Goal: Task Accomplishment & Management: Use online tool/utility

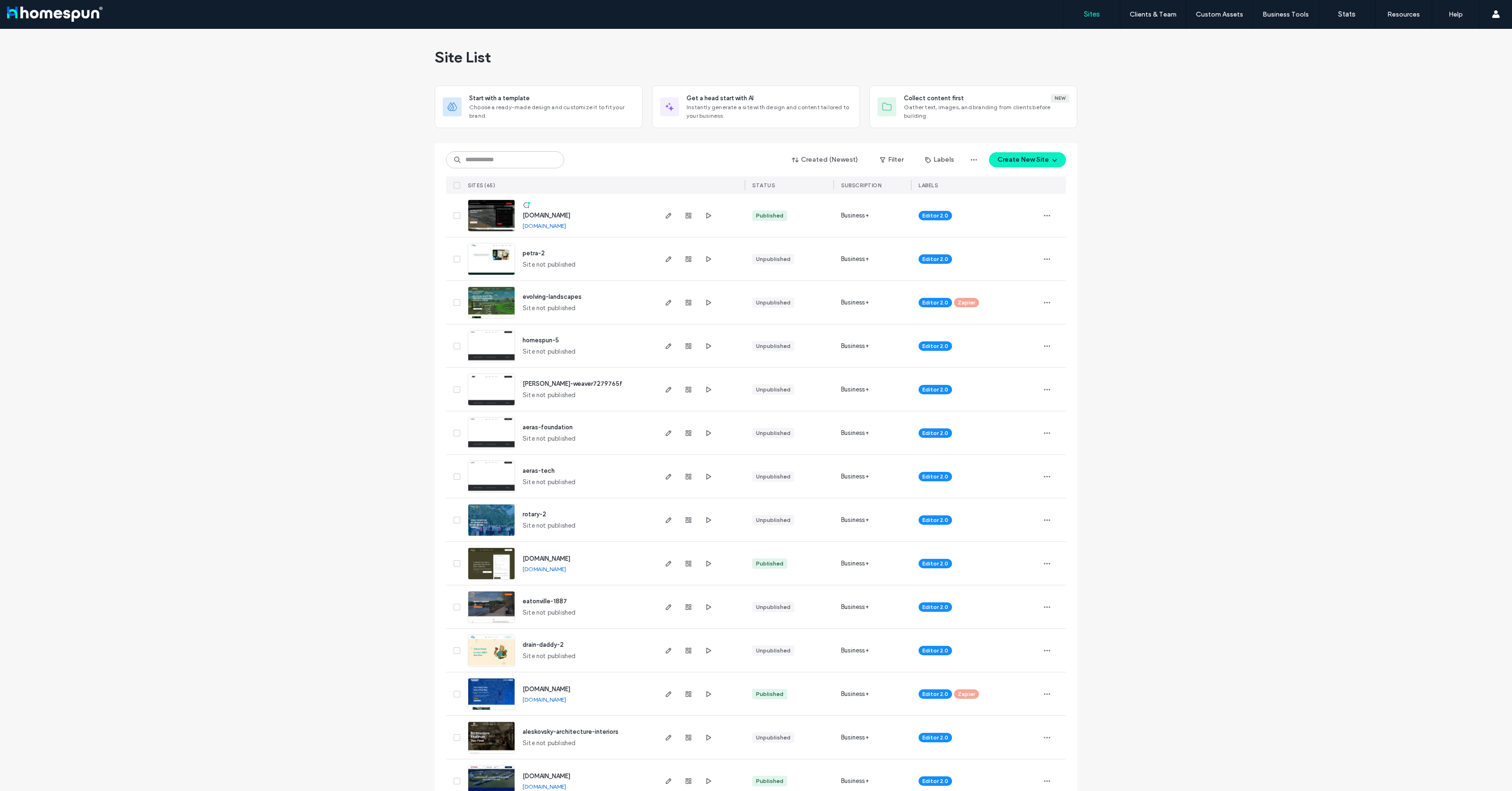
click at [486, 156] on input at bounding box center [505, 160] width 118 height 17
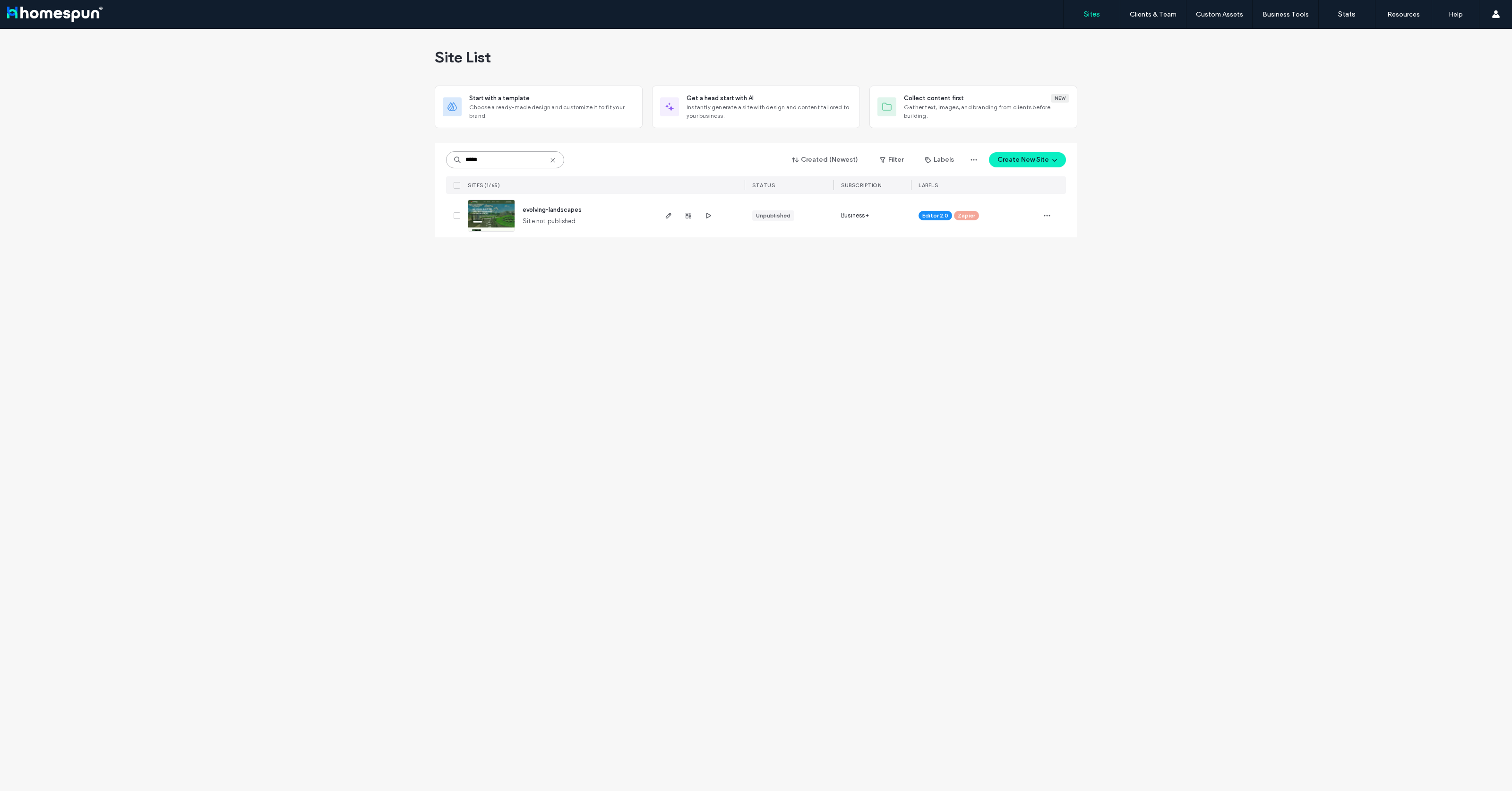
drag, startPoint x: 501, startPoint y: 159, endPoint x: 394, endPoint y: 152, distance: 107.2
click at [416, 155] on div "Site List Start with a template Choose a ready-made design and customize it to …" at bounding box center [756, 410] width 1512 height 762
type input "*******"
click at [665, 218] on icon "button" at bounding box center [669, 216] width 8 height 8
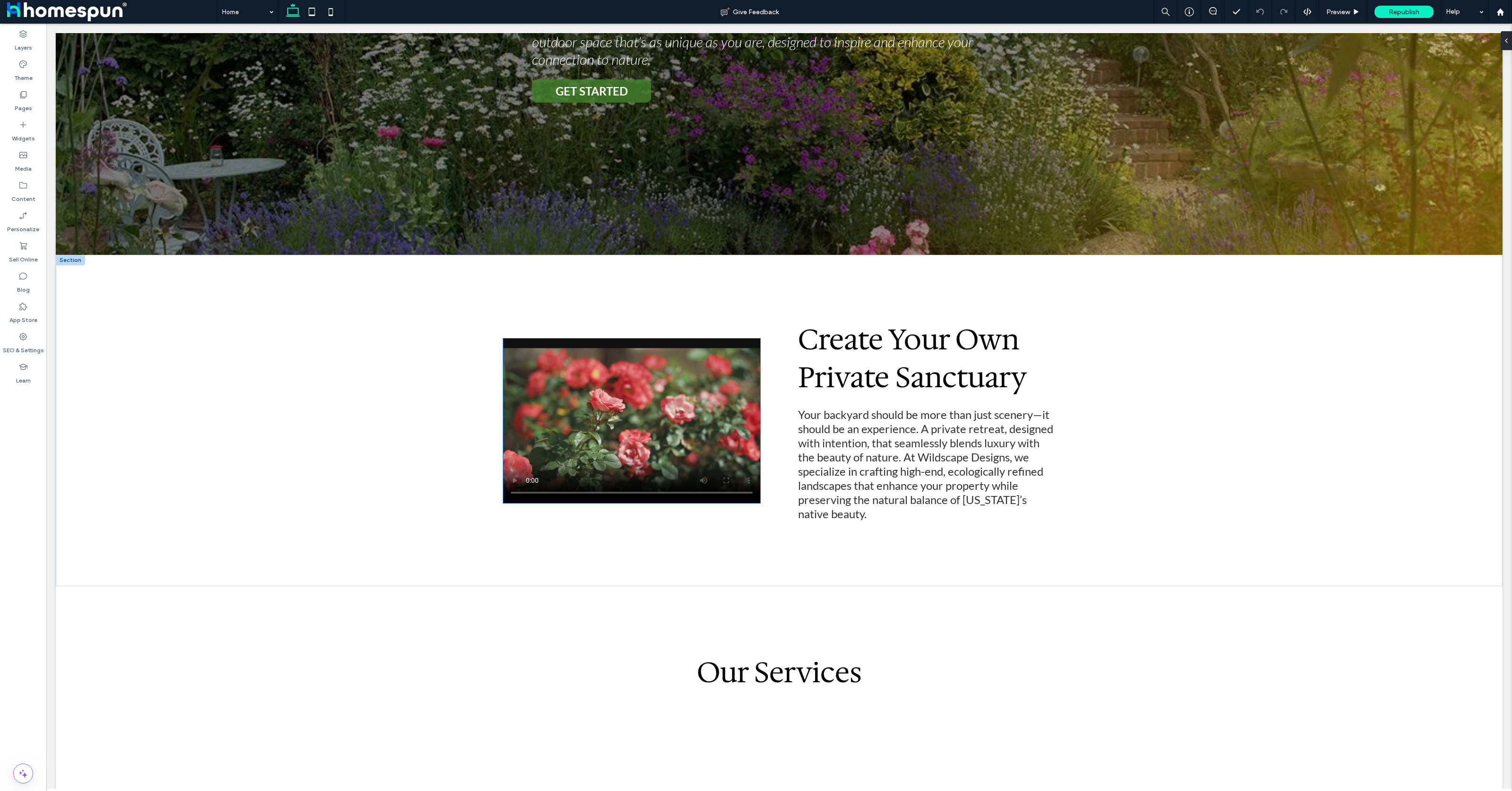
scroll to position [630, 0]
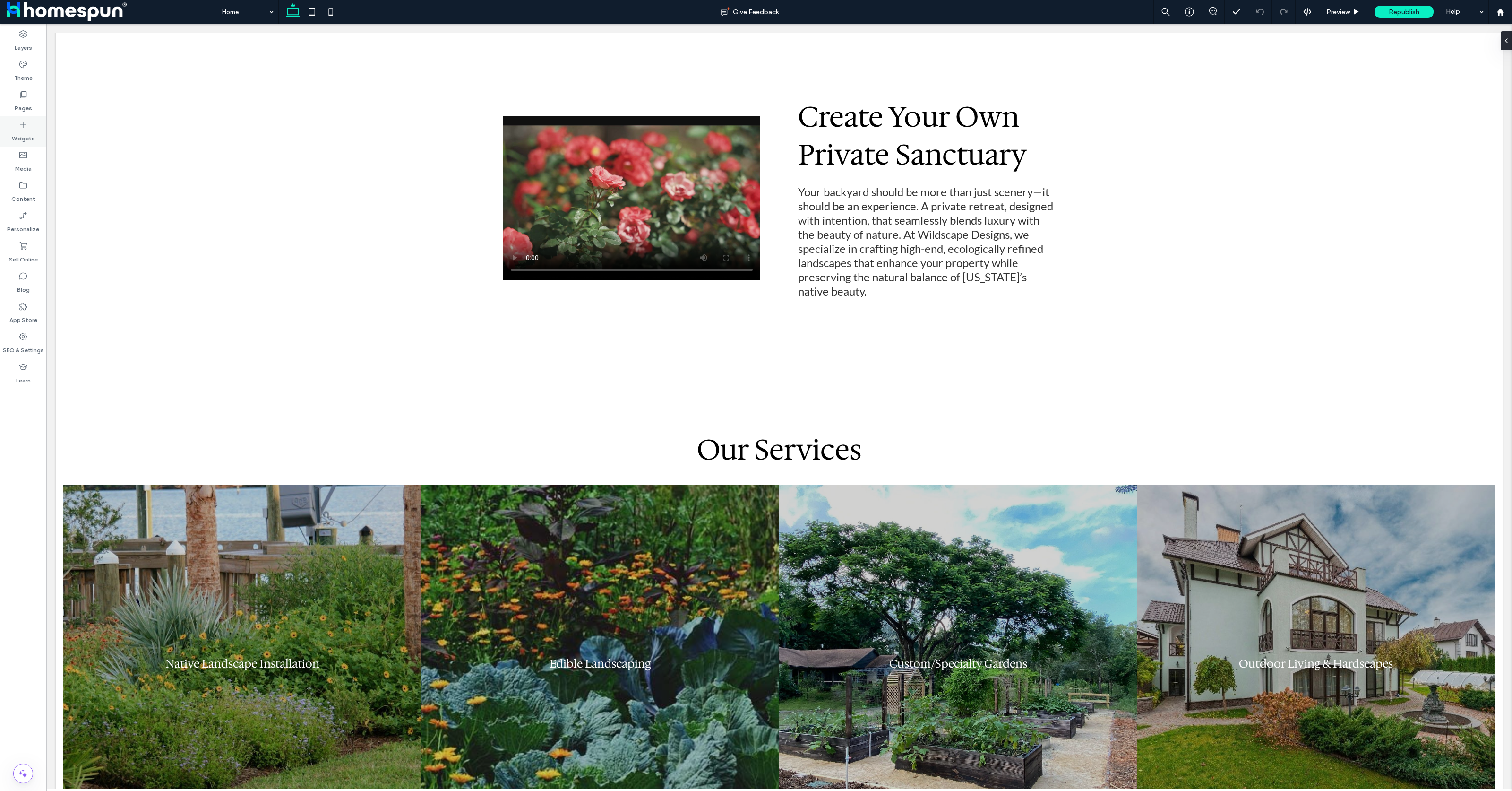
drag, startPoint x: 31, startPoint y: 136, endPoint x: 311, endPoint y: 142, distance: 280.1
click at [31, 136] on label "Widgets" at bounding box center [23, 136] width 23 height 14
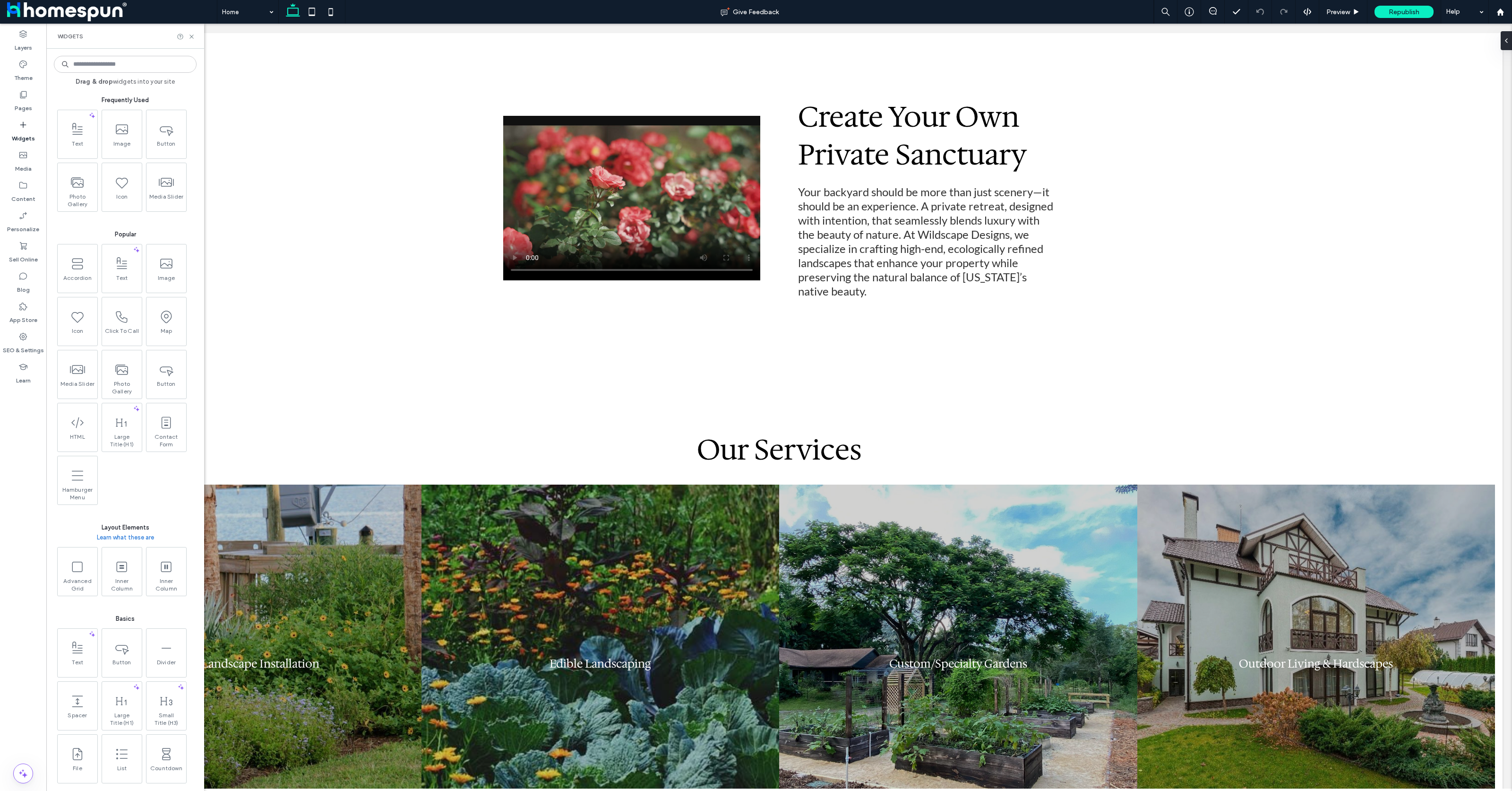
click at [139, 59] on input at bounding box center [125, 64] width 143 height 17
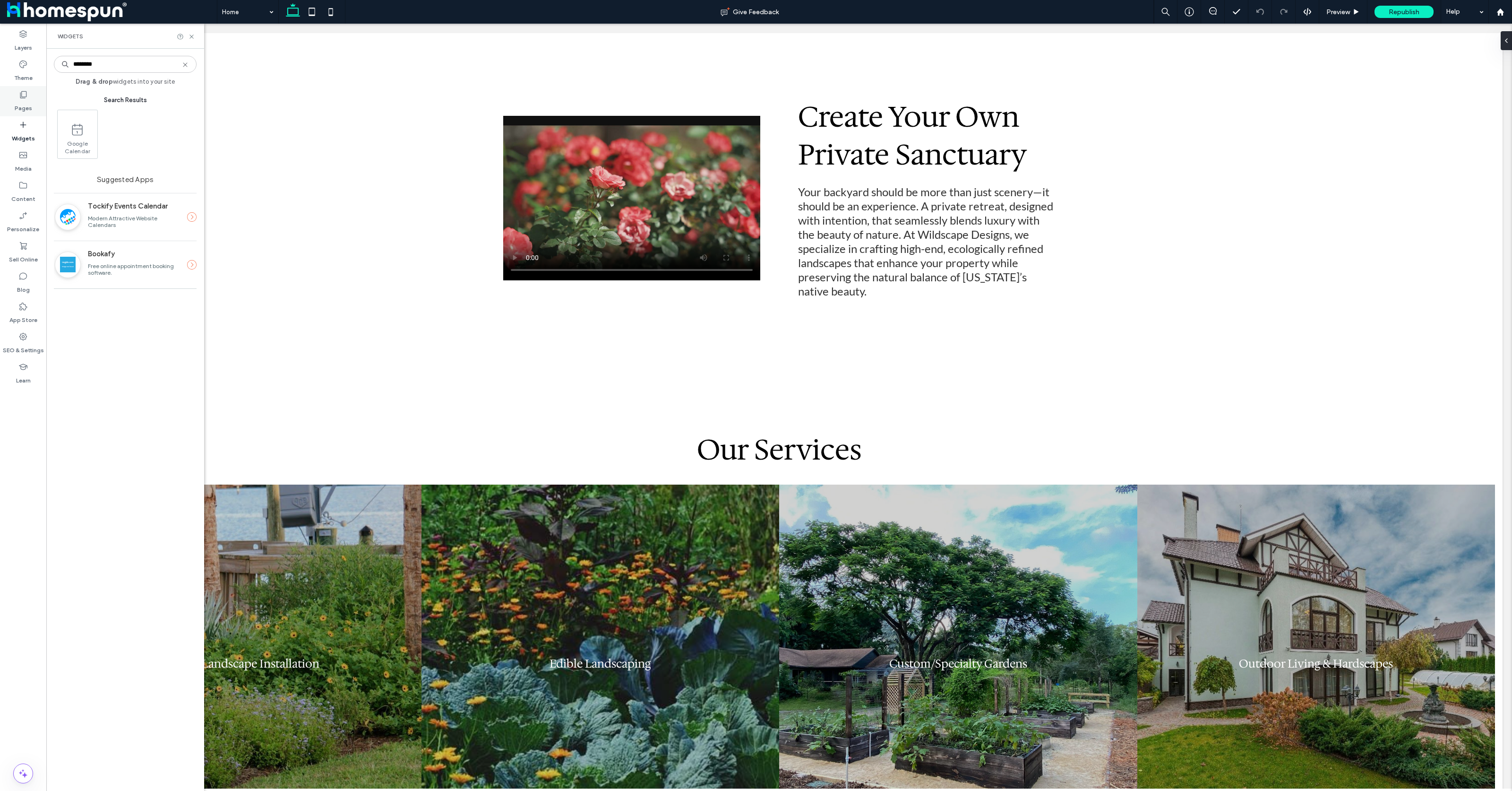
type input "********"
click at [31, 102] on div "Pages" at bounding box center [23, 102] width 46 height 31
click at [26, 78] on label "Theme" at bounding box center [23, 76] width 18 height 14
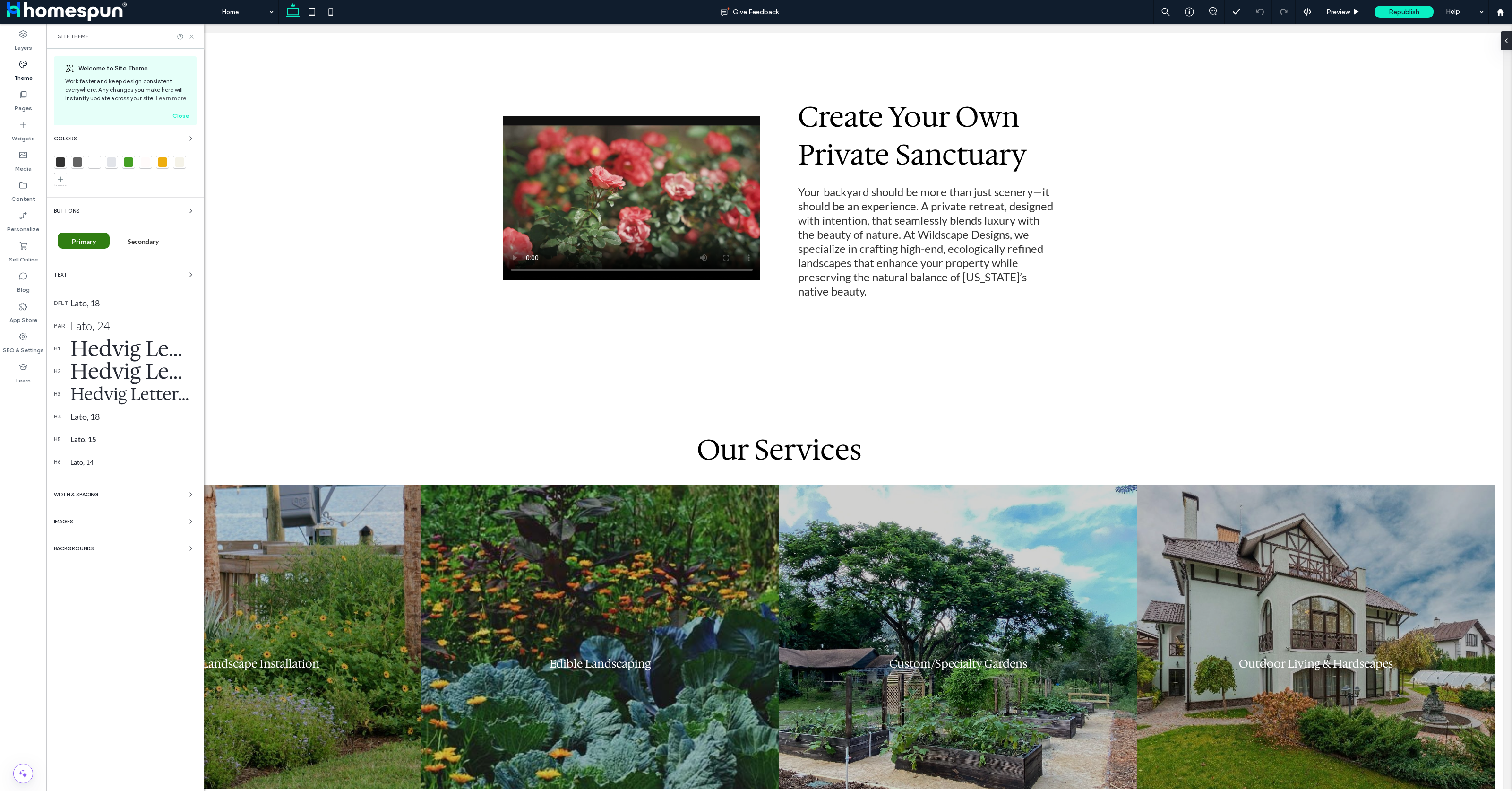
click at [192, 36] on use at bounding box center [191, 36] width 4 height 4
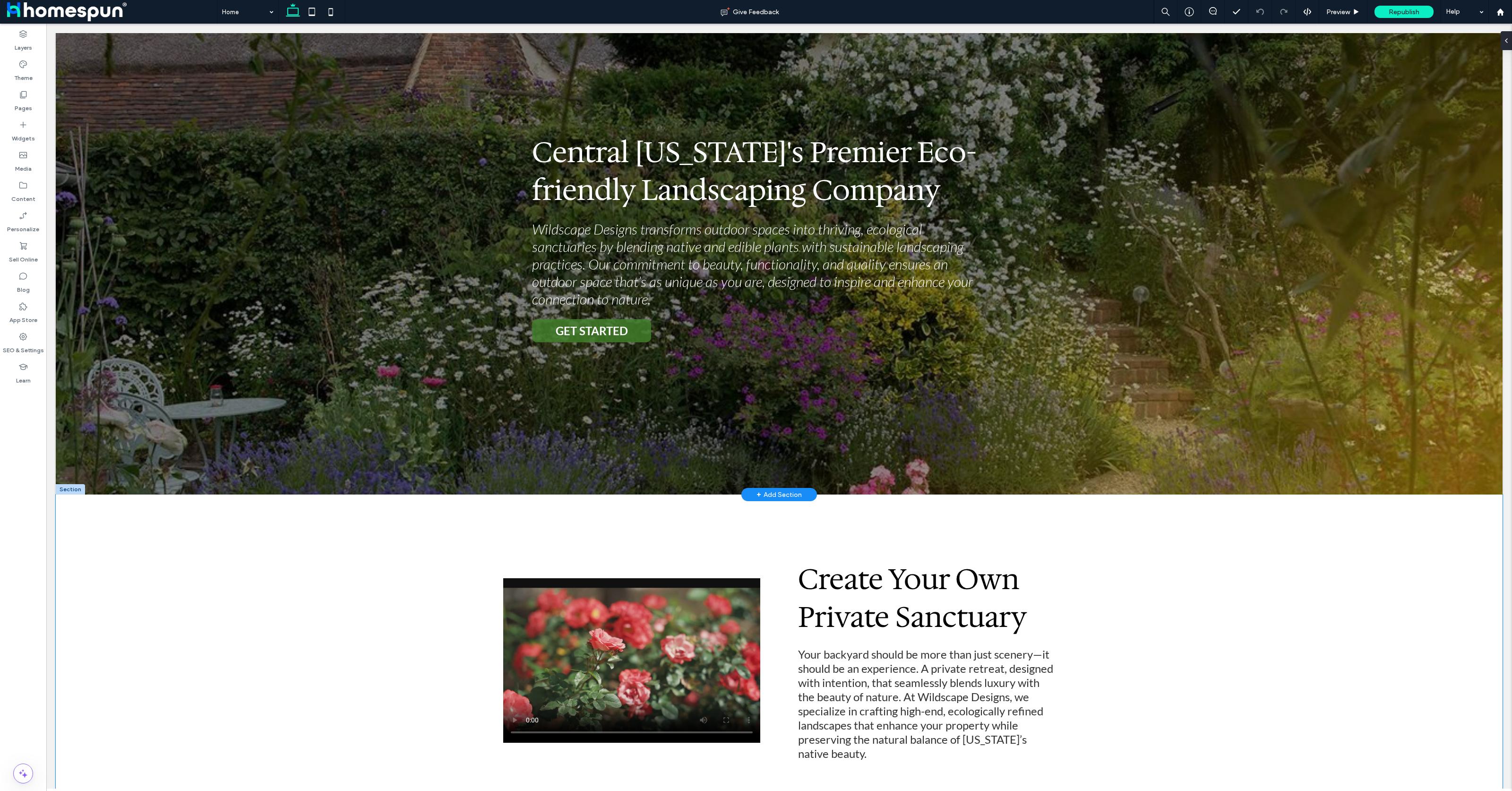
scroll to position [0, 0]
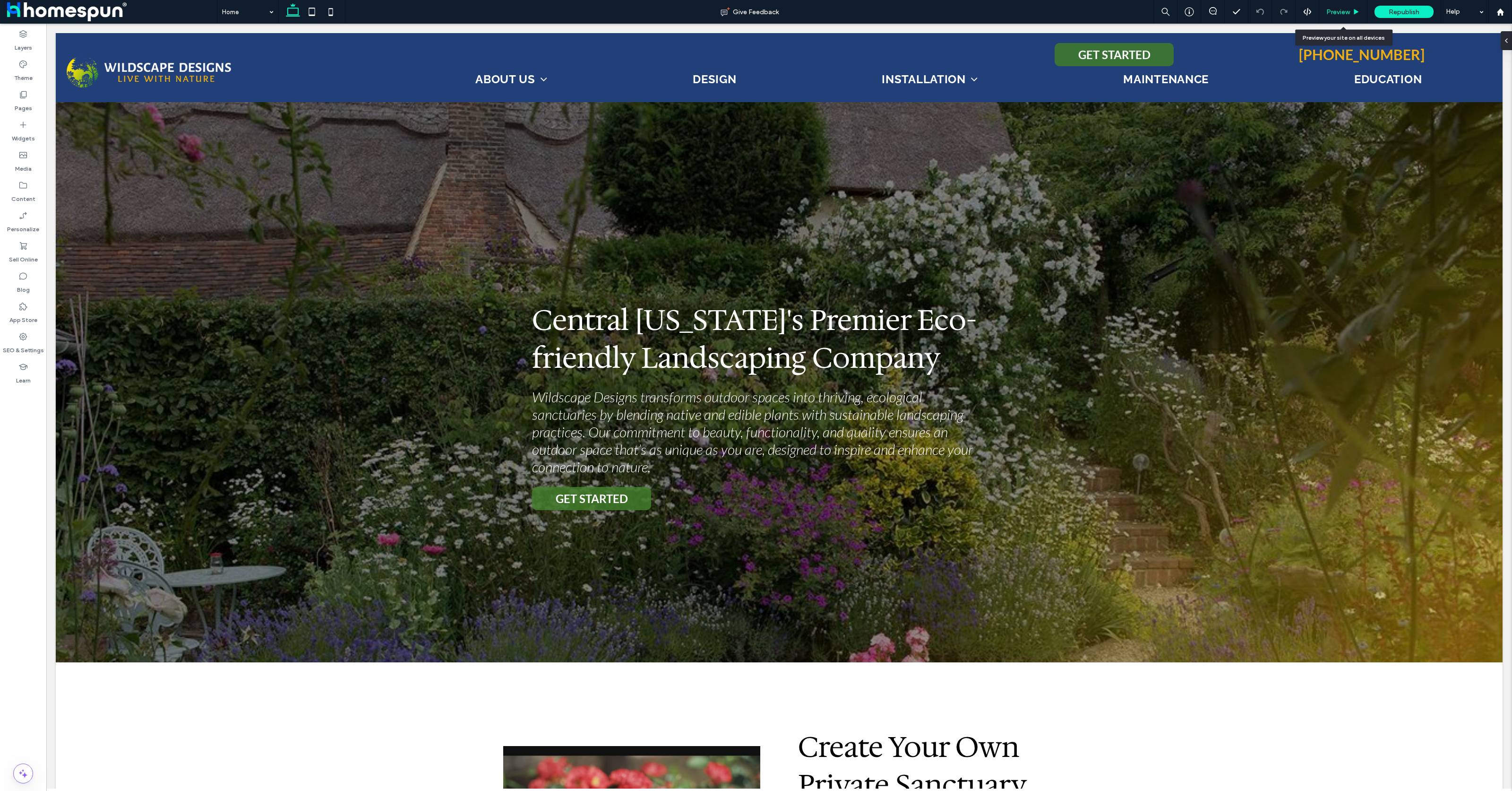
click at [1344, 13] on span "Preview" at bounding box center [1338, 12] width 23 height 8
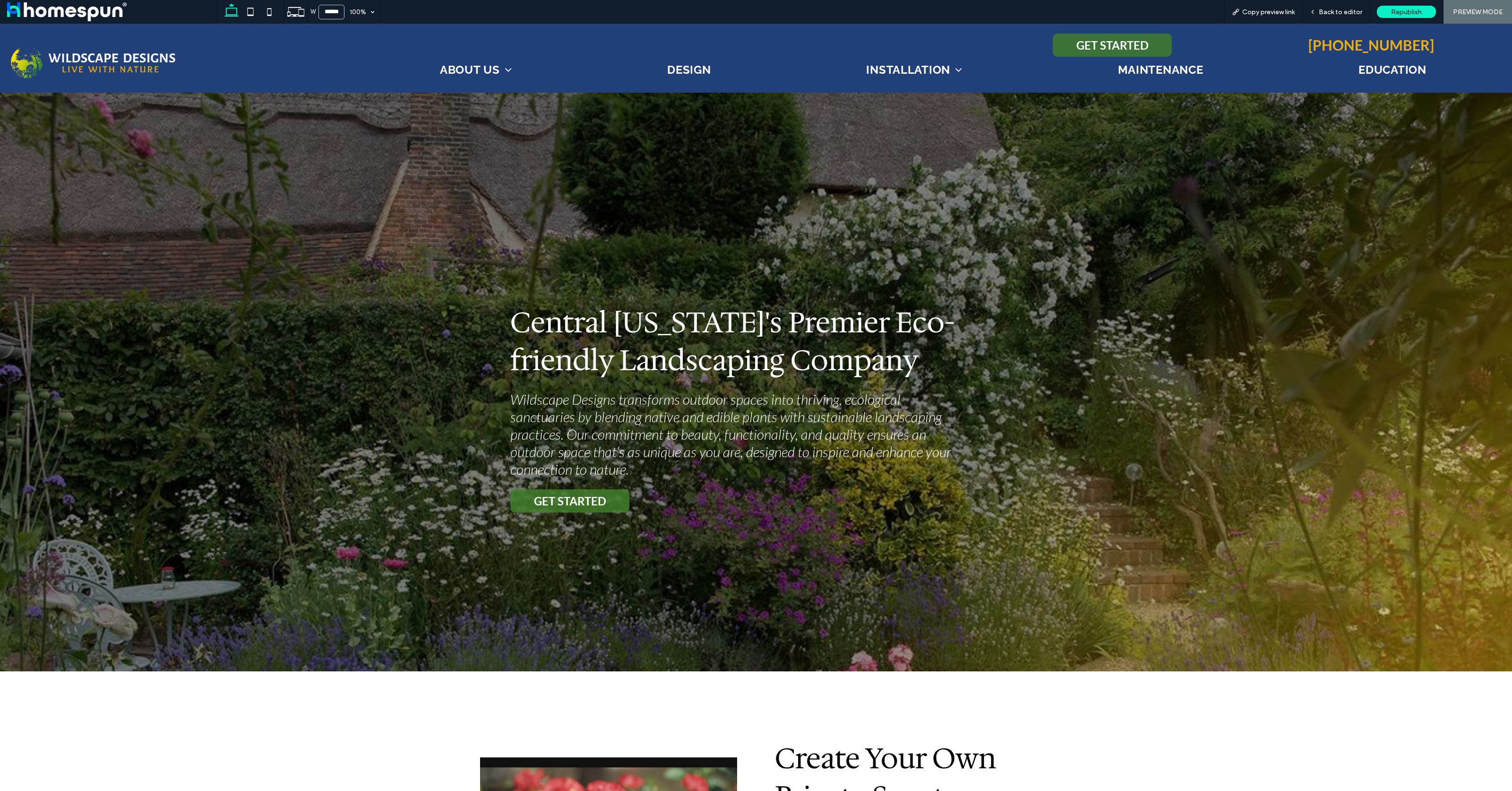
click at [1098, 50] on span "GET STARTED" at bounding box center [1112, 45] width 72 height 14
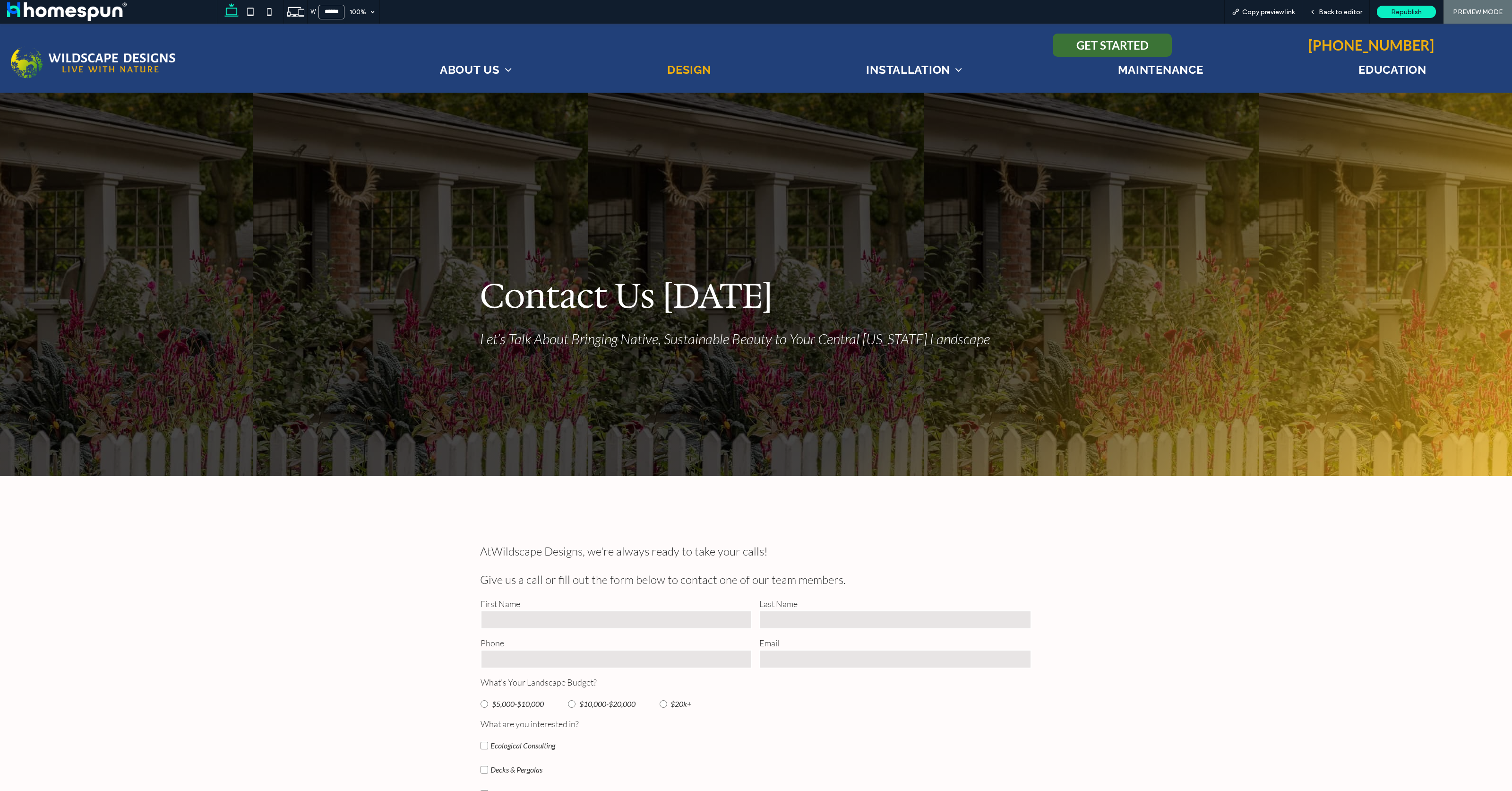
click at [672, 68] on span "Design" at bounding box center [689, 69] width 43 height 14
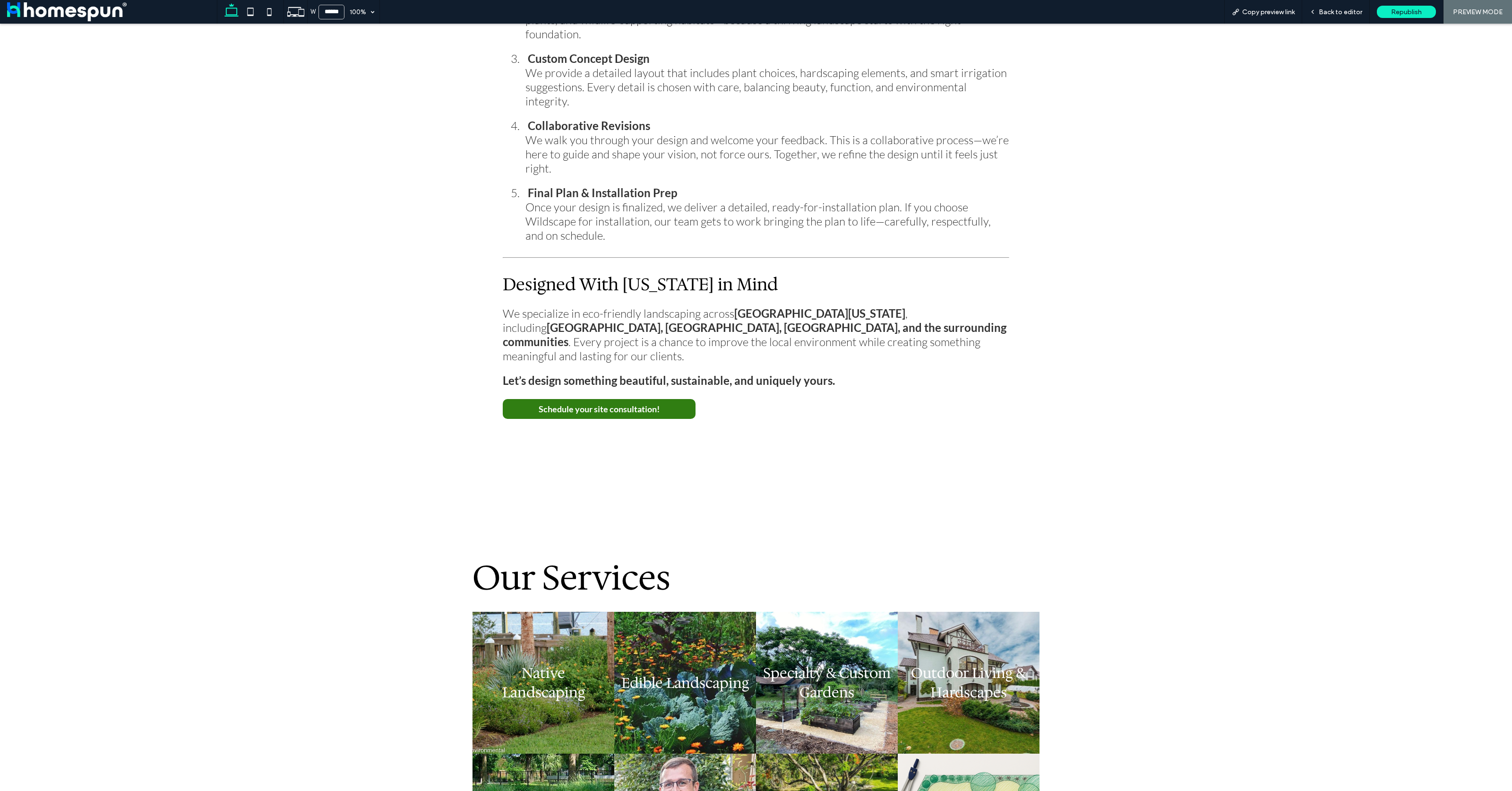
scroll to position [315, 0]
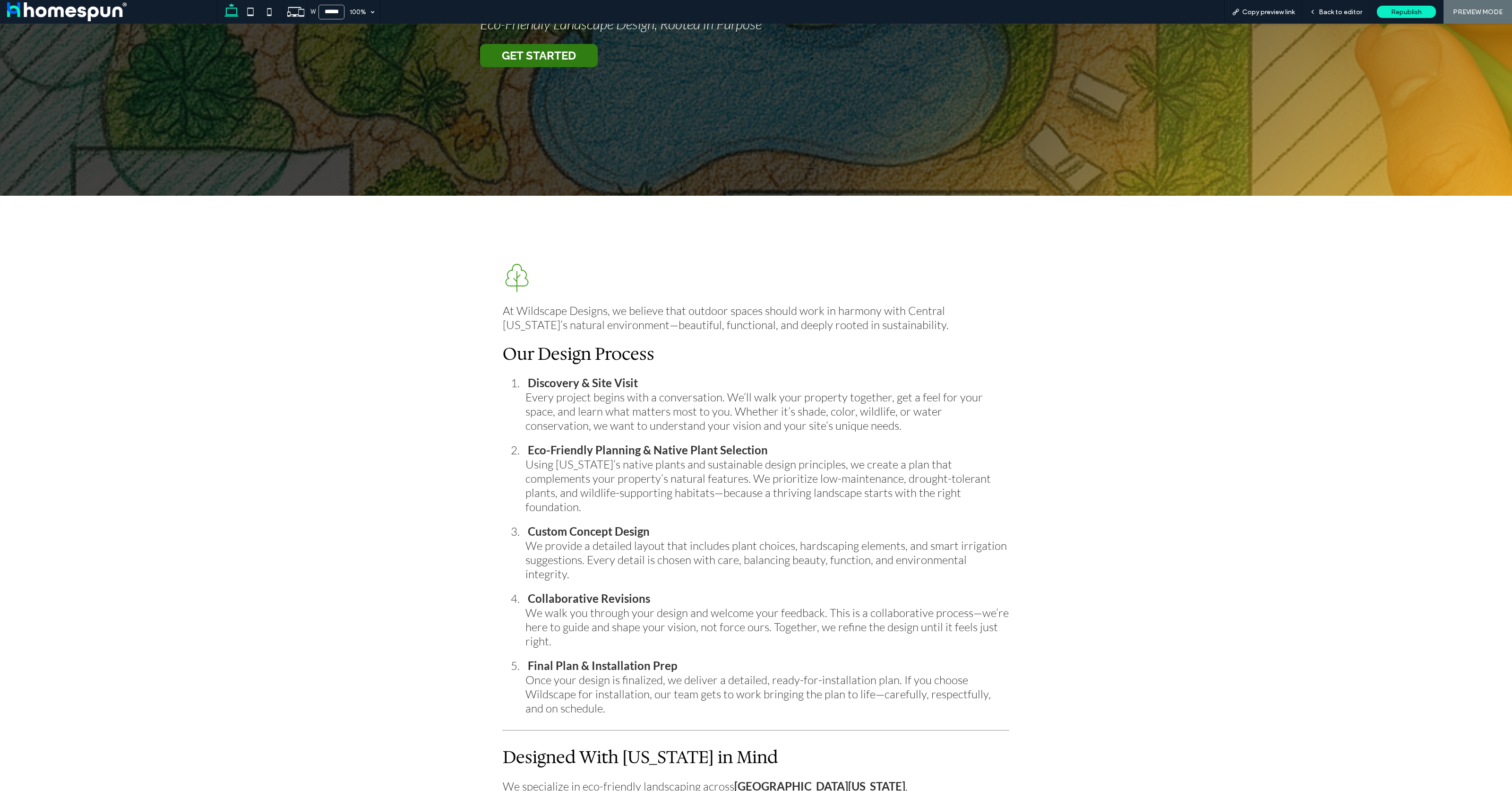
drag, startPoint x: 515, startPoint y: 272, endPoint x: 504, endPoint y: 282, distance: 14.9
click at [504, 282] on icon "A black and white drawing of a tree on a white background." at bounding box center [517, 278] width 28 height 28
click at [371, 327] on div "A black and white drawing of a tree on a white background. At Wildscape Designs…" at bounding box center [756, 577] width 1512 height 764
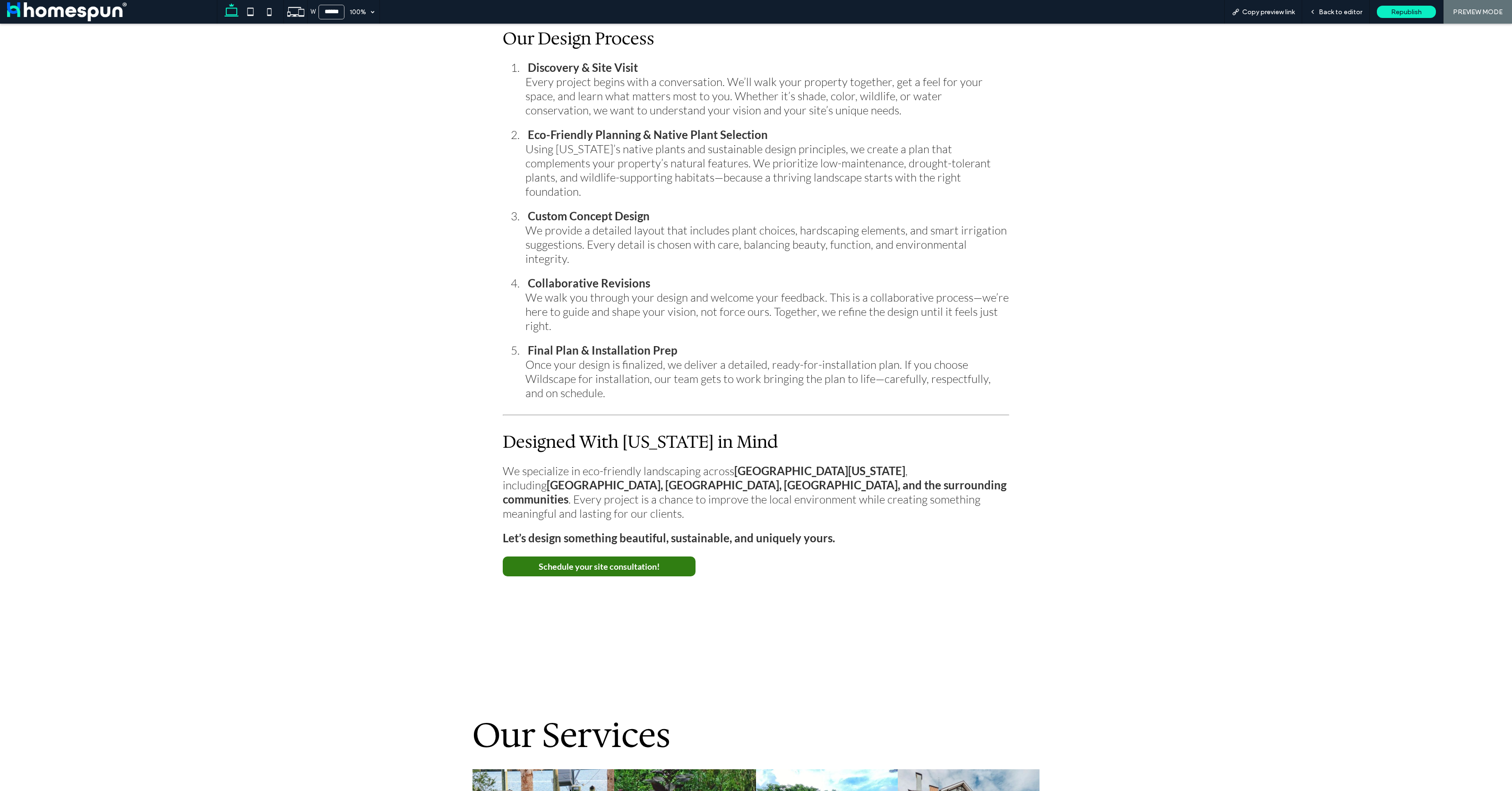
scroll to position [0, 0]
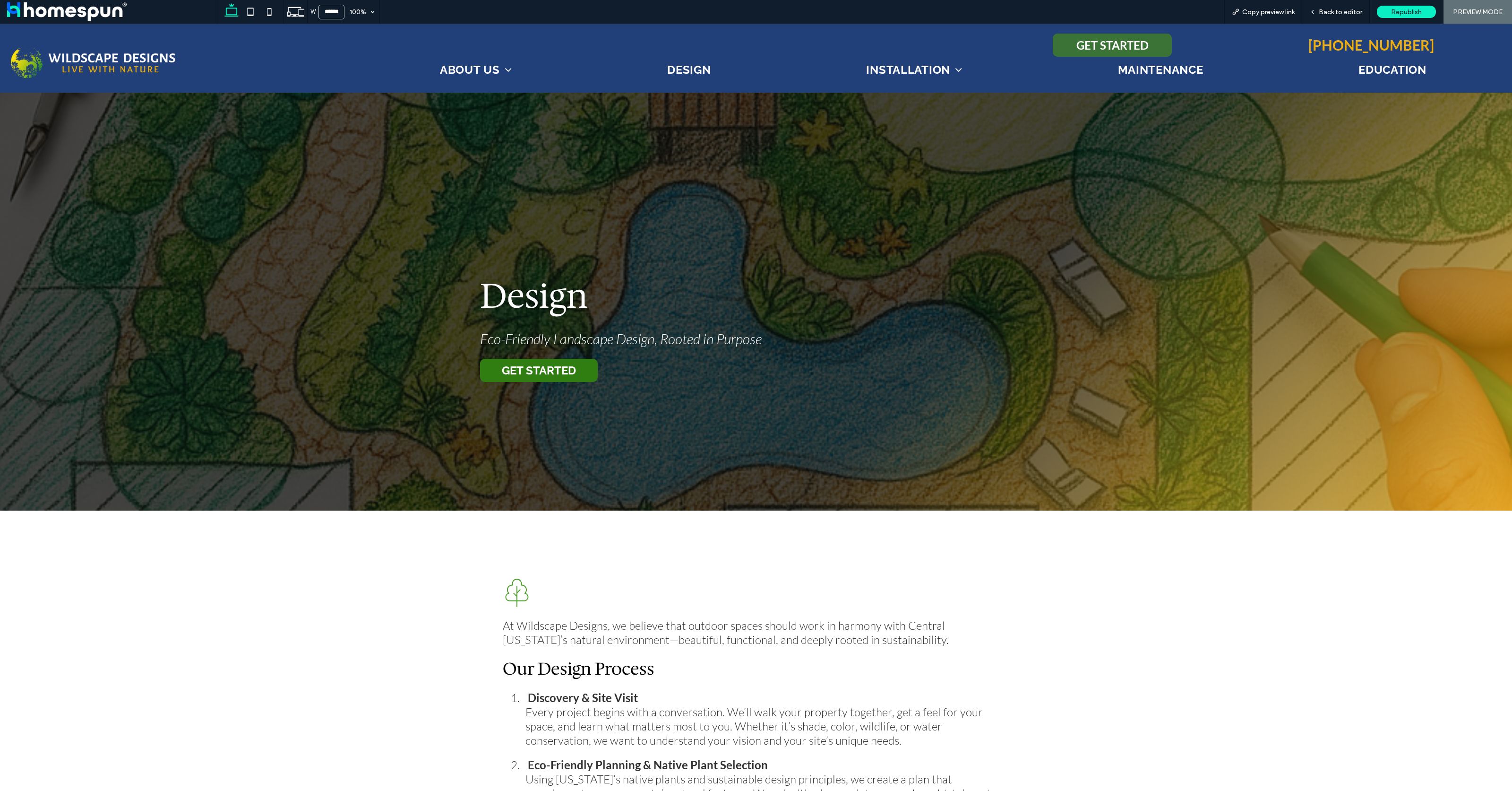
click at [1130, 41] on span "GET STARTED" at bounding box center [1112, 45] width 72 height 14
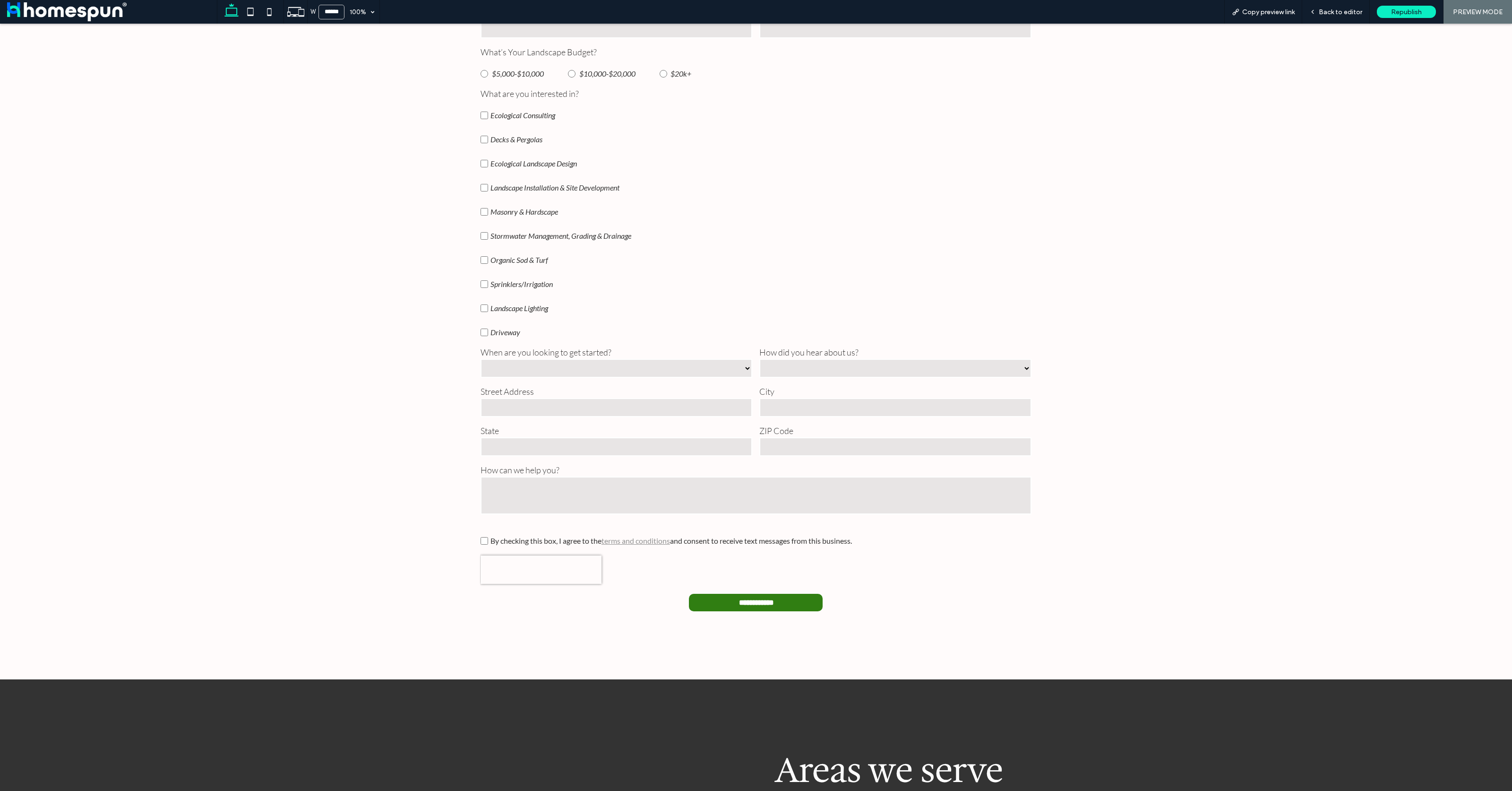
scroll to position [157, 0]
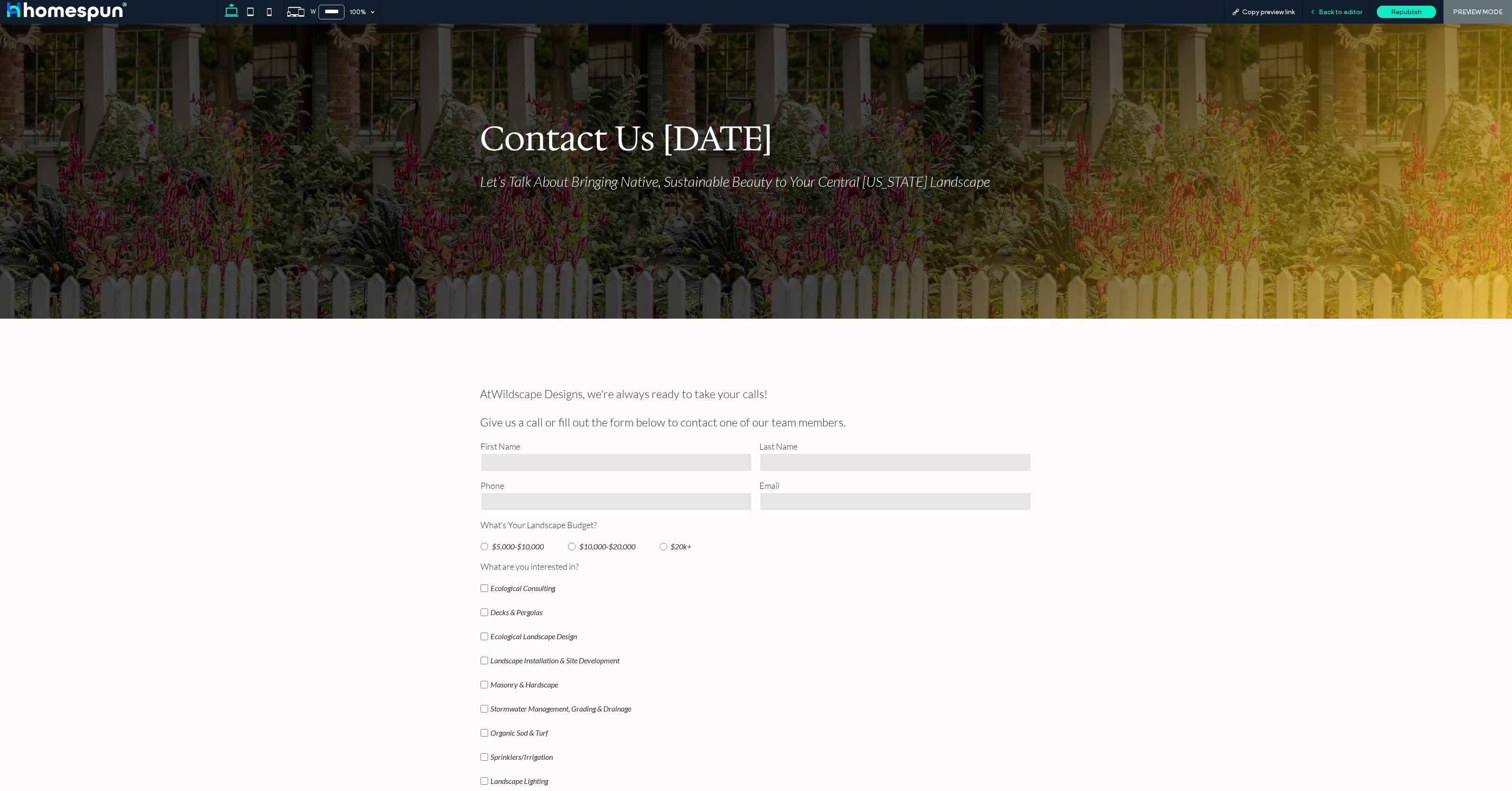
click at [1352, 14] on span "Back to editor" at bounding box center [1341, 12] width 43 height 8
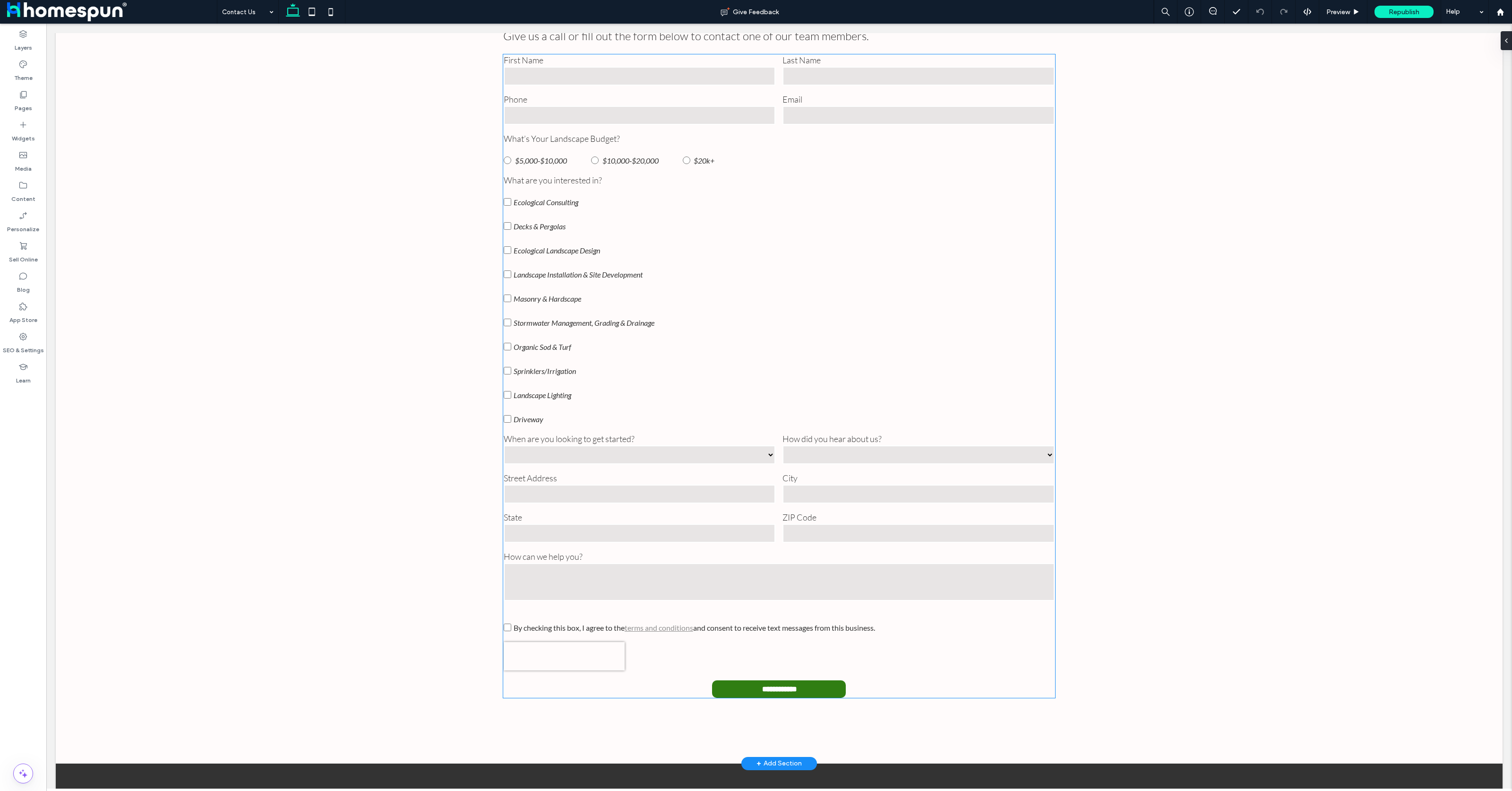
scroll to position [630, 0]
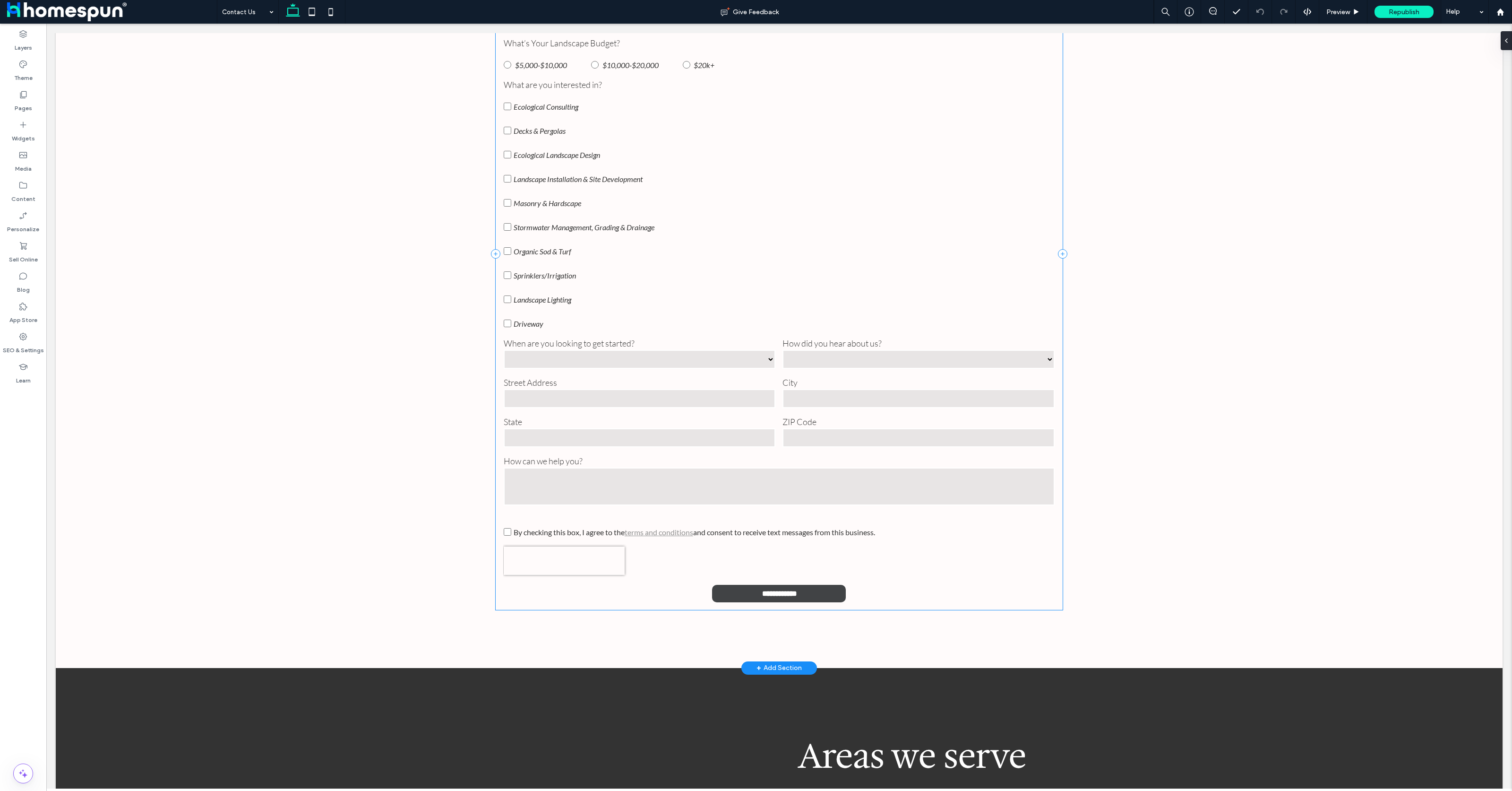
click at [788, 590] on input "**********" at bounding box center [779, 594] width 131 height 18
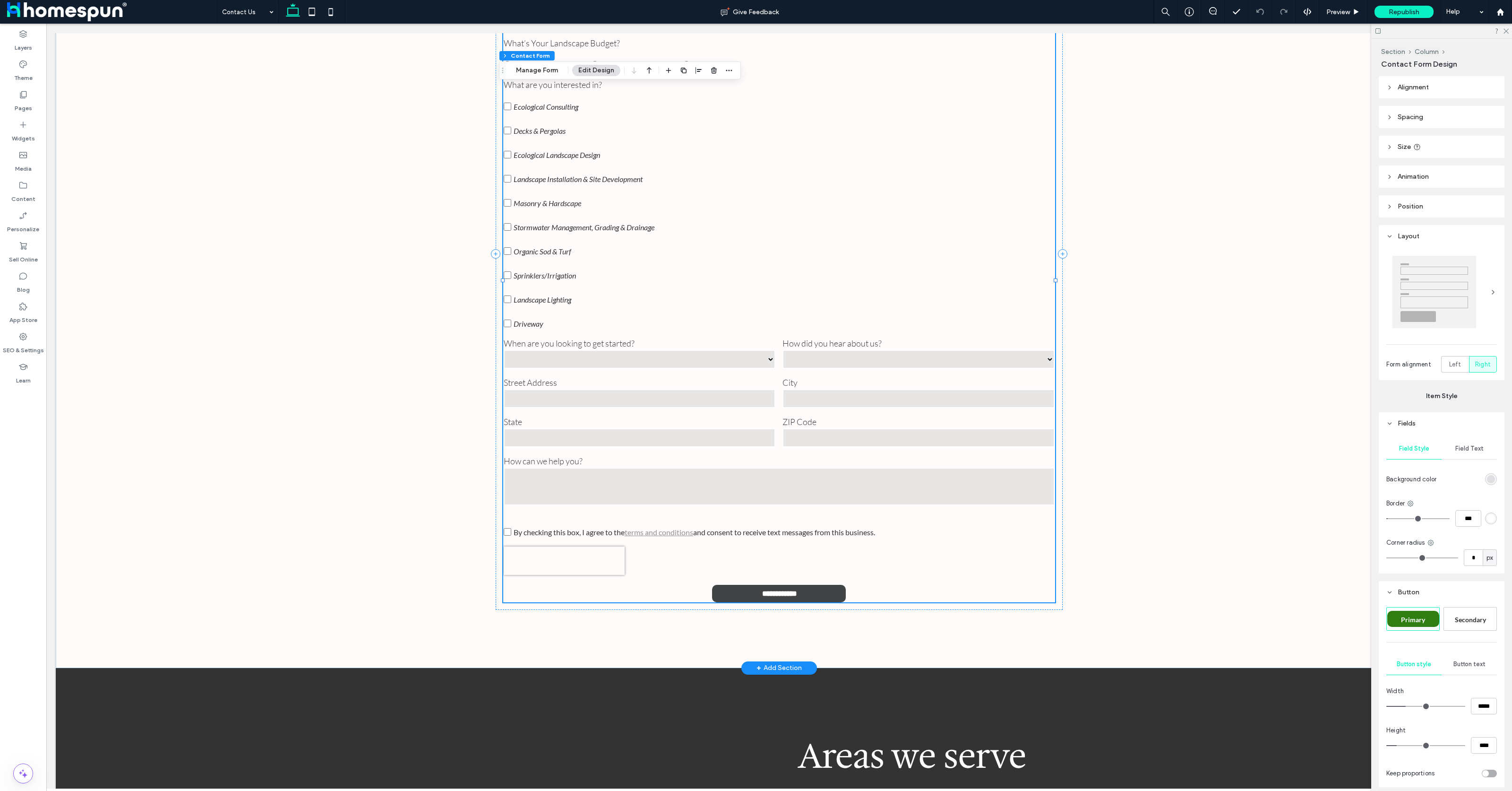
click at [806, 590] on input "**********" at bounding box center [779, 594] width 131 height 18
type input "*"
type input "***"
click at [539, 66] on button "Manage Form" at bounding box center [537, 70] width 55 height 11
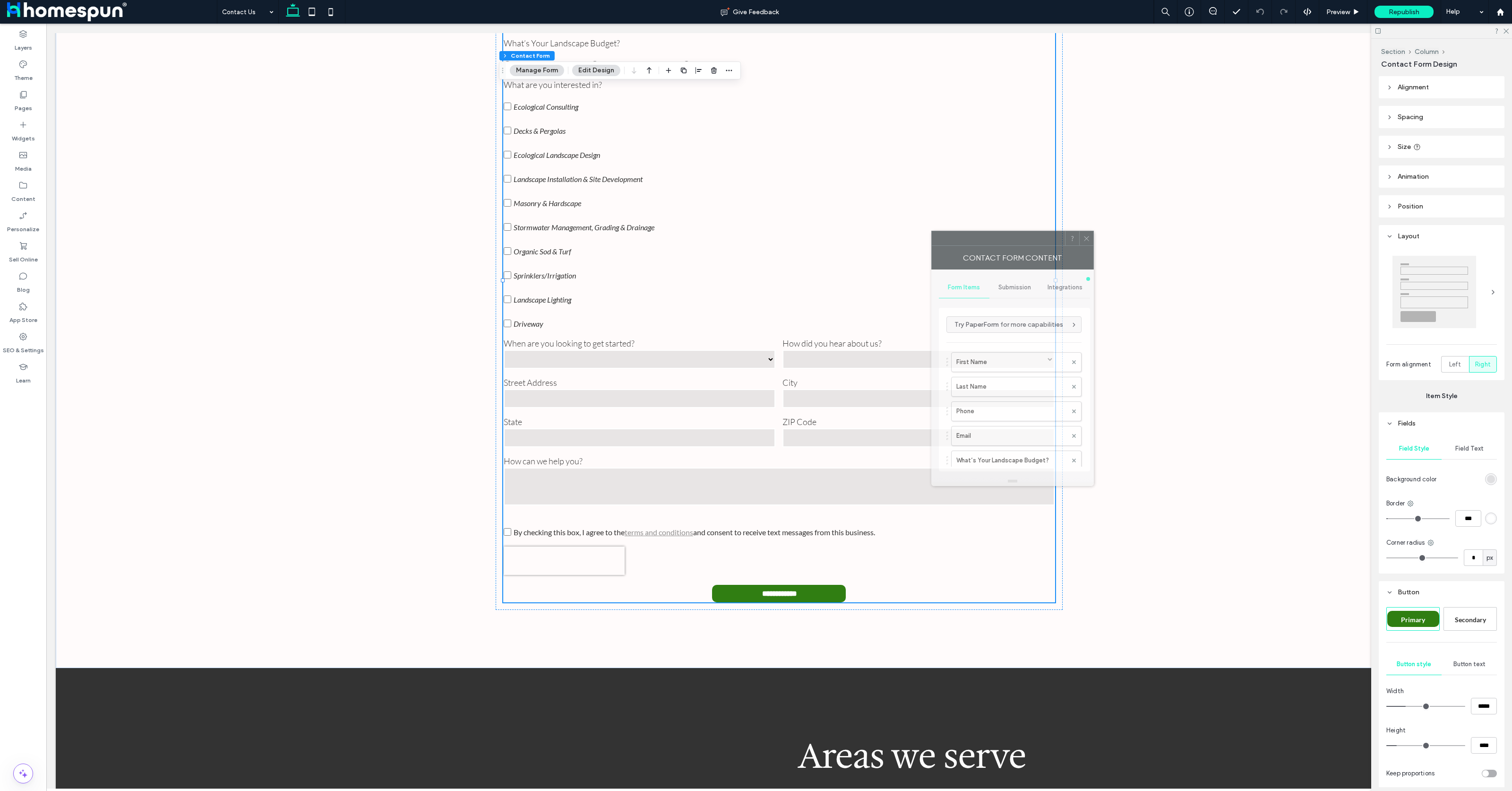
drag, startPoint x: 1298, startPoint y: 268, endPoint x: 728, endPoint y: 208, distance: 573.1
click at [932, 231] on div at bounding box center [998, 238] width 133 height 14
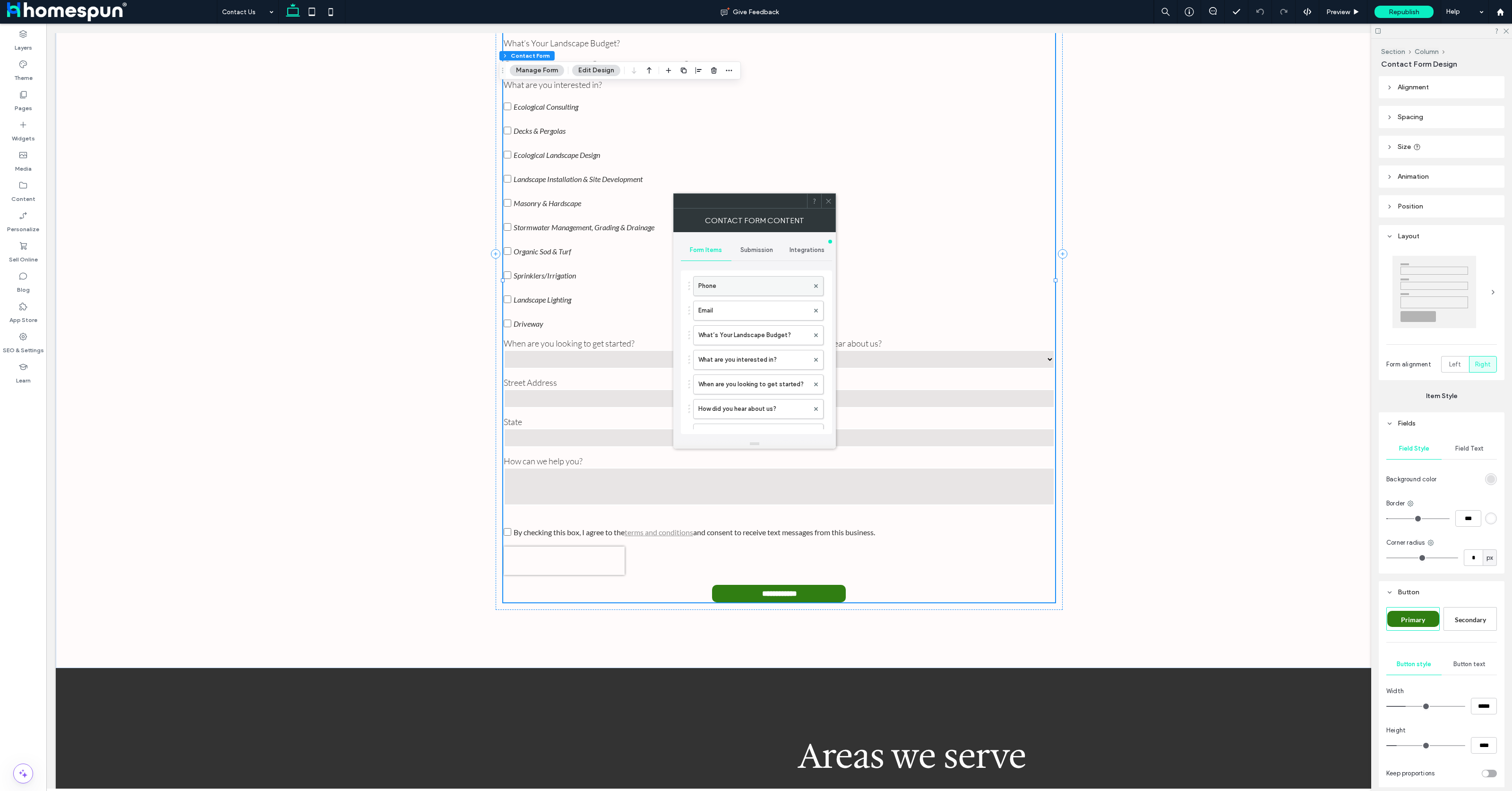
scroll to position [0, 0]
click at [757, 247] on span "Submission" at bounding box center [757, 250] width 33 height 8
click at [767, 326] on label "Actions after submission" at bounding box center [757, 324] width 126 height 19
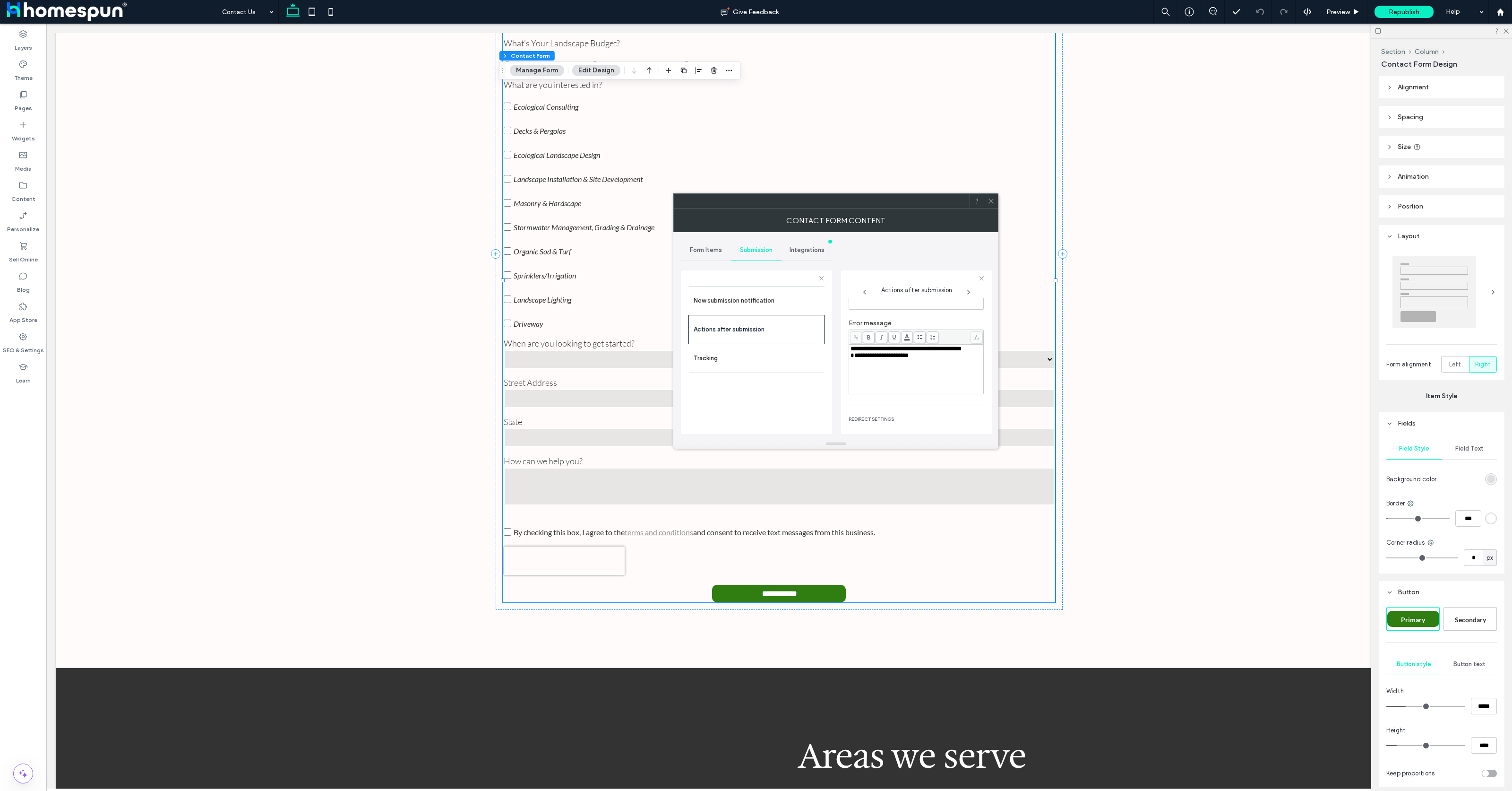
scroll to position [157, 0]
click at [953, 369] on label "Redirect to a page after submission" at bounding box center [913, 369] width 129 height 18
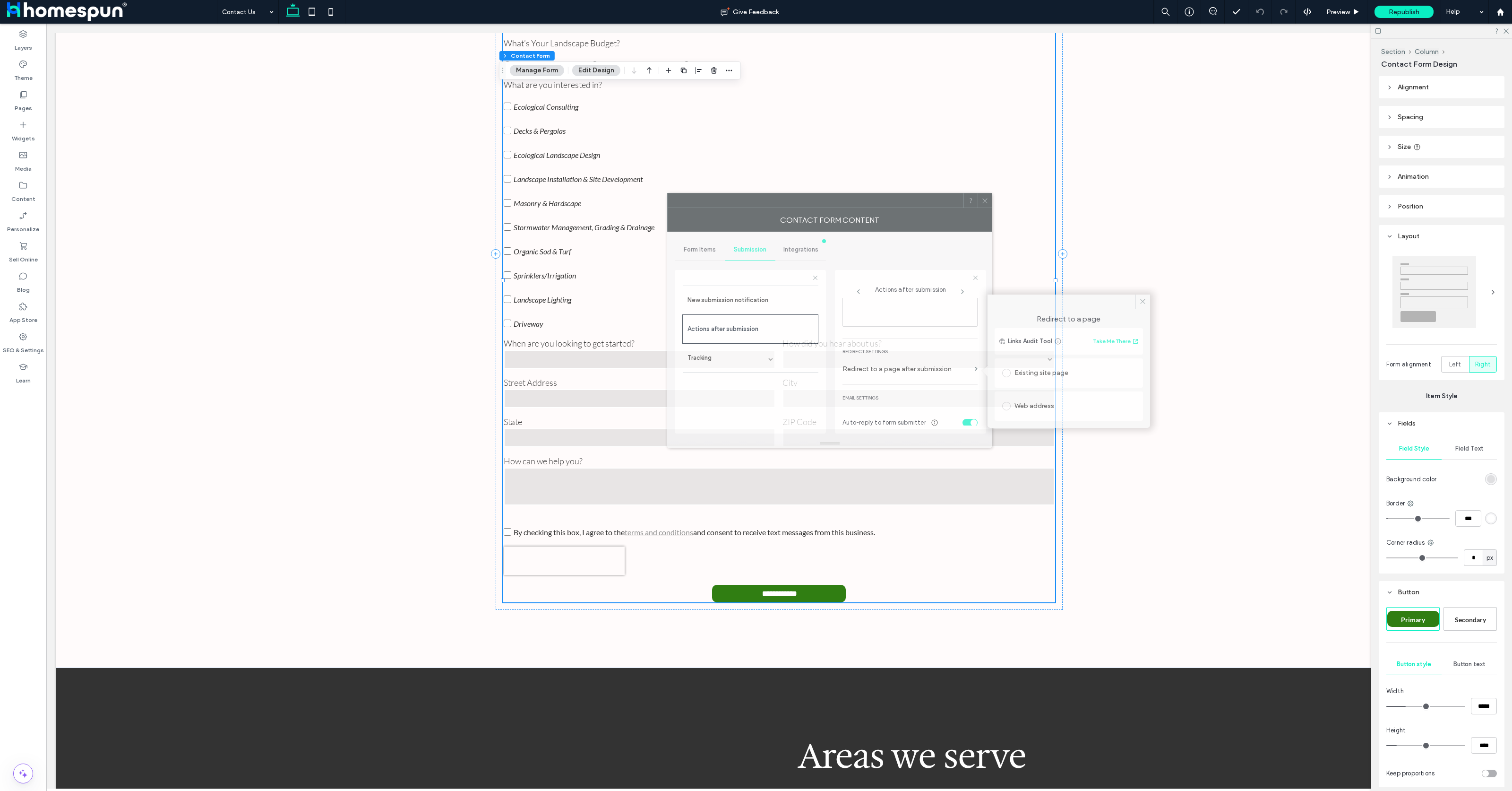
drag, startPoint x: 892, startPoint y: 204, endPoint x: 880, endPoint y: 203, distance: 12.0
click at [880, 203] on div at bounding box center [815, 200] width 296 height 14
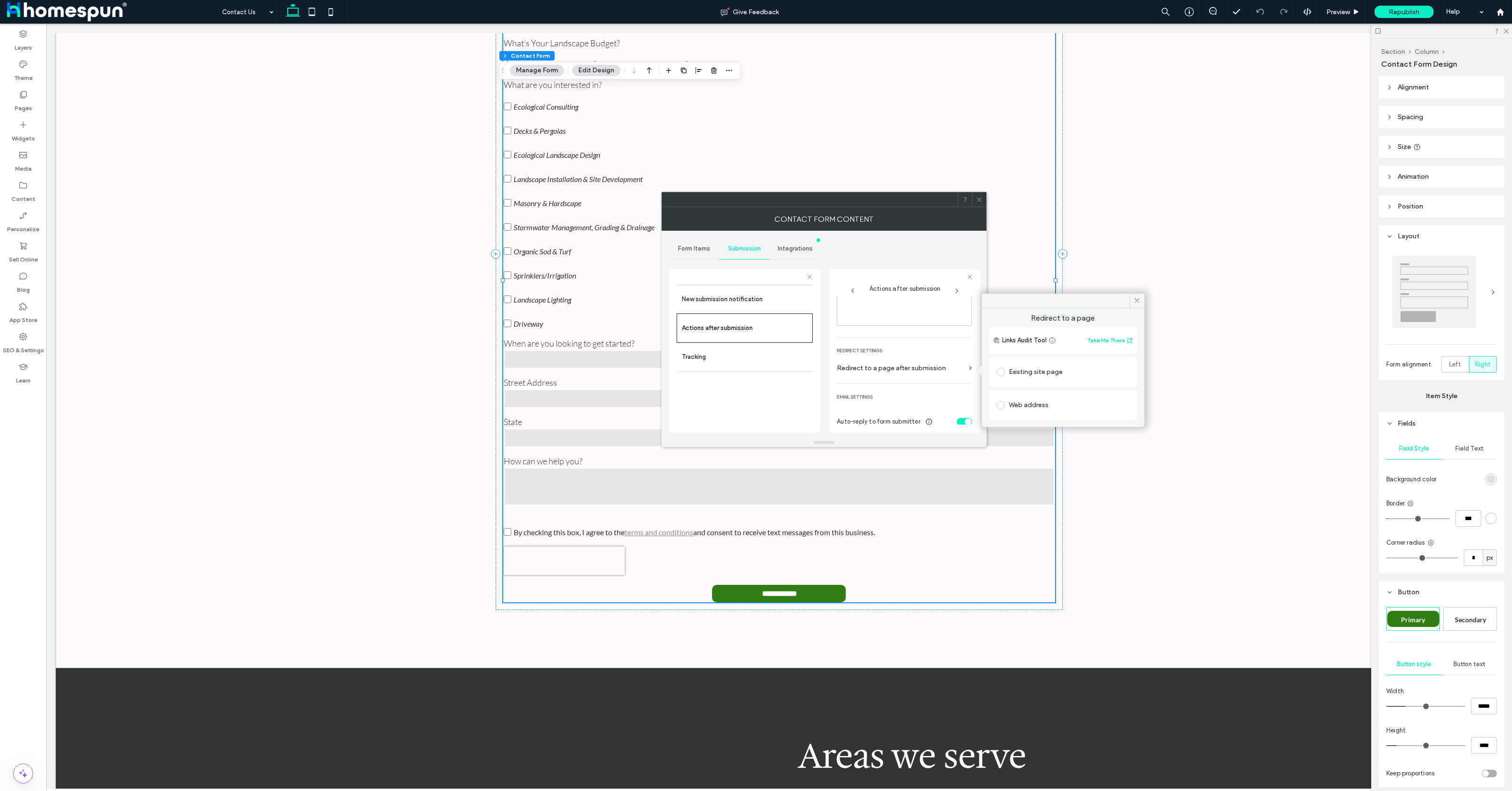
click at [980, 200] on icon at bounding box center [979, 200] width 7 height 7
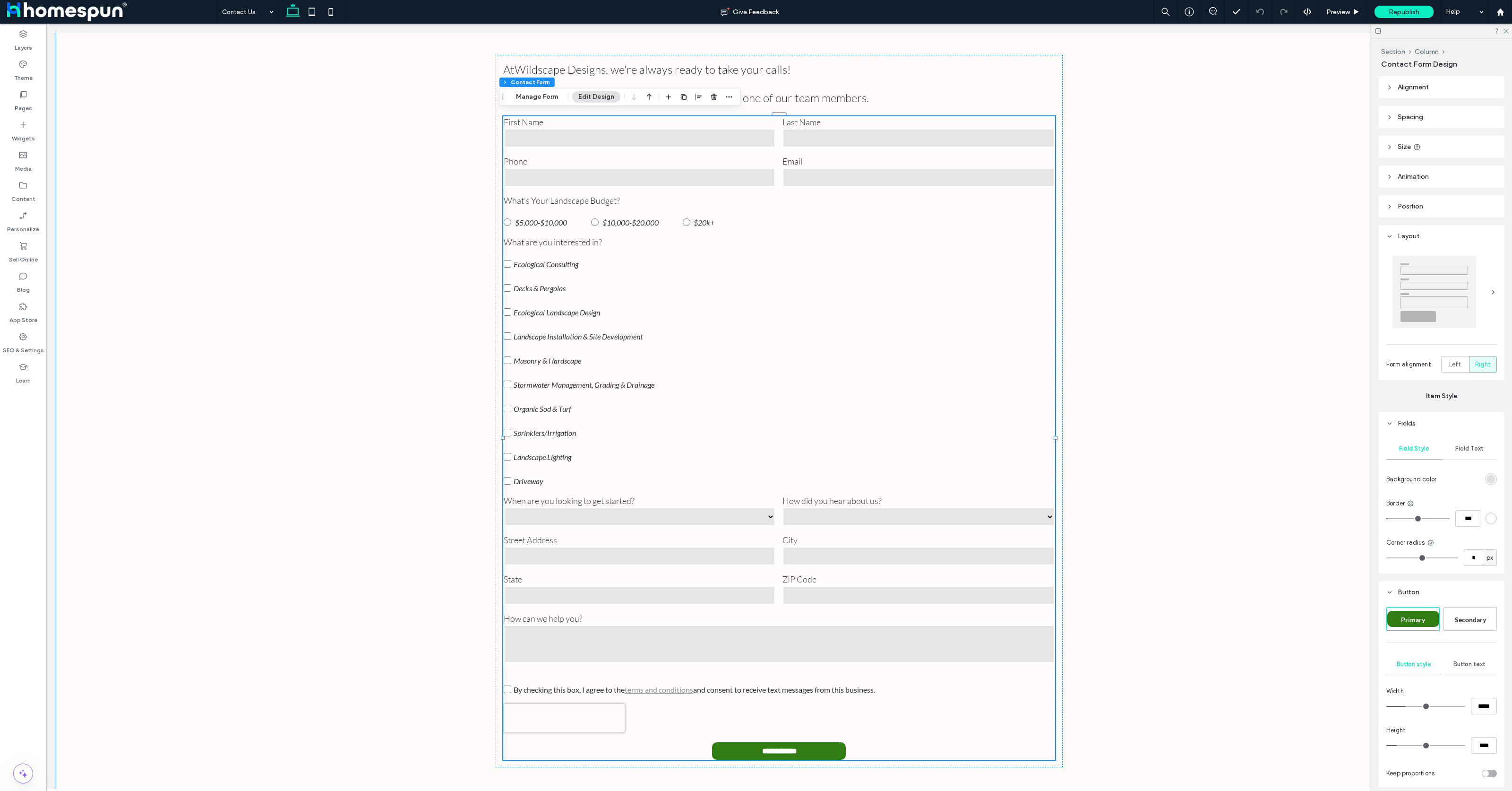
scroll to position [315, 0]
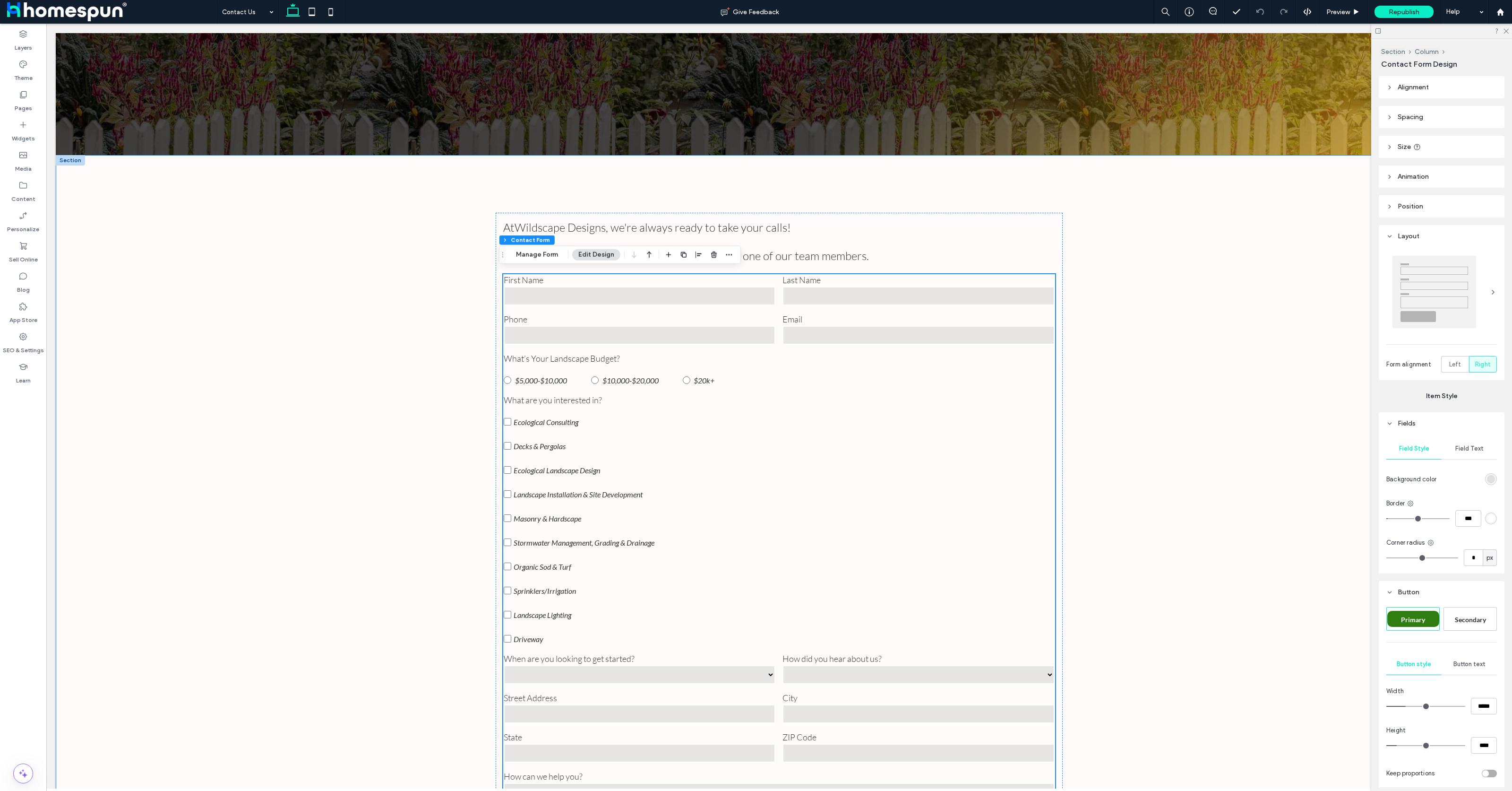
click at [305, 410] on div "At Wildscape Designs , we're always ready to take your calls! Give us a call or…" at bounding box center [779, 569] width 1447 height 828
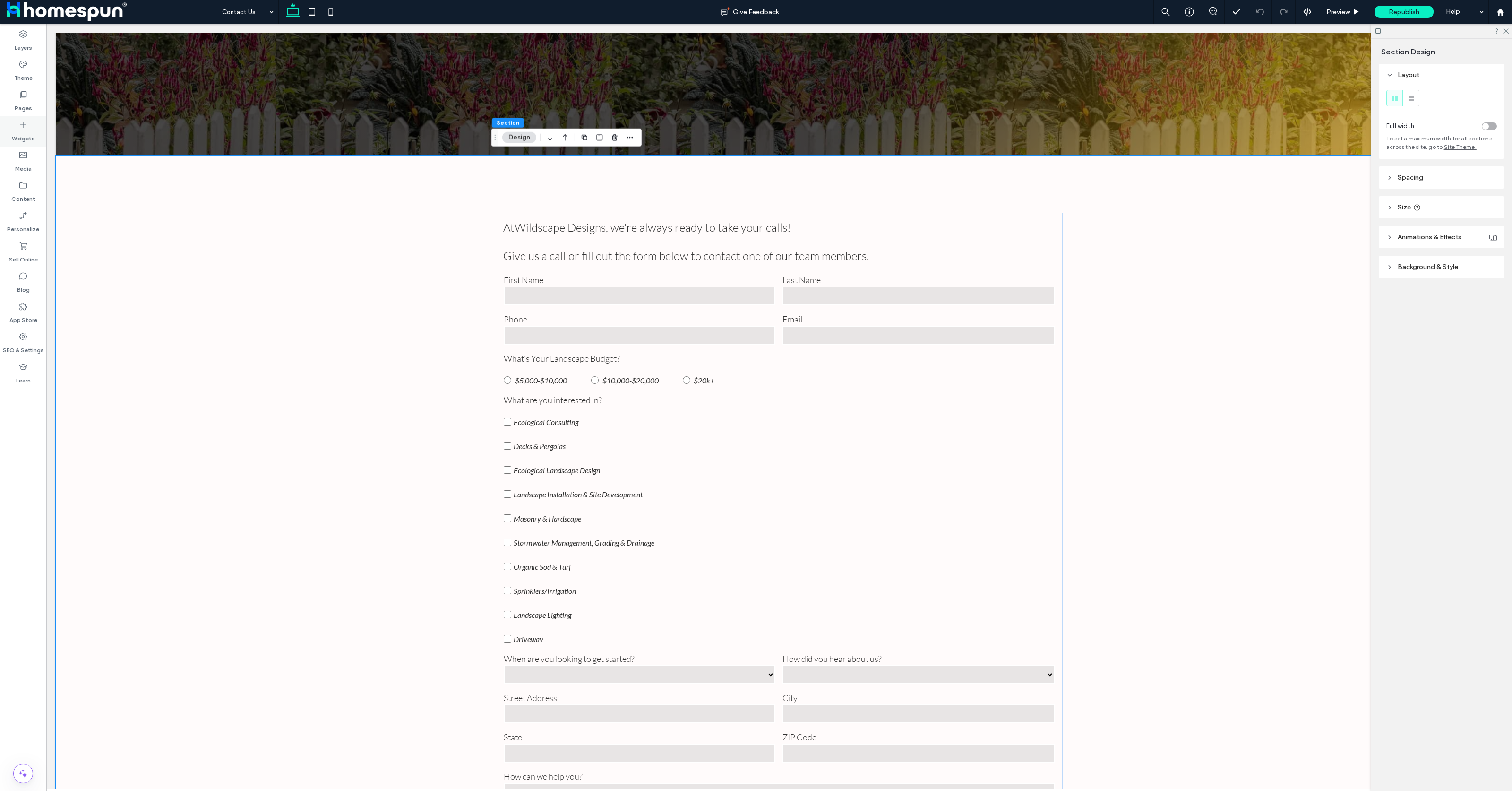
drag, startPoint x: 32, startPoint y: 132, endPoint x: 380, endPoint y: 115, distance: 348.4
click at [32, 132] on label "Widgets" at bounding box center [23, 136] width 23 height 14
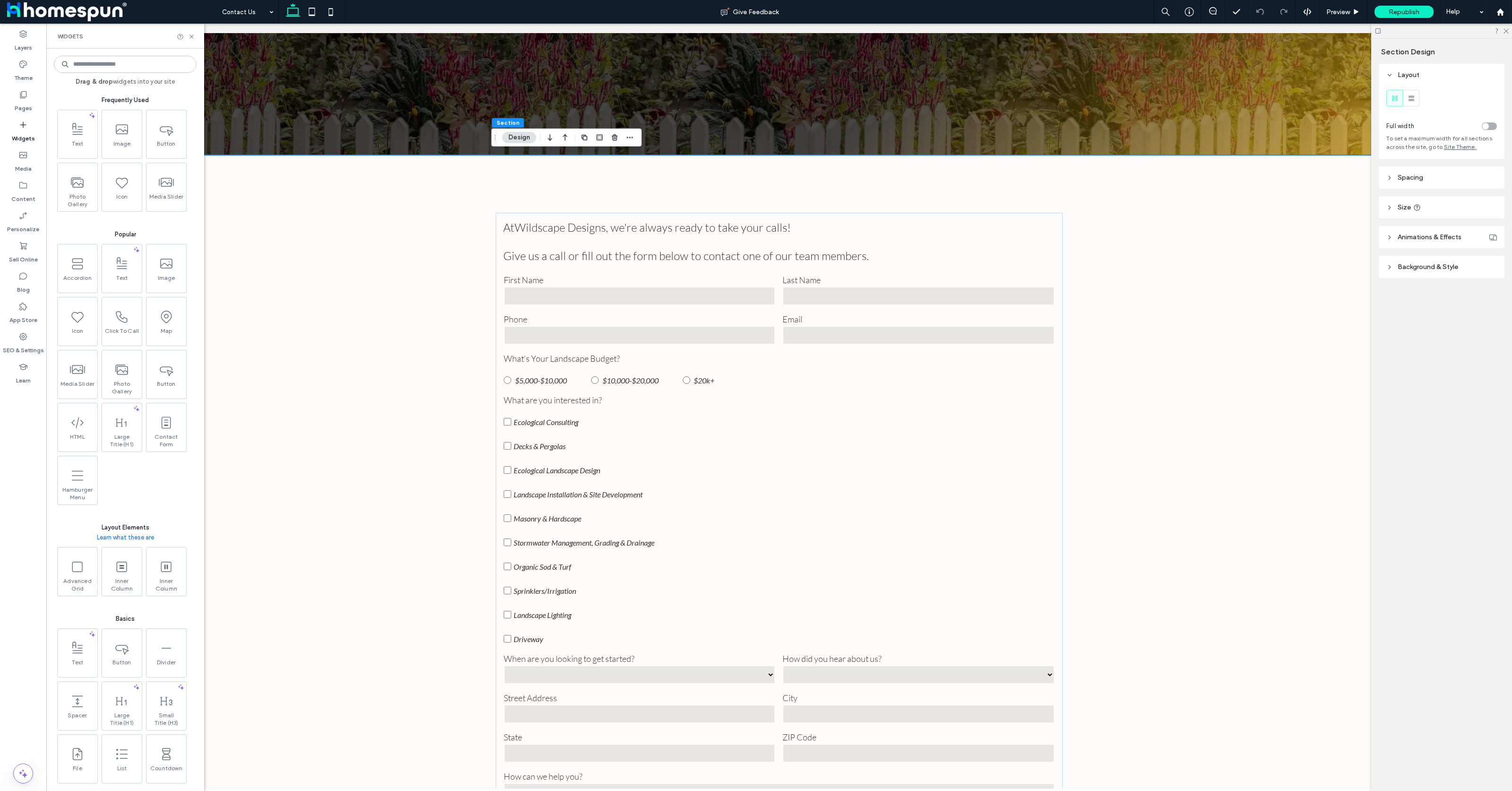
click at [100, 59] on input at bounding box center [125, 64] width 143 height 17
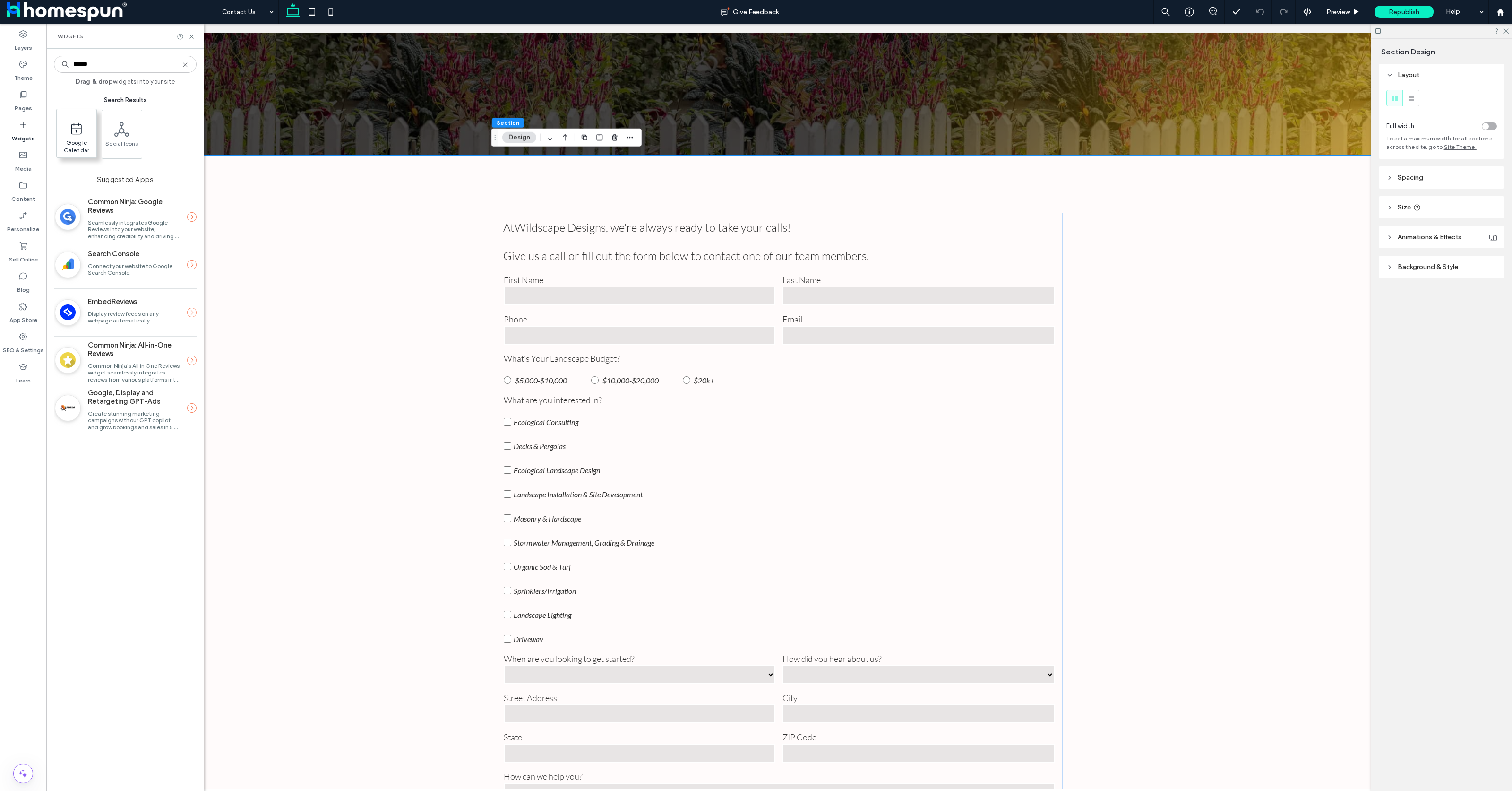
type input "******"
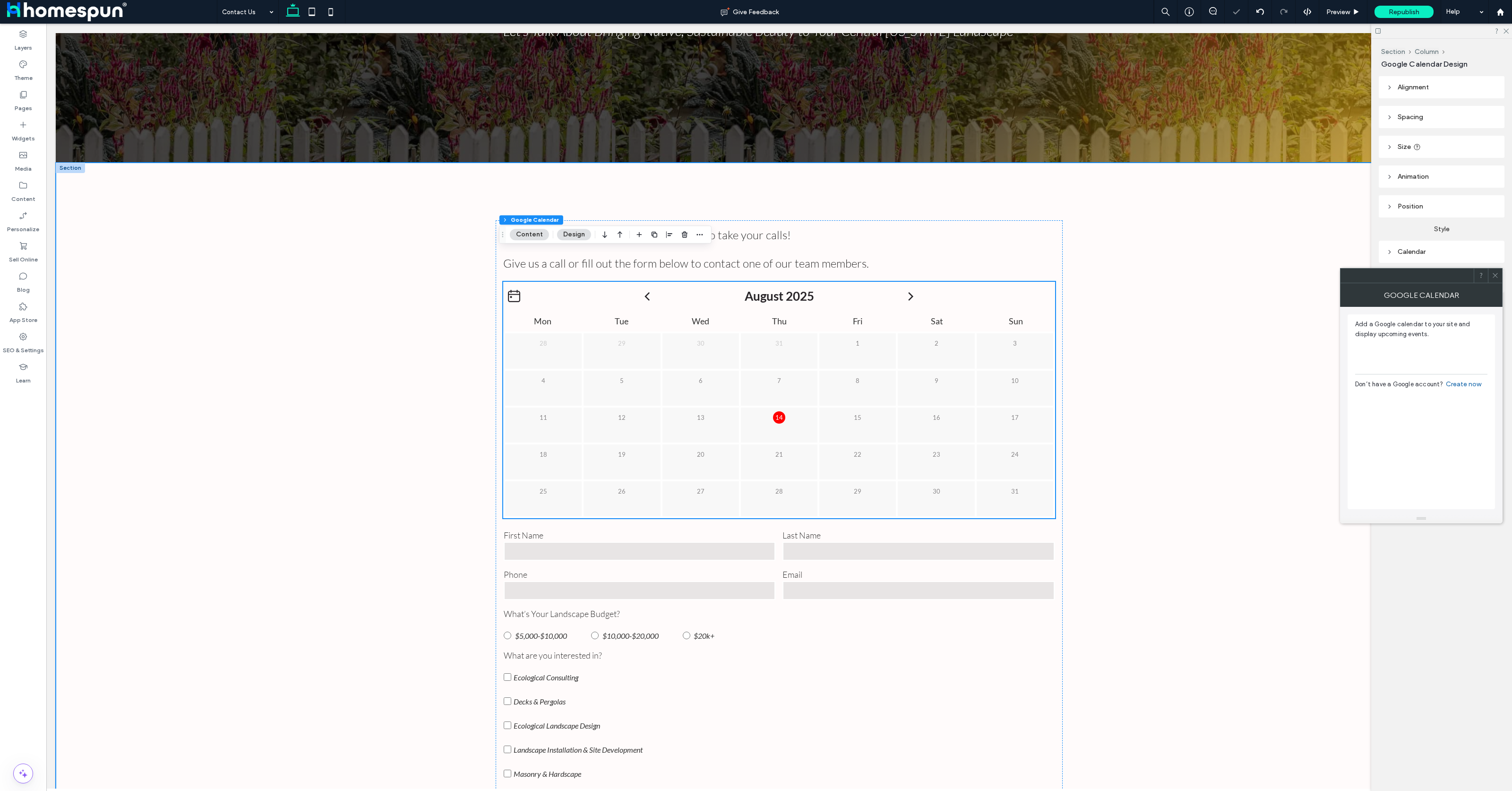
scroll to position [301, 0]
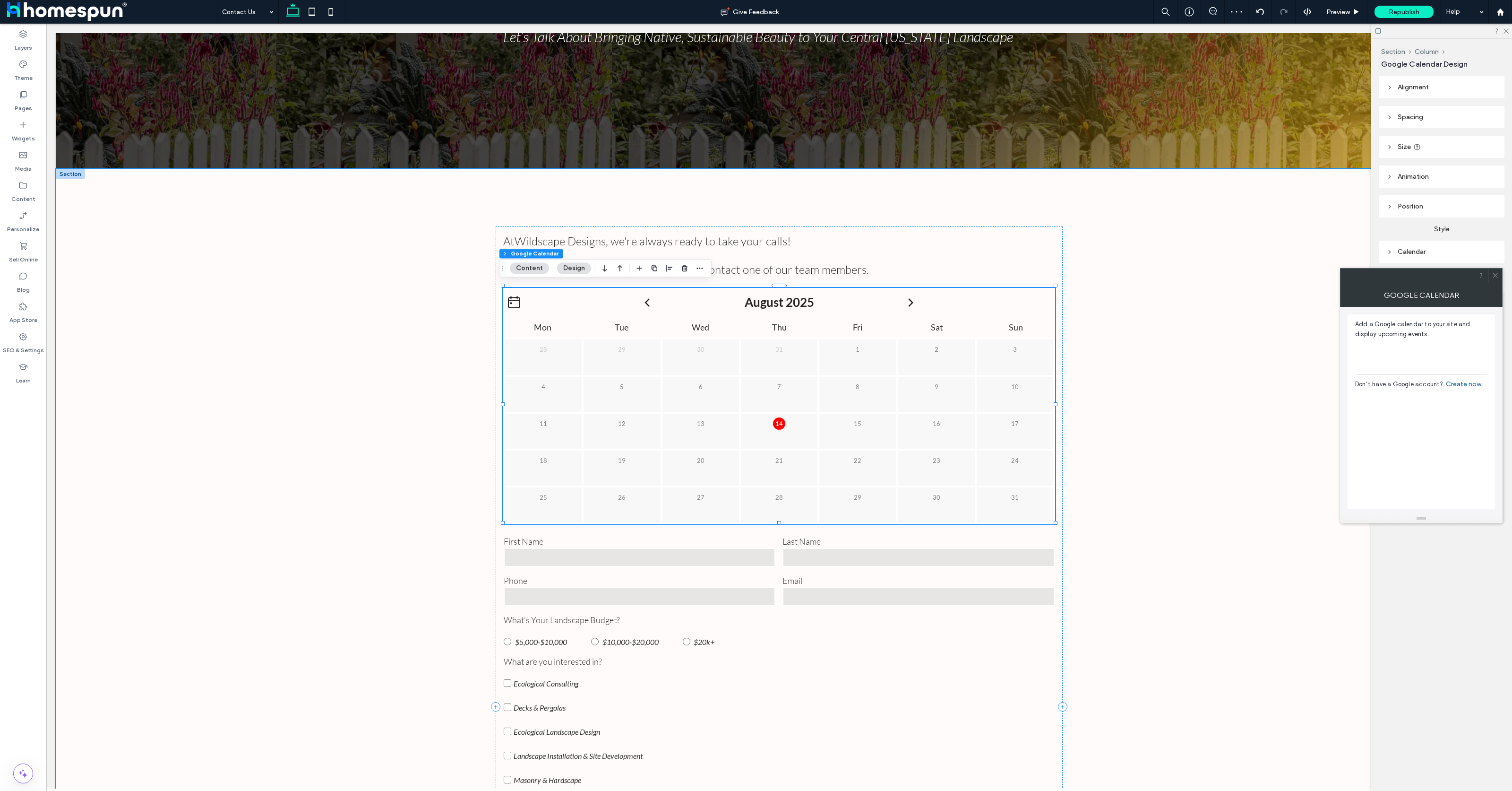
click at [775, 381] on p "7" at bounding box center [779, 386] width 12 height 12
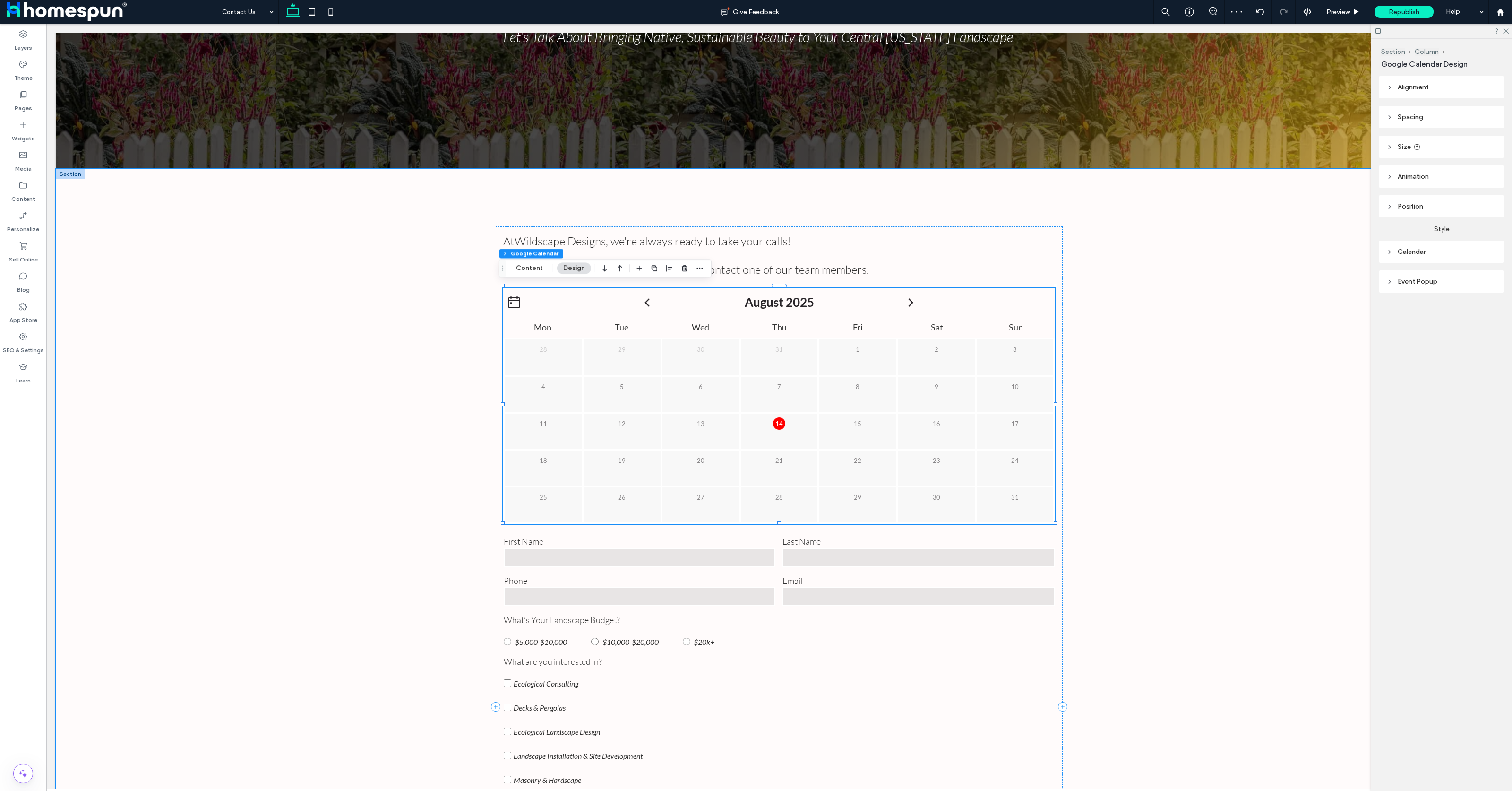
click at [397, 364] on div "At Wildscape Designs , we're always ready to take your calls! Give us a call or…" at bounding box center [779, 706] width 1447 height 1076
click at [691, 365] on div "30" at bounding box center [701, 356] width 79 height 37
click at [1337, 14] on span "Preview" at bounding box center [1338, 12] width 23 height 8
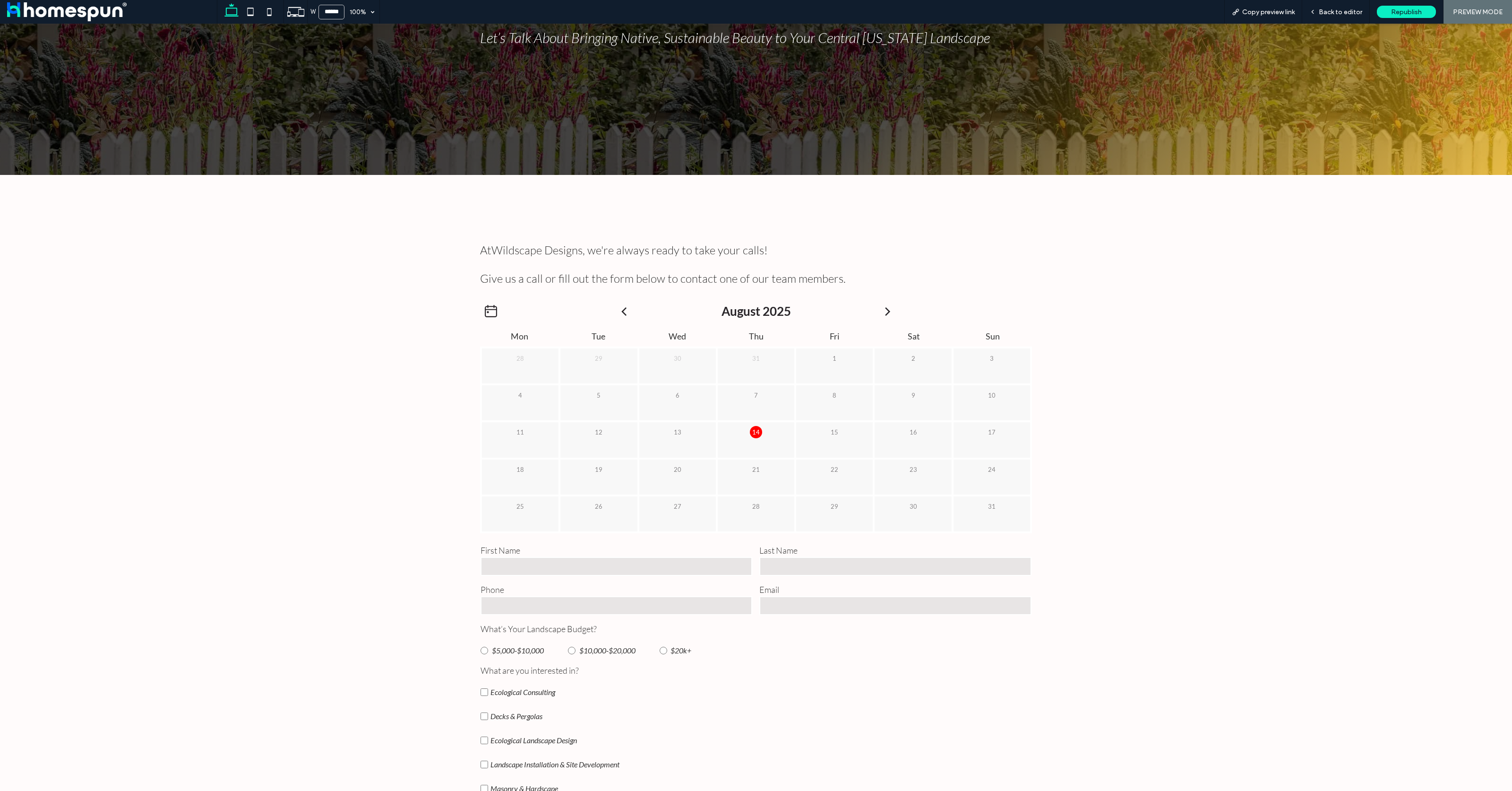
click at [752, 426] on p "14" at bounding box center [756, 432] width 12 height 12
click at [781, 357] on div "31" at bounding box center [756, 356] width 76 height 16
click at [488, 309] on icon at bounding box center [491, 311] width 12 height 12
click at [762, 483] on div "21" at bounding box center [756, 477] width 79 height 37
click at [752, 433] on p "14" at bounding box center [756, 432] width 12 height 12
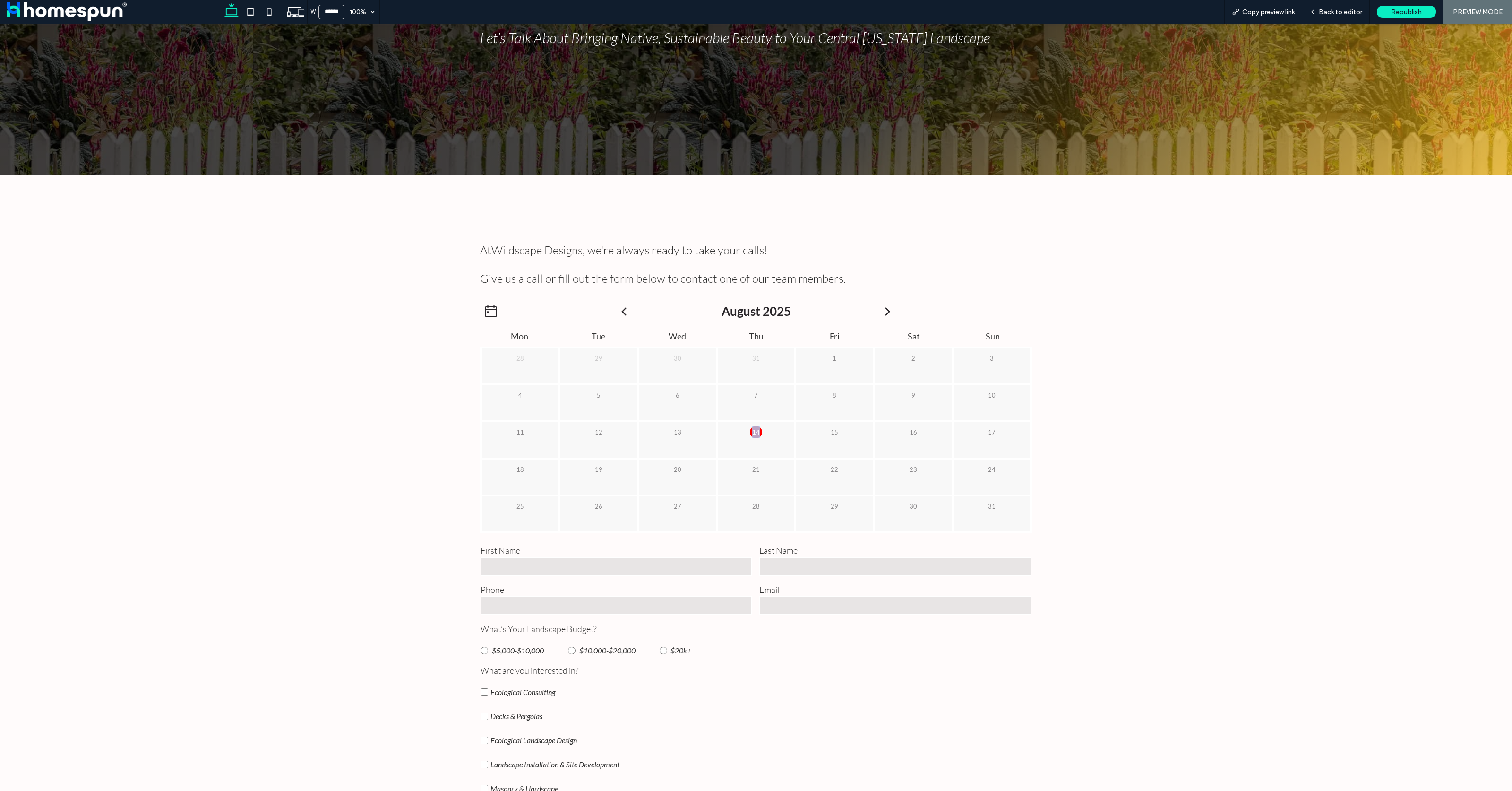
click at [752, 433] on p "14" at bounding box center [756, 432] width 12 height 12
click at [881, 348] on div "2" at bounding box center [913, 356] width 76 height 16
click at [1352, 18] on div "Back to editor" at bounding box center [1336, 12] width 68 height 23
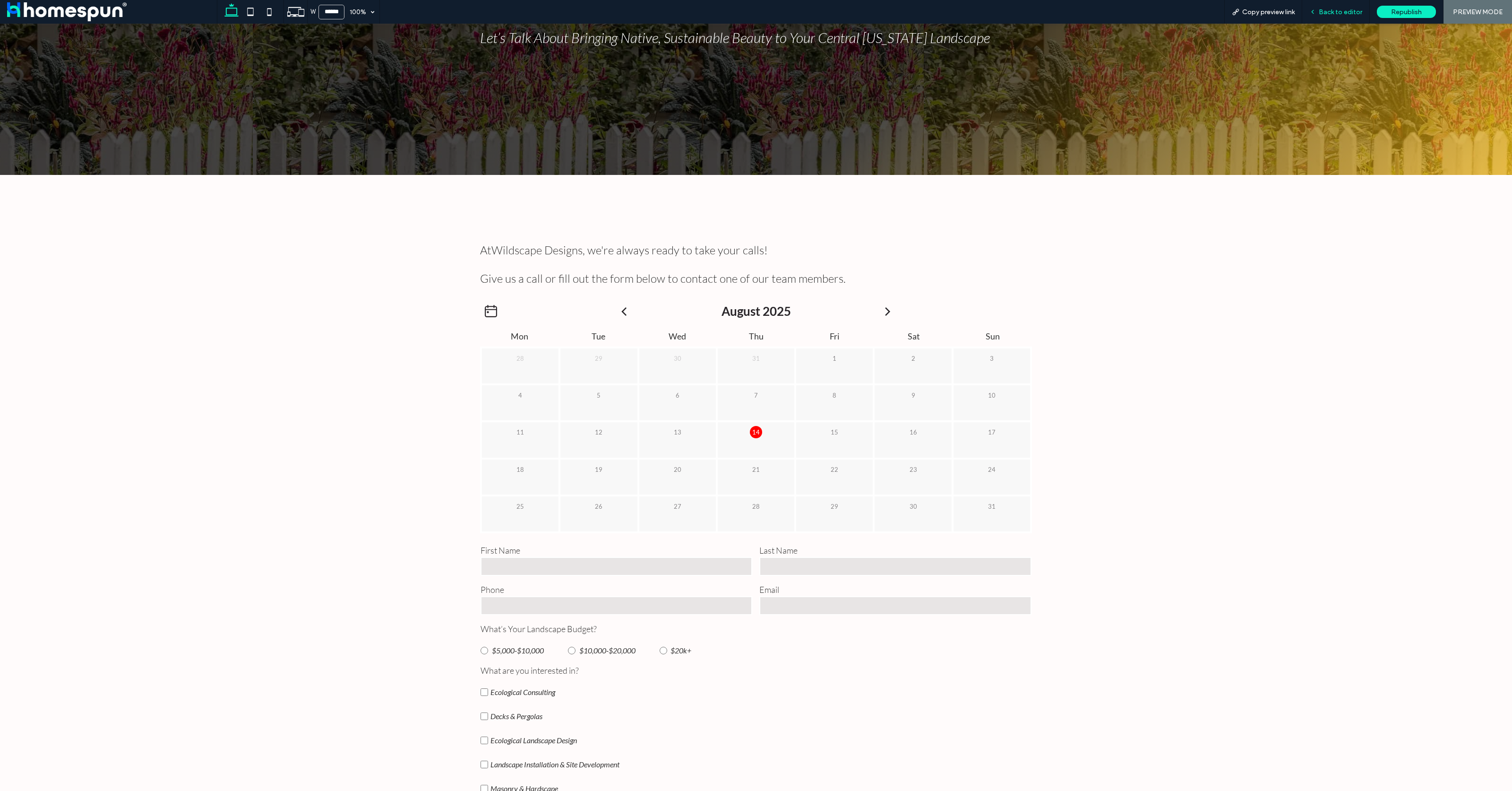
click at [1324, 12] on span "Back to editor" at bounding box center [1341, 12] width 43 height 8
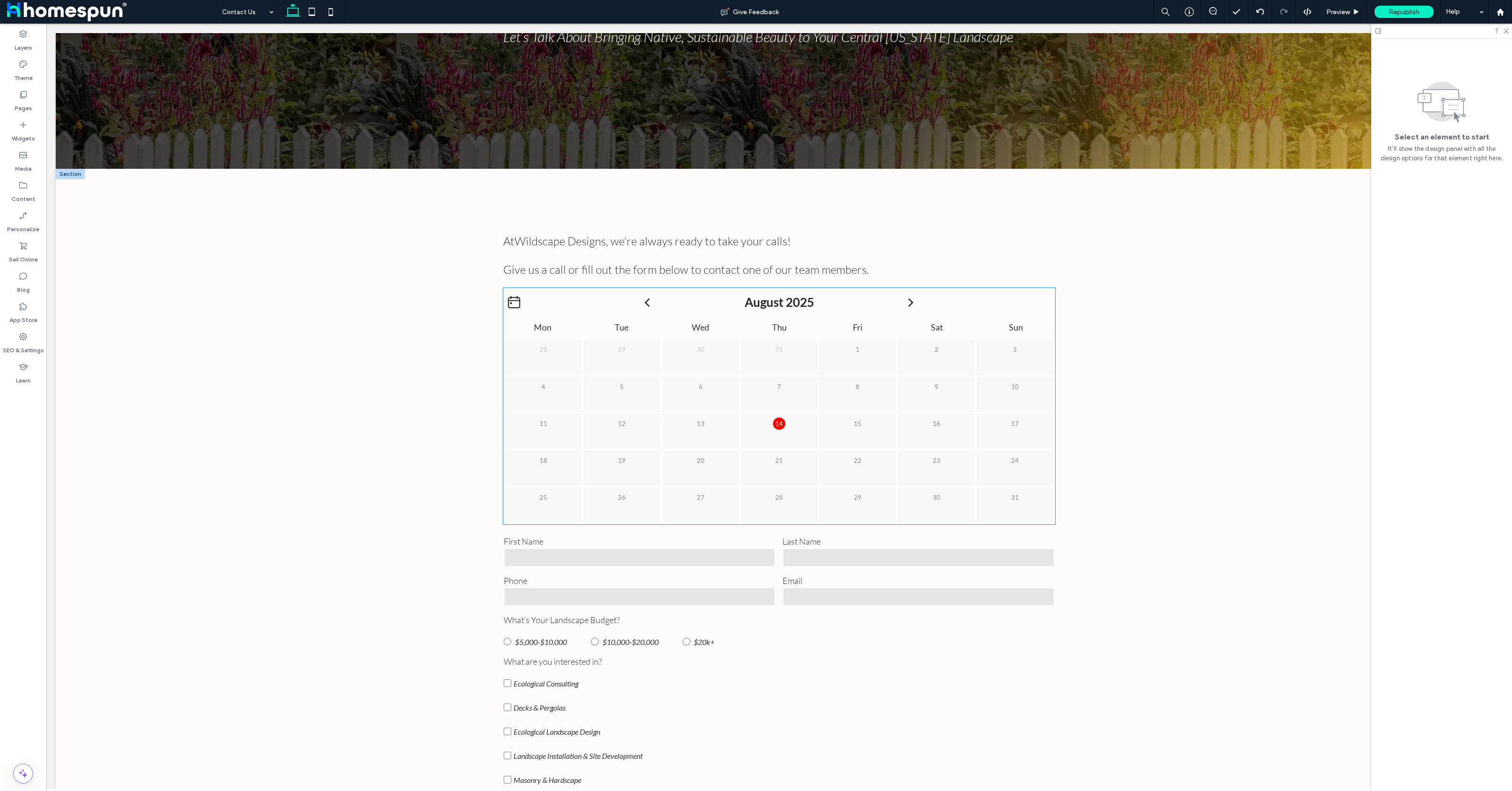
click at [847, 413] on div "15" at bounding box center [858, 421] width 76 height 16
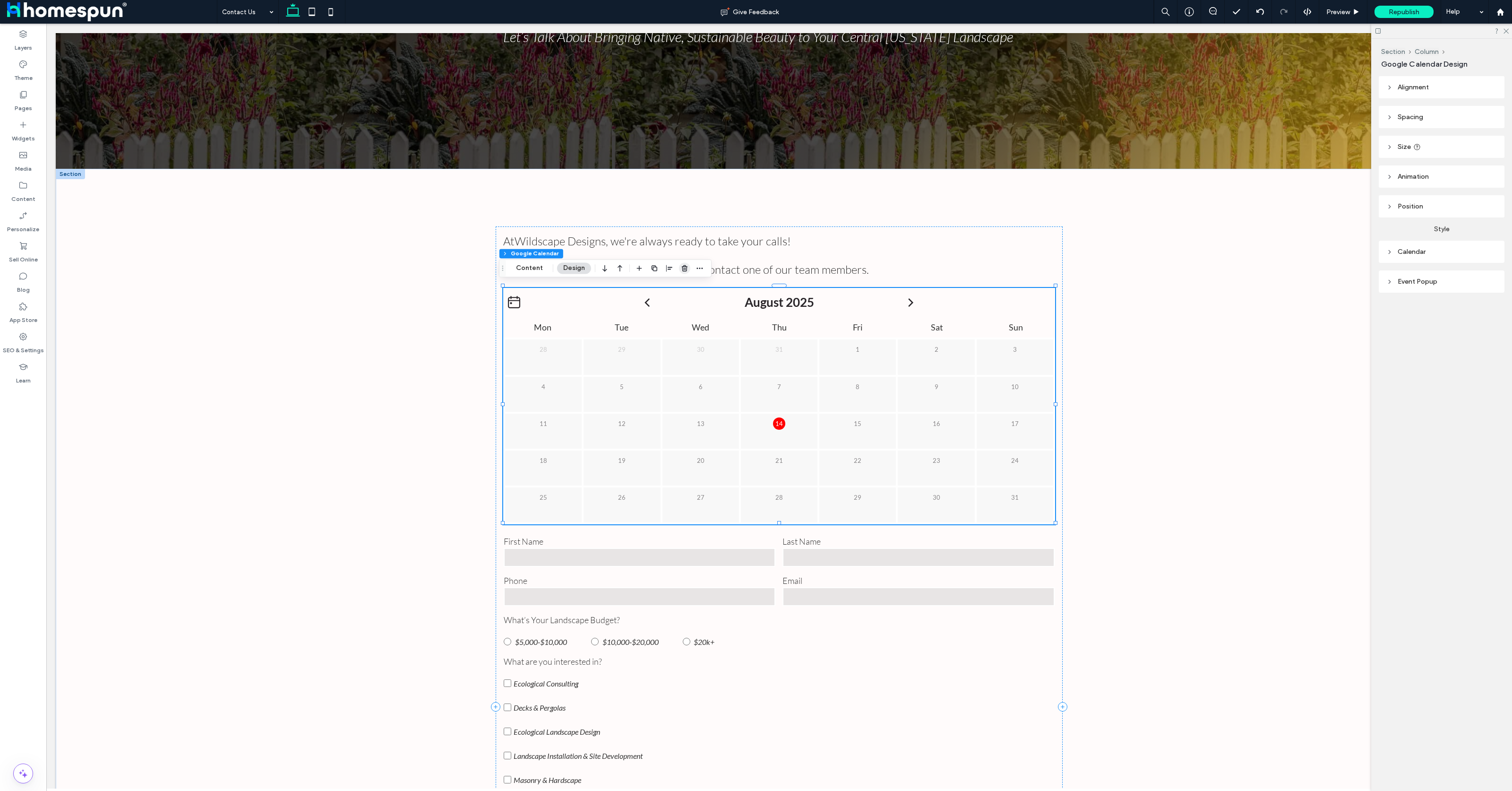
click at [684, 270] on icon "button" at bounding box center [684, 268] width 8 height 8
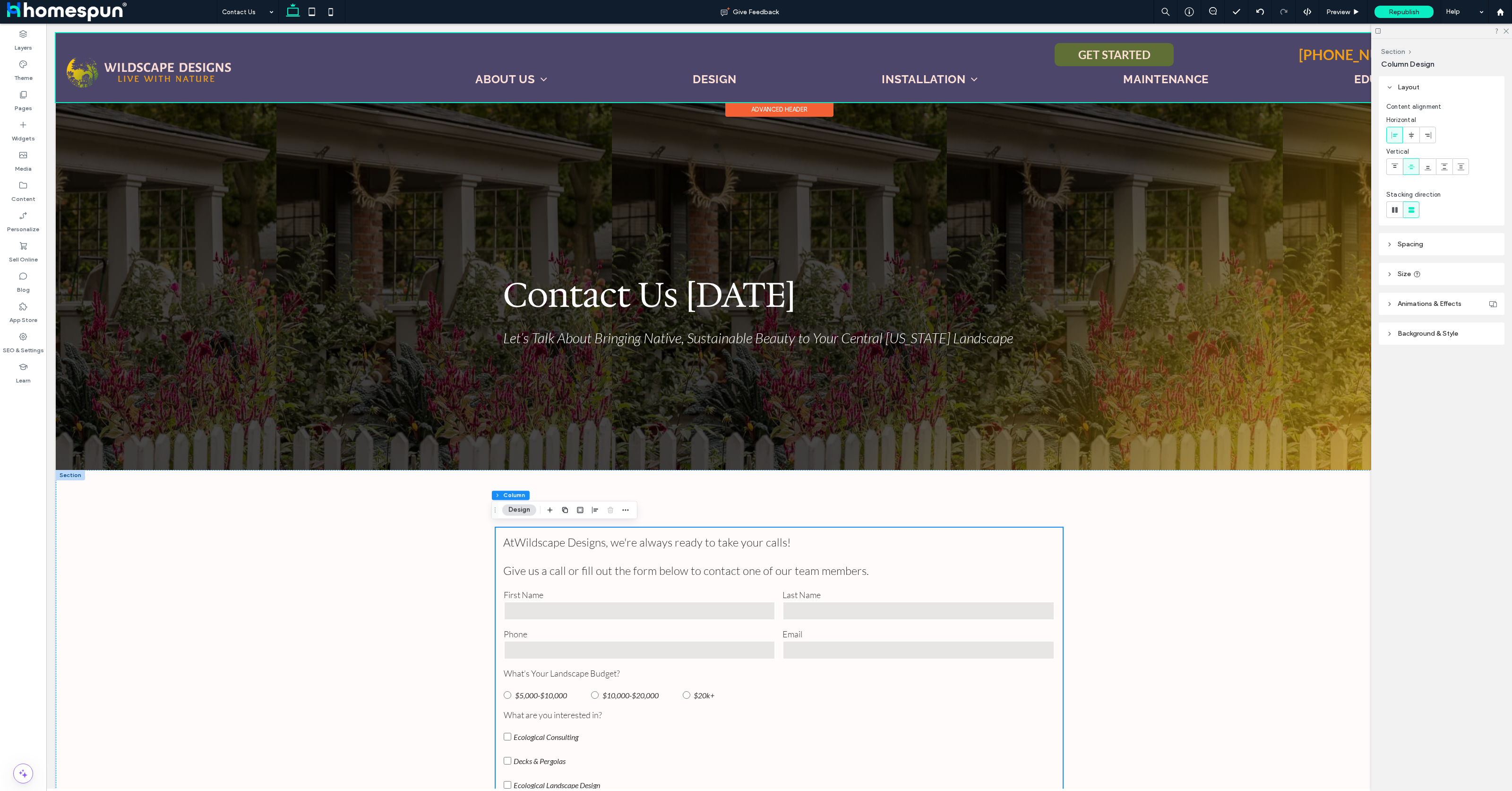
click at [703, 77] on div at bounding box center [779, 68] width 1447 height 69
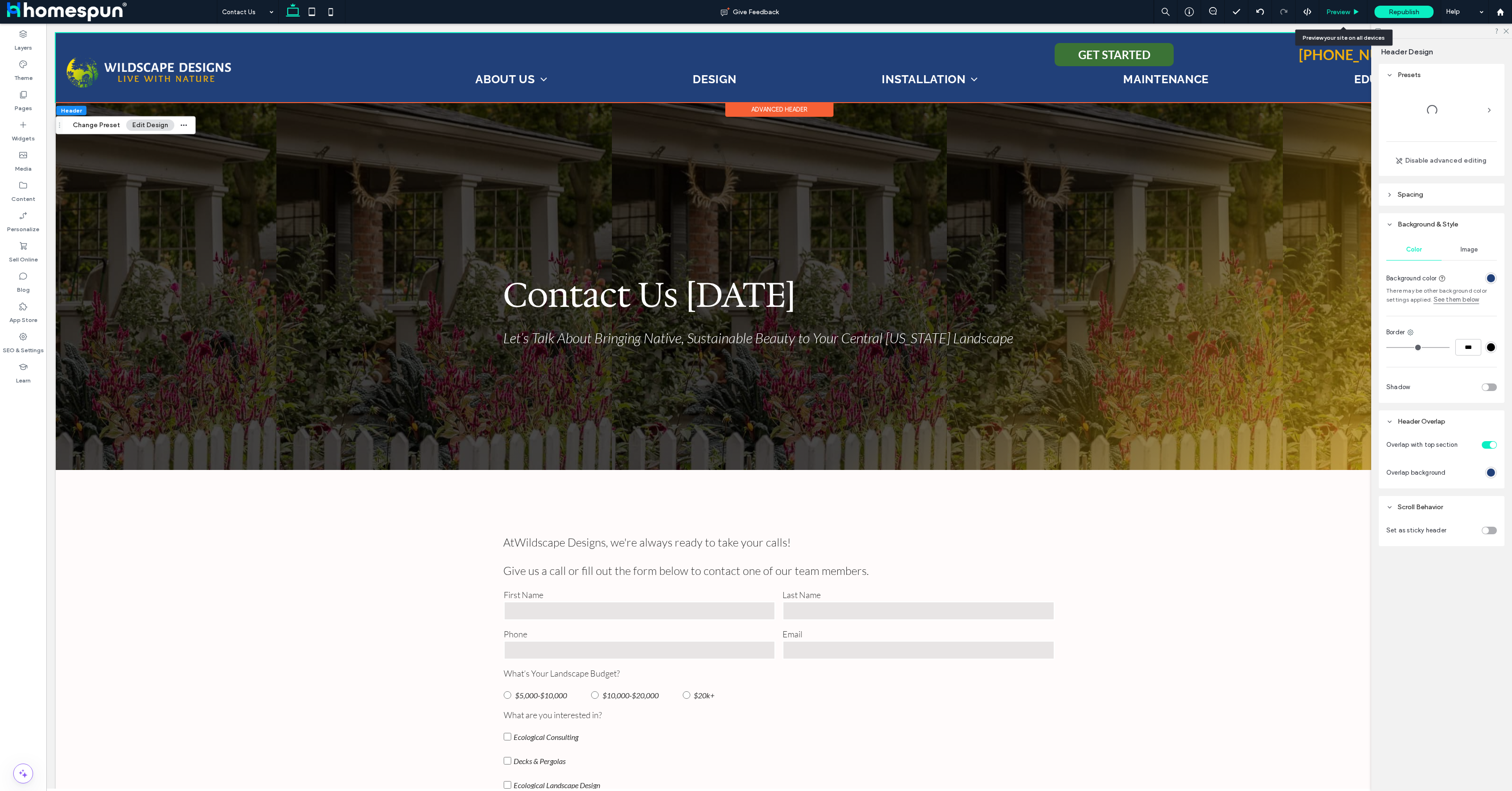
click at [1324, 15] on div "Preview" at bounding box center [1343, 12] width 48 height 8
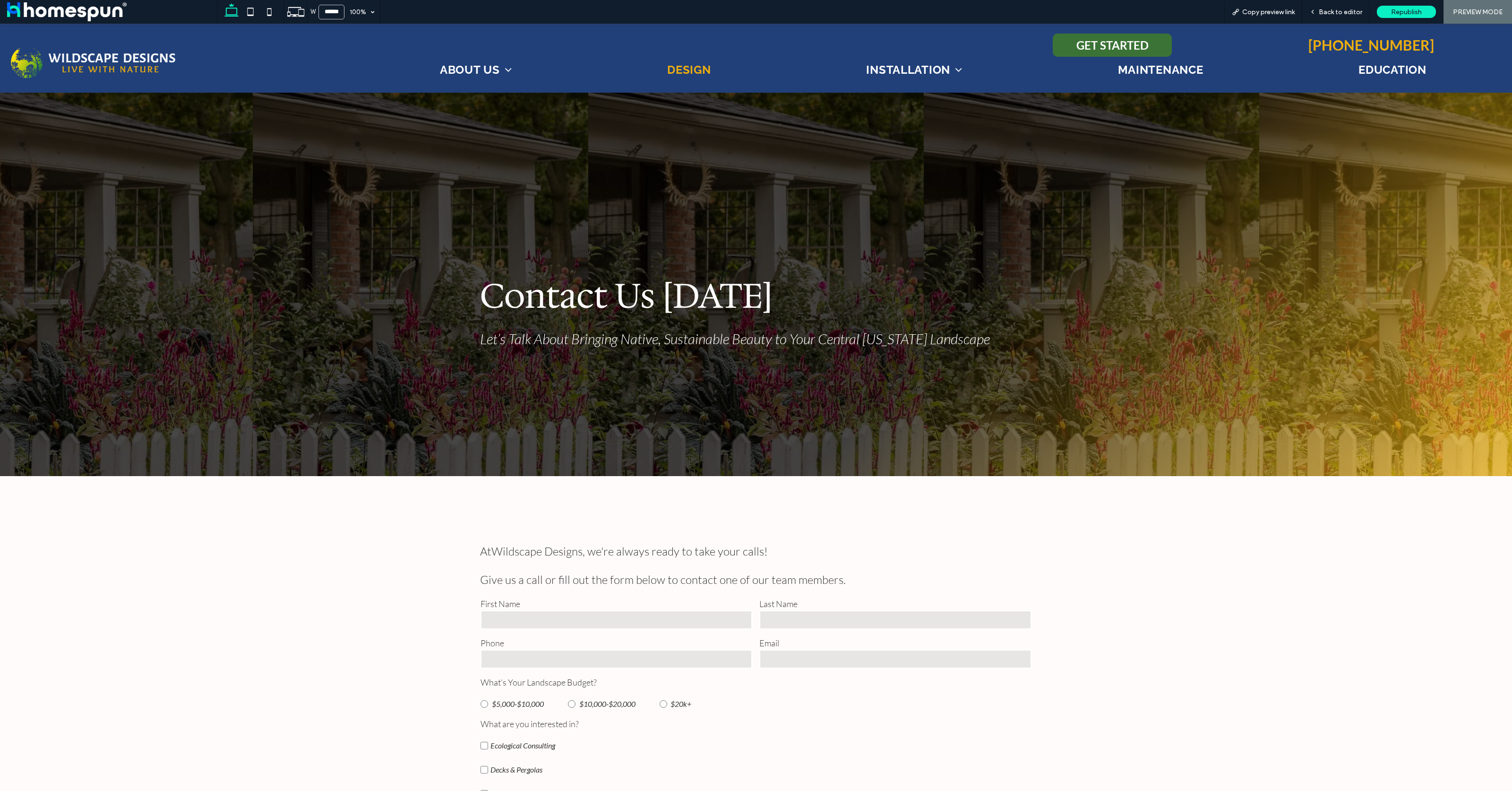
click at [667, 71] on span "Design" at bounding box center [689, 69] width 43 height 14
click at [679, 72] on div at bounding box center [756, 395] width 1512 height 791
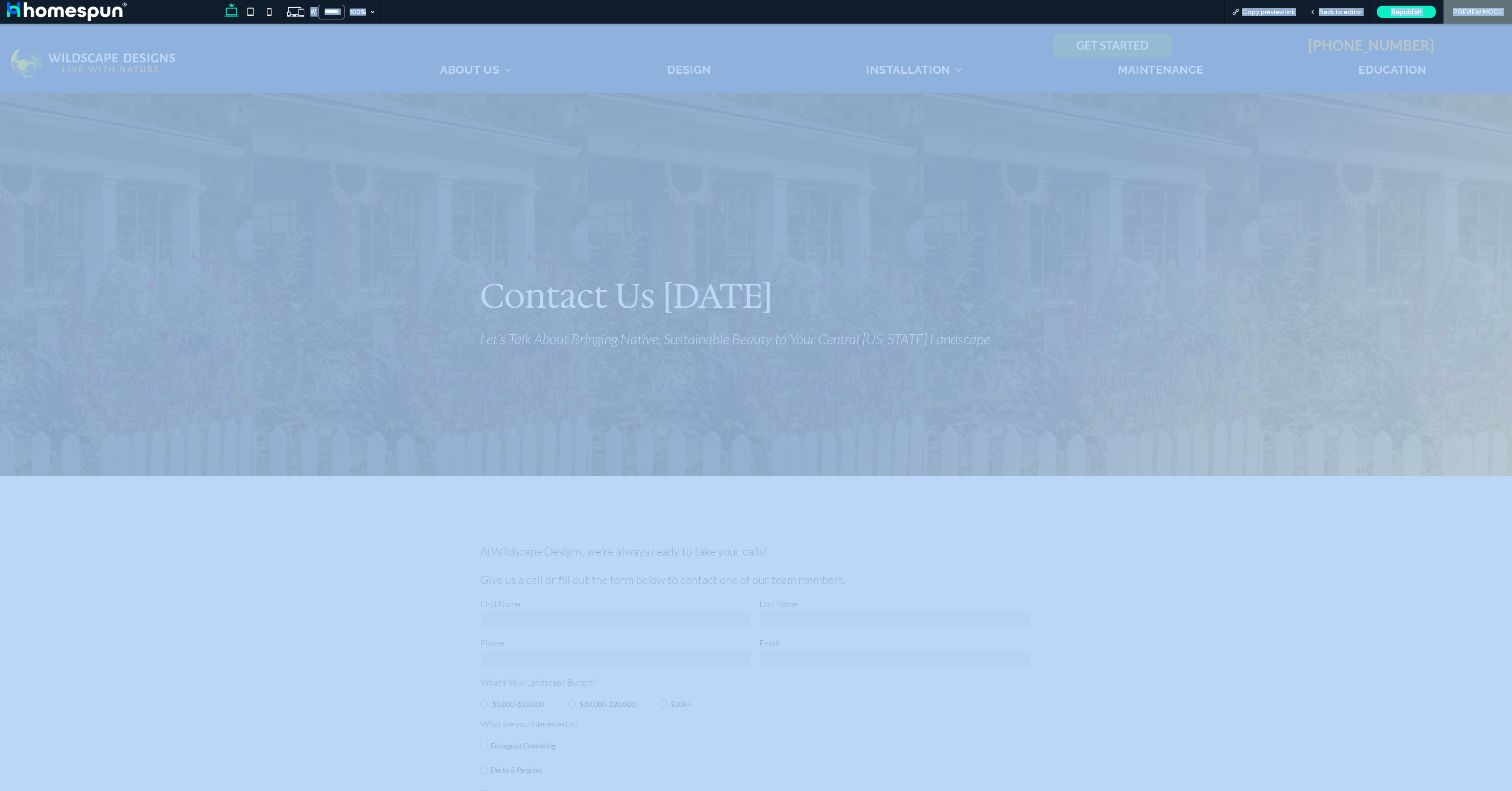
click at [679, 72] on div at bounding box center [756, 395] width 1512 height 791
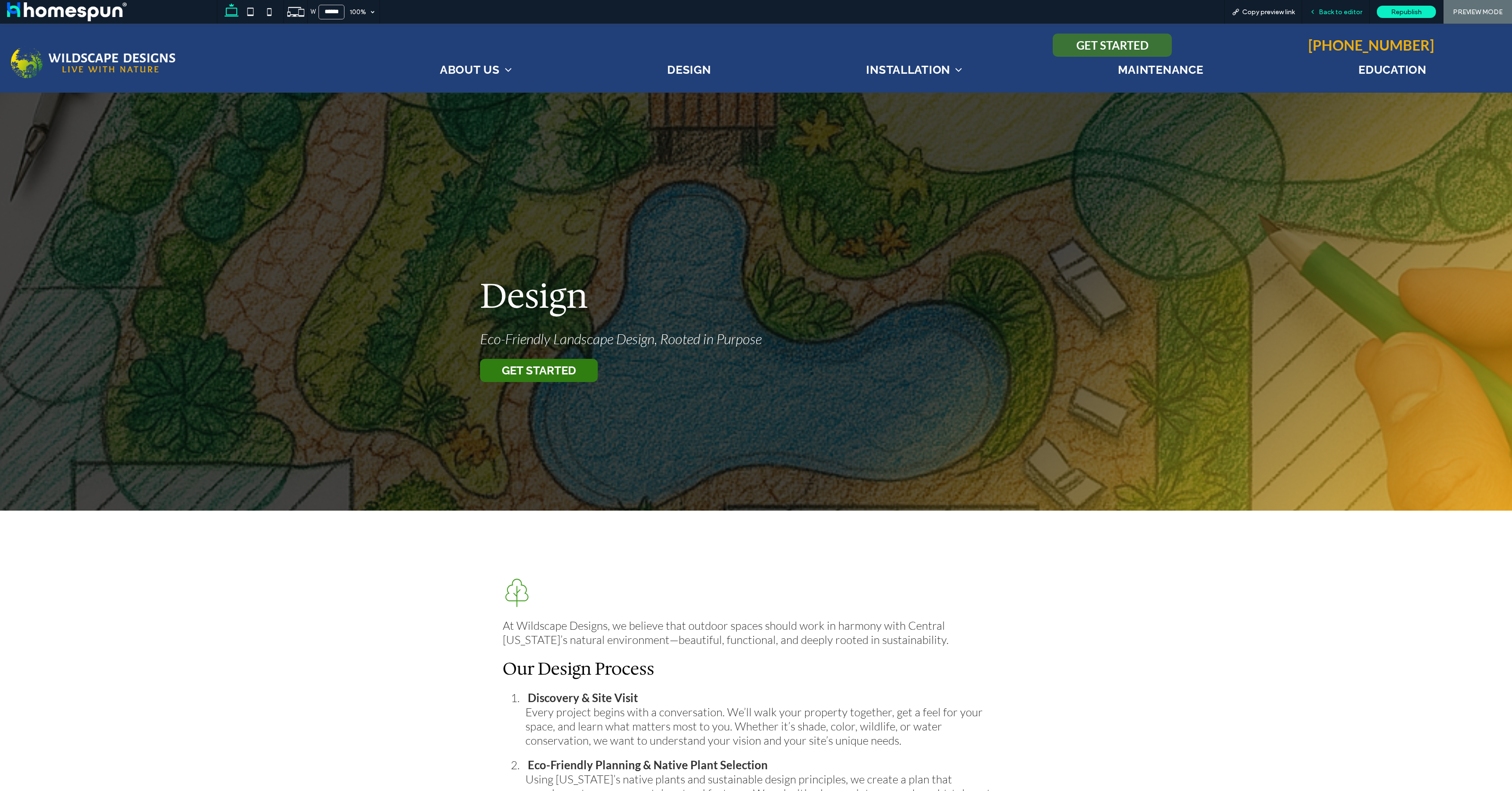
click at [1356, 14] on span "Back to editor" at bounding box center [1341, 12] width 43 height 8
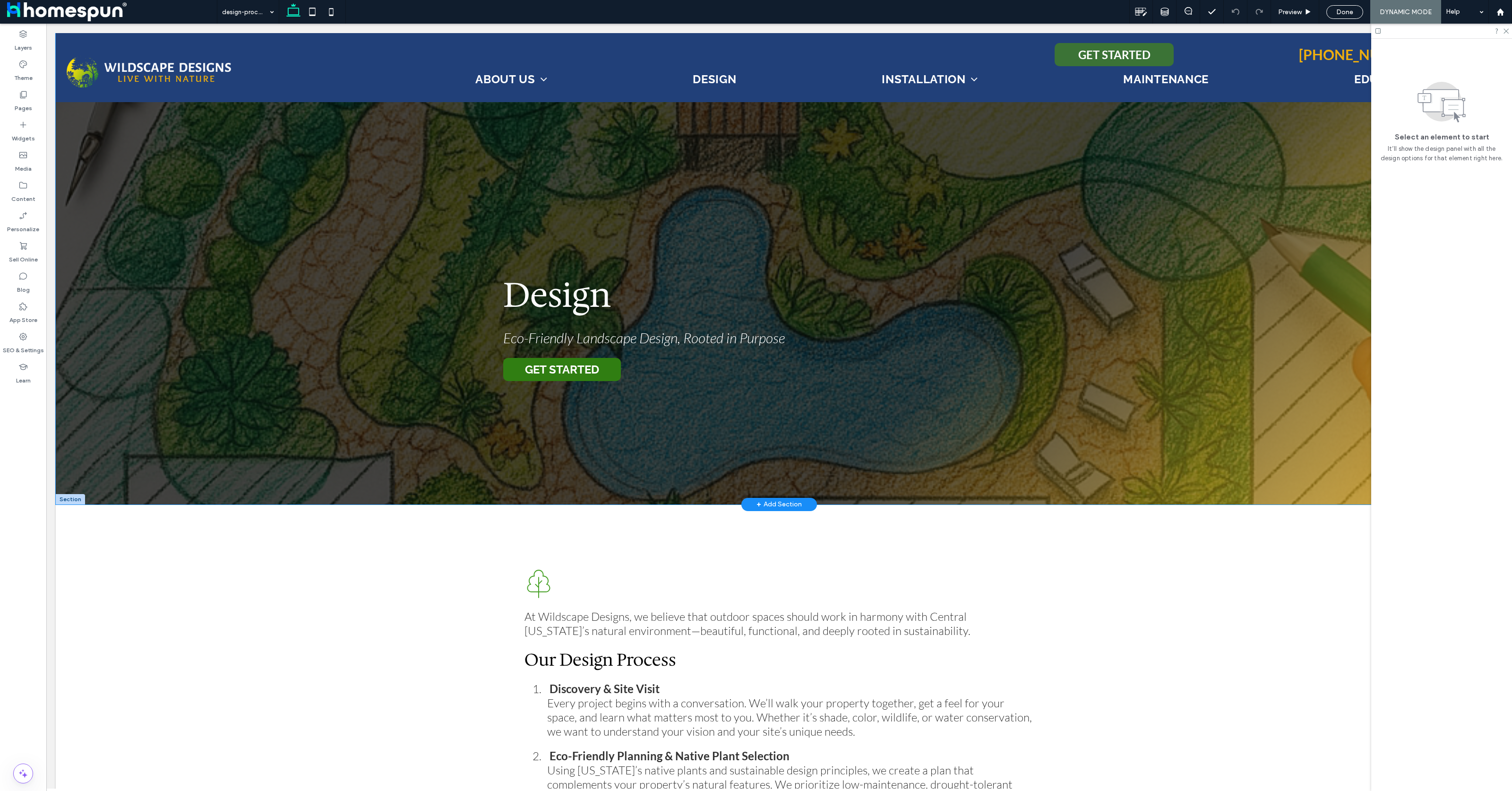
click at [1134, 259] on div "Design Eco-Friendly Landscape Design, Rooted in Purpose GET STARTED" at bounding box center [779, 268] width 1447 height 472
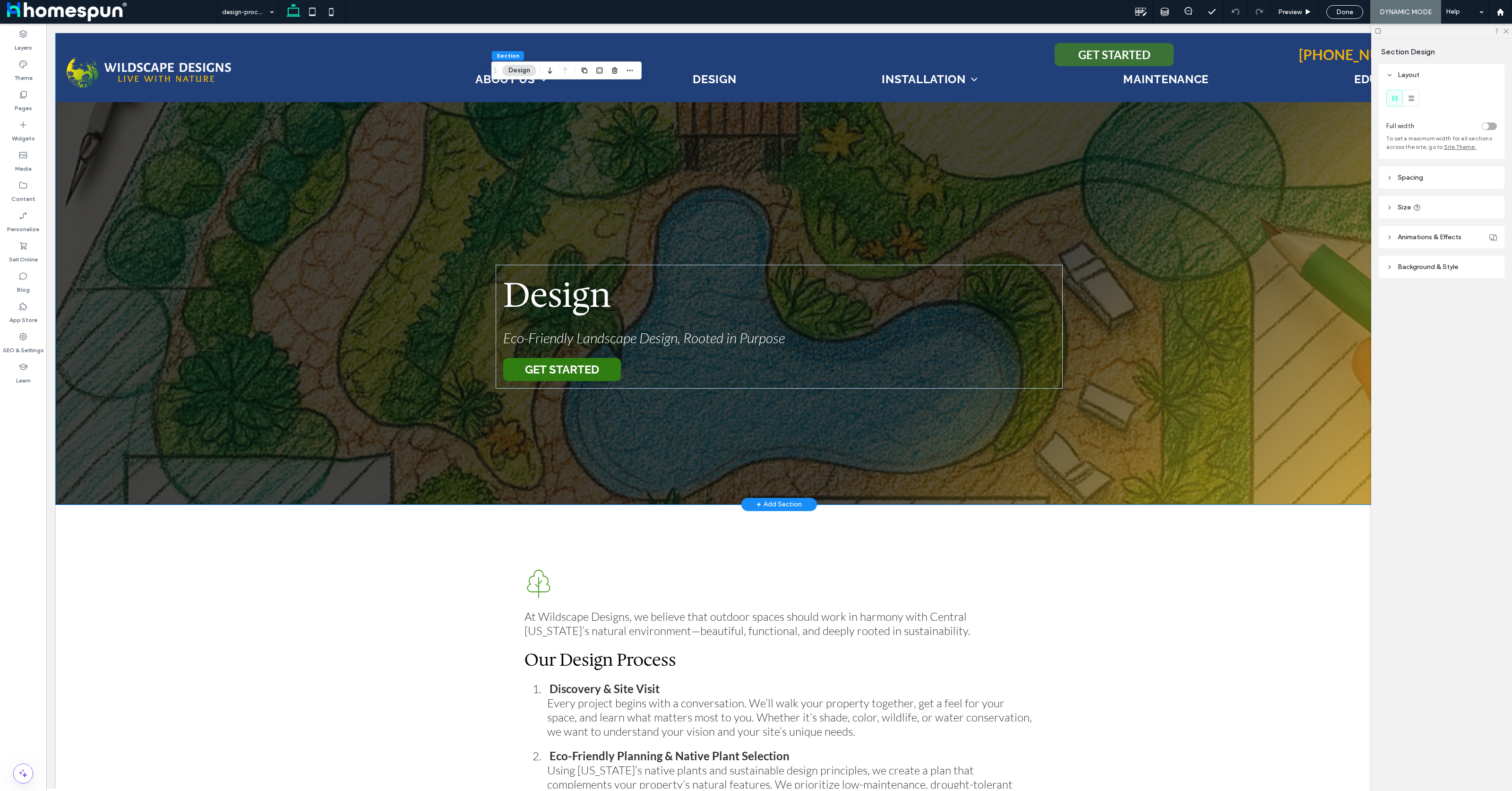
click at [689, 190] on div "Design Eco-Friendly Landscape Design, Rooted in Purpose GET STARTED" at bounding box center [779, 268] width 567 height 472
click at [21, 190] on label "Content" at bounding box center [23, 197] width 24 height 14
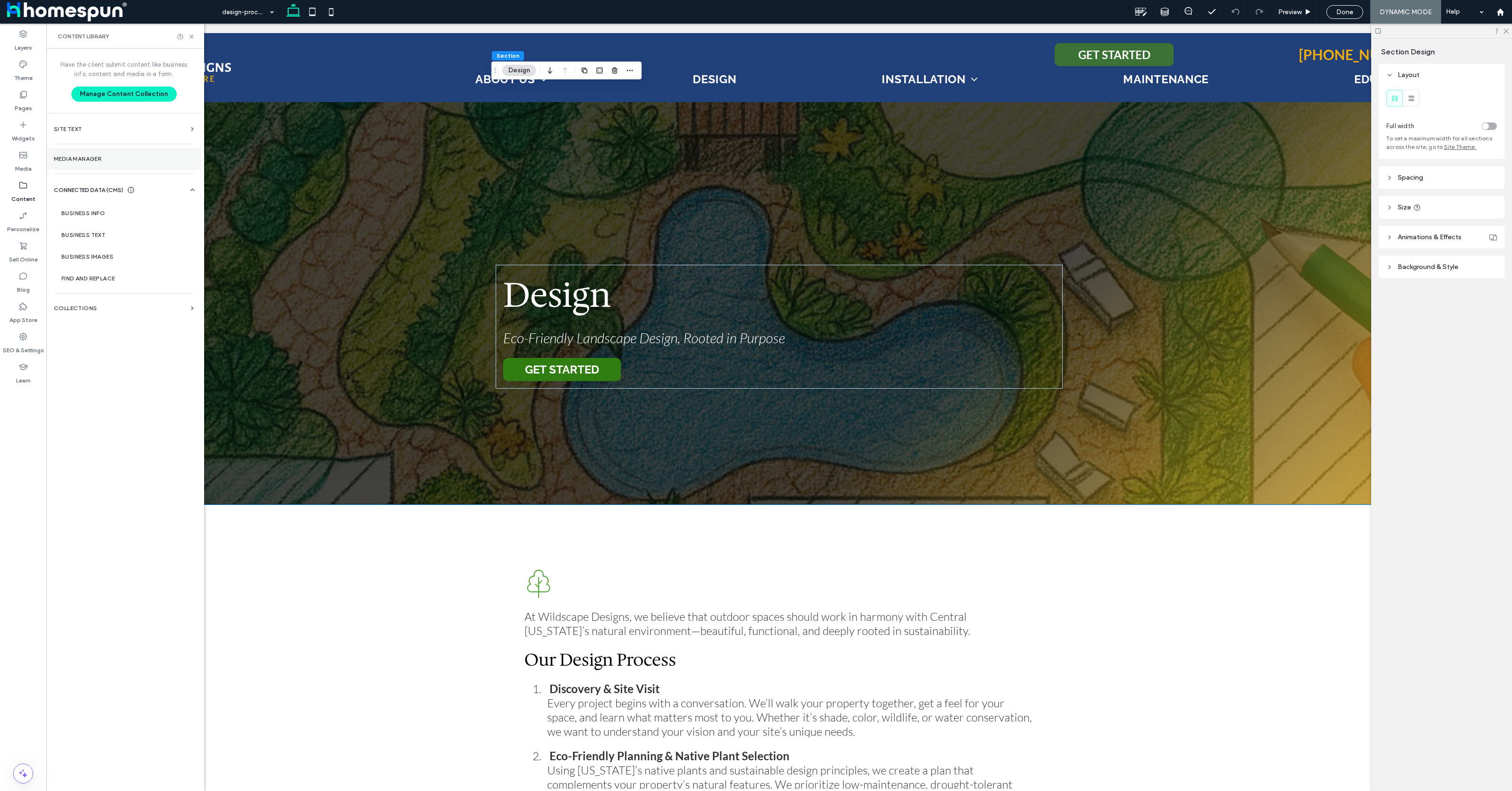
click at [110, 168] on section "Media Manager" at bounding box center [124, 159] width 155 height 22
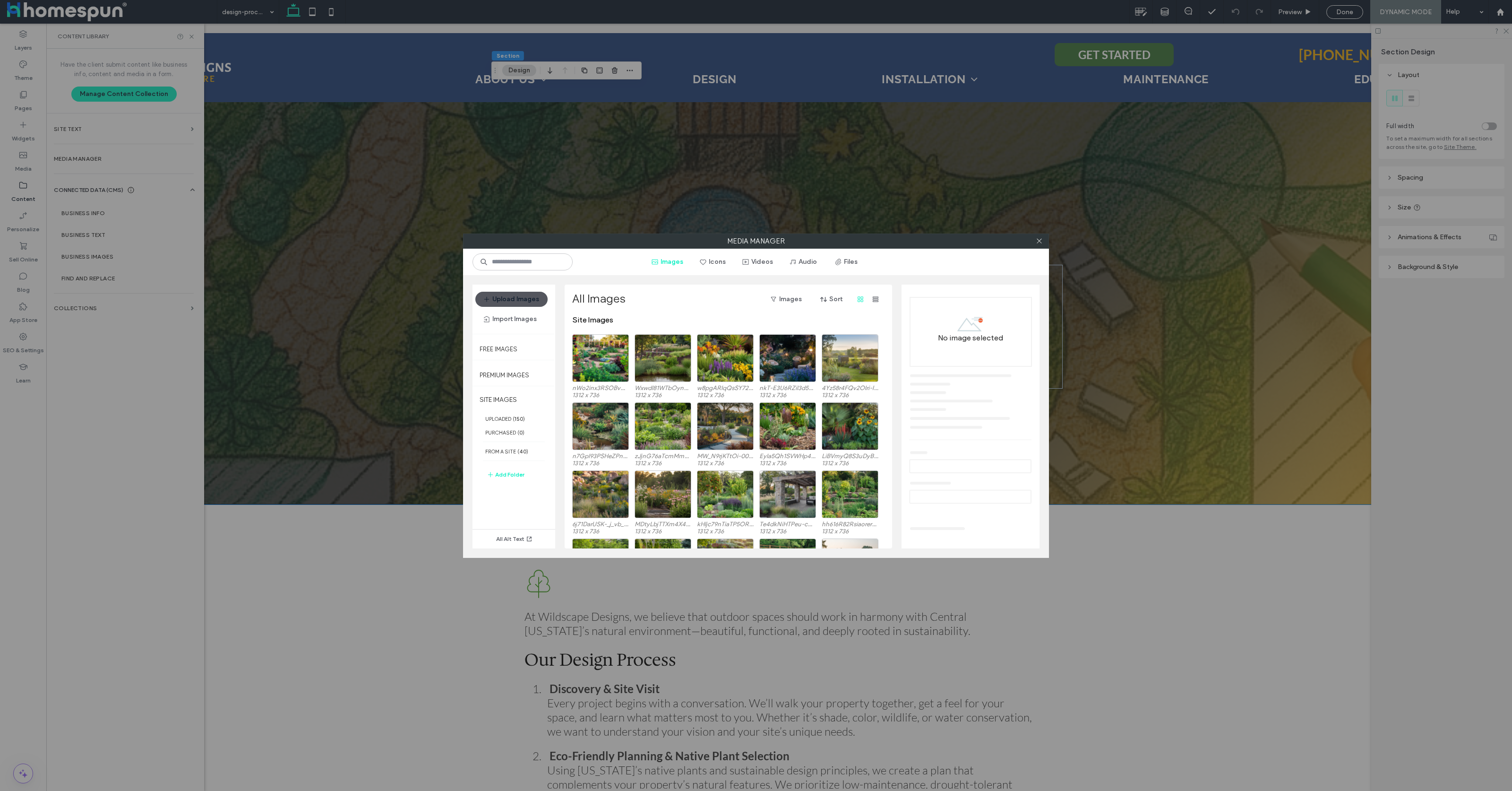
click at [510, 298] on button "Upload Images" at bounding box center [511, 299] width 72 height 15
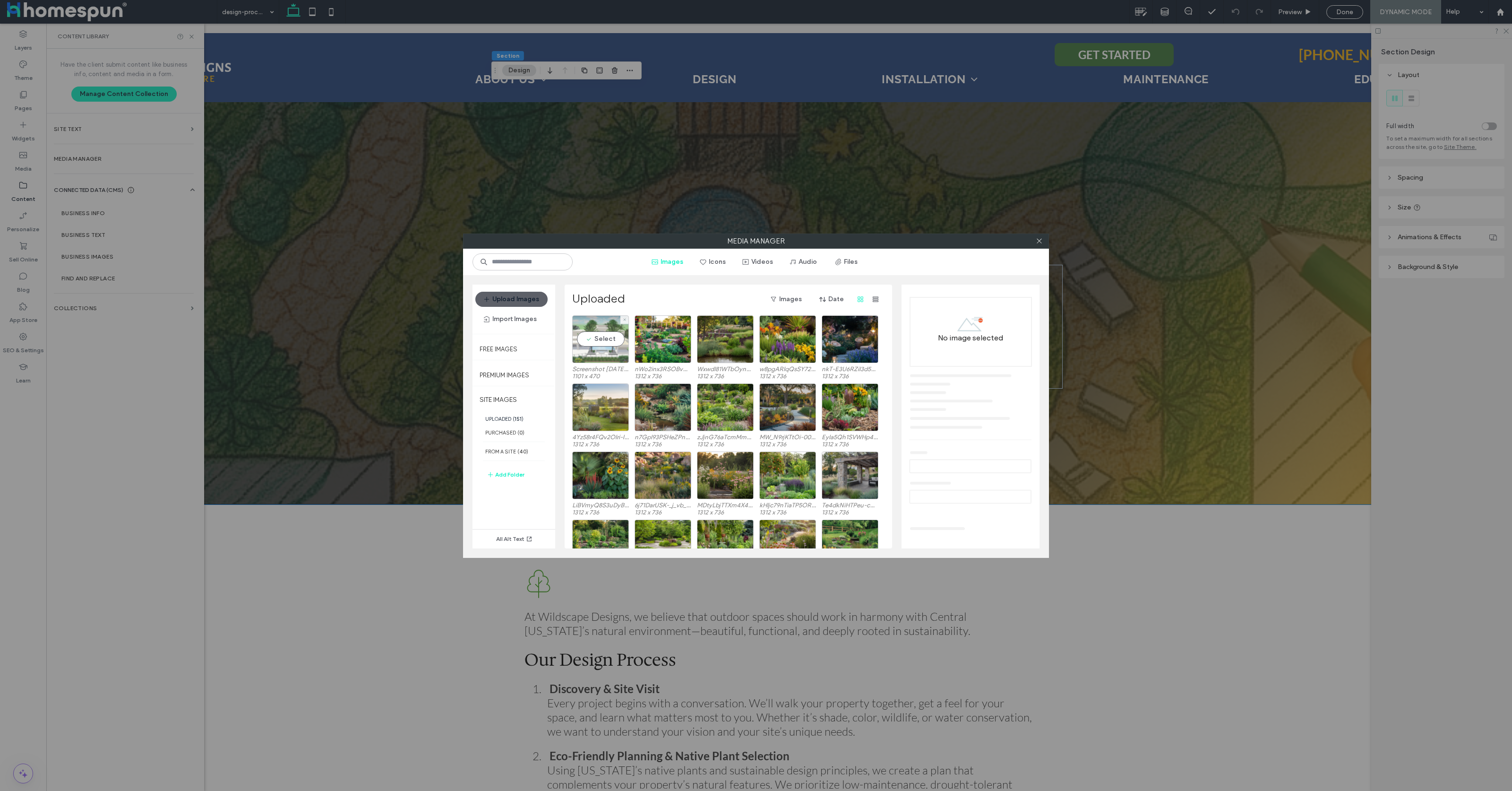
drag, startPoint x: 607, startPoint y: 343, endPoint x: 611, endPoint y: 346, distance: 5.0
click at [606, 343] on div "Select" at bounding box center [600, 339] width 57 height 48
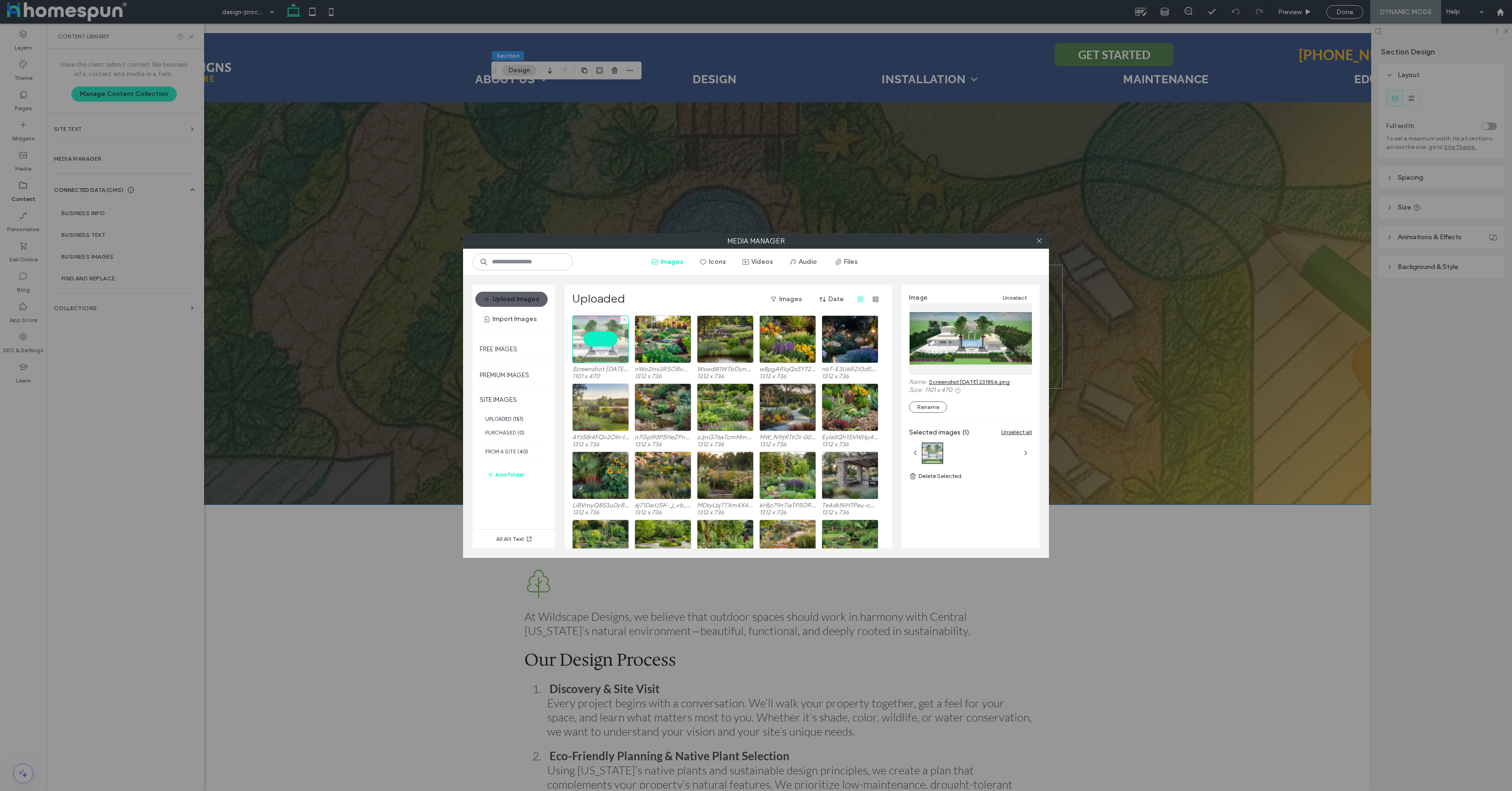
click at [603, 337] on div at bounding box center [600, 339] width 57 height 48
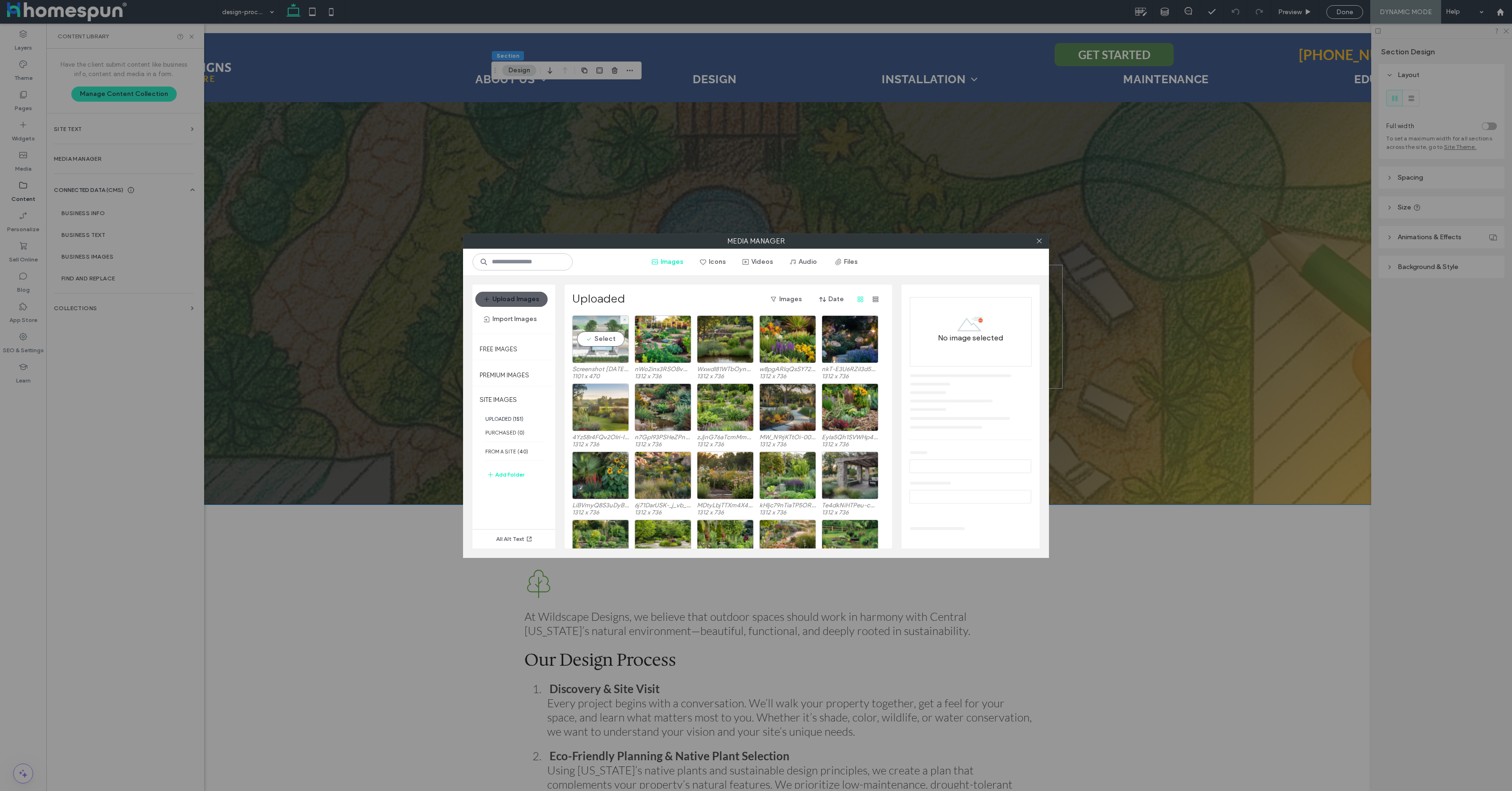
click at [604, 343] on div "Select" at bounding box center [600, 339] width 57 height 48
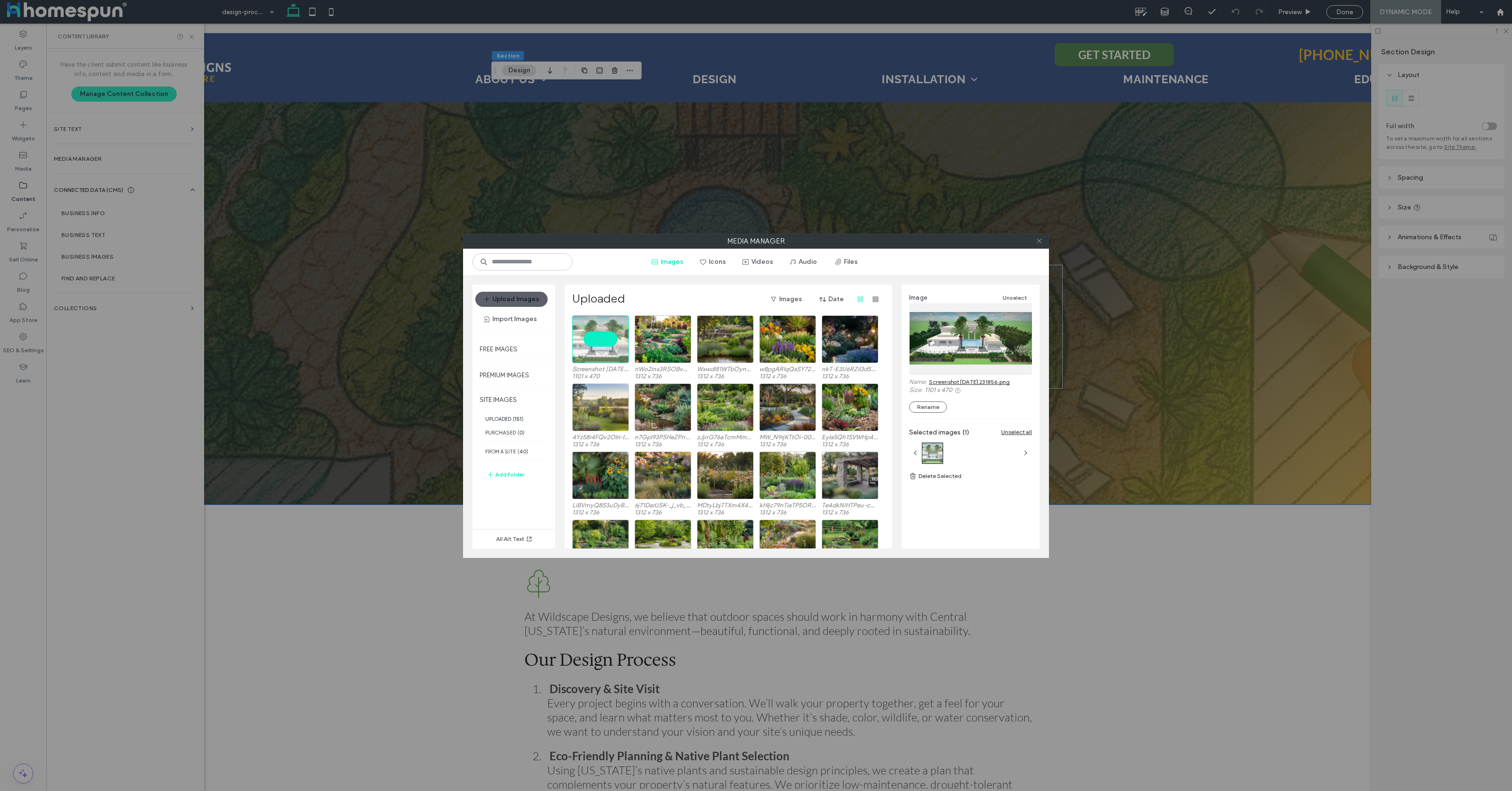
click at [1038, 242] on icon at bounding box center [1040, 241] width 7 height 7
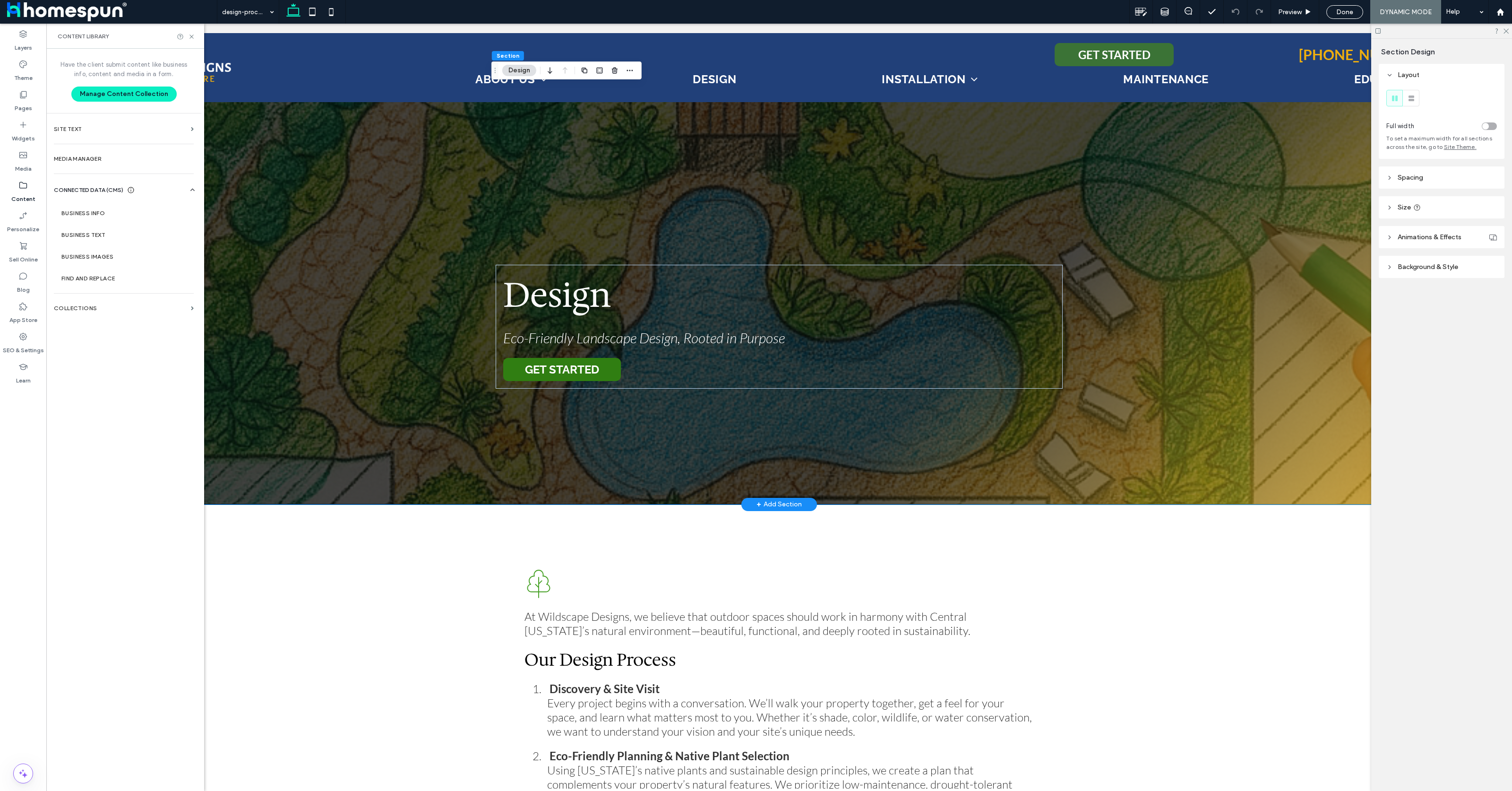
click at [713, 164] on div "Design Eco-Friendly Landscape Design, Rooted in Purpose GET STARTED" at bounding box center [779, 268] width 567 height 472
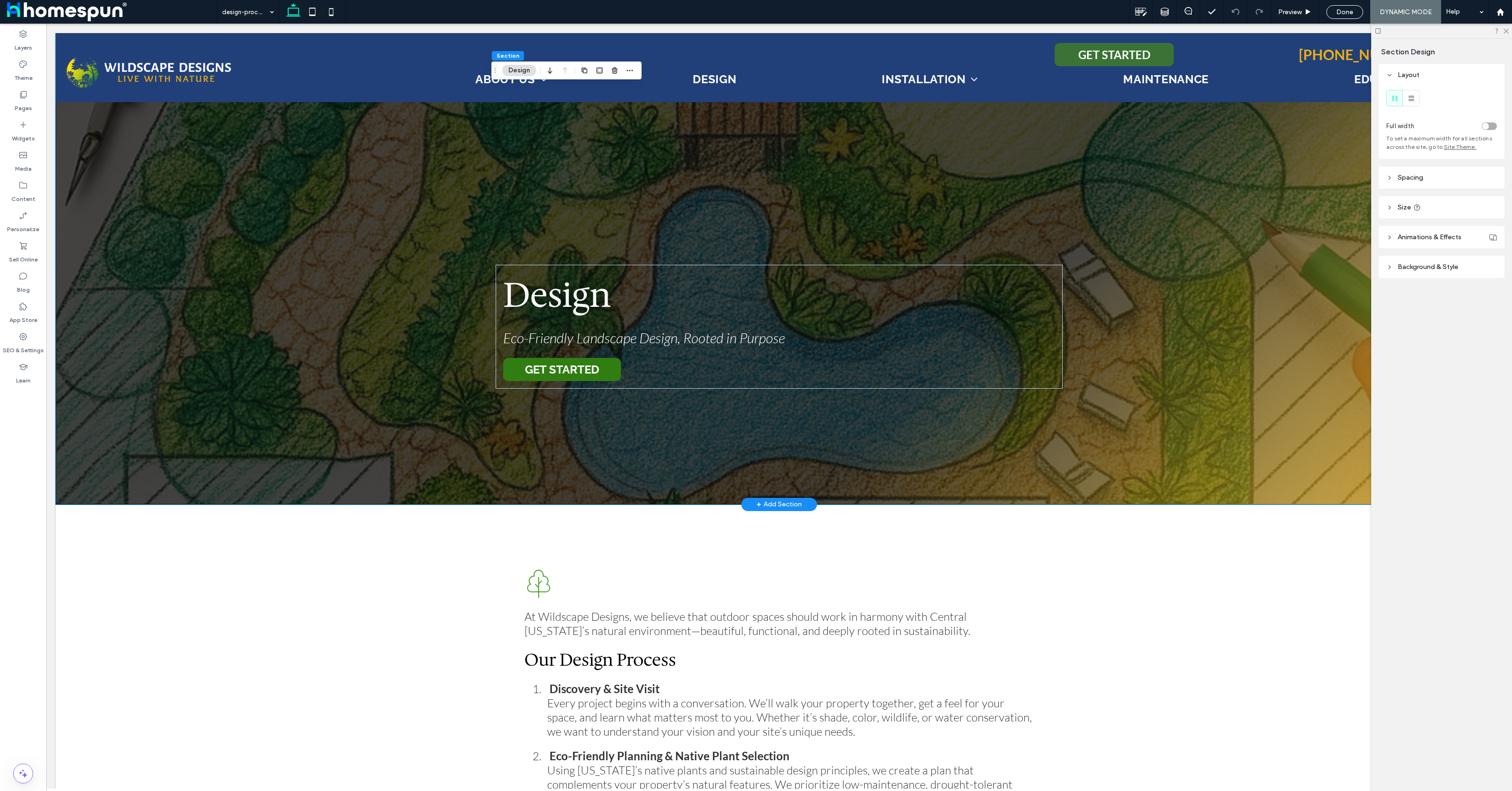
click at [268, 178] on div "Design Eco-Friendly Landscape Design, Rooted in Purpose GET STARTED" at bounding box center [779, 268] width 1447 height 472
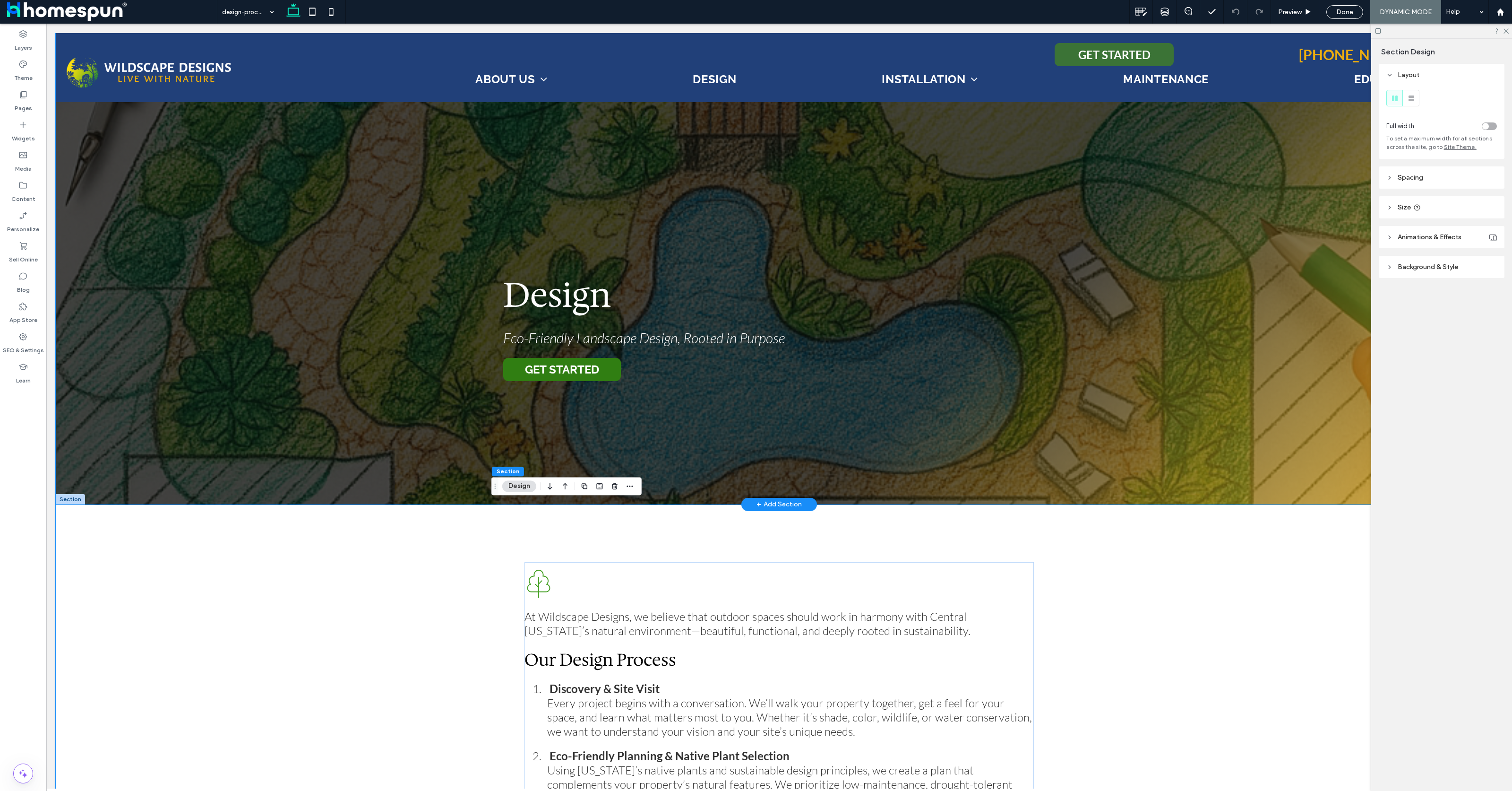
click at [1220, 449] on div "Design Eco-Friendly Landscape Design, Rooted in Purpose GET STARTED" at bounding box center [779, 268] width 1447 height 472
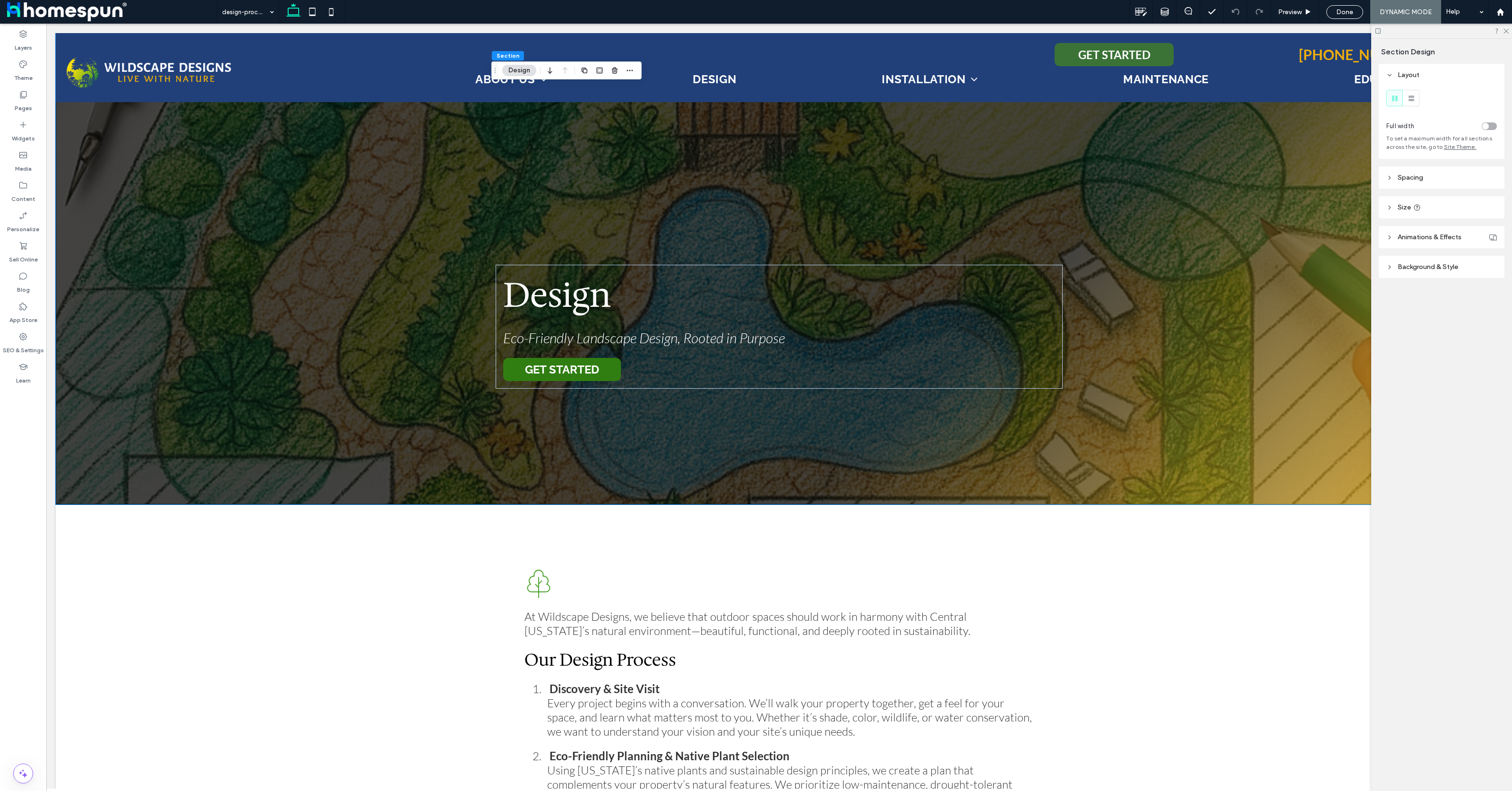
click at [1397, 268] on header "Background & Style" at bounding box center [1442, 267] width 126 height 22
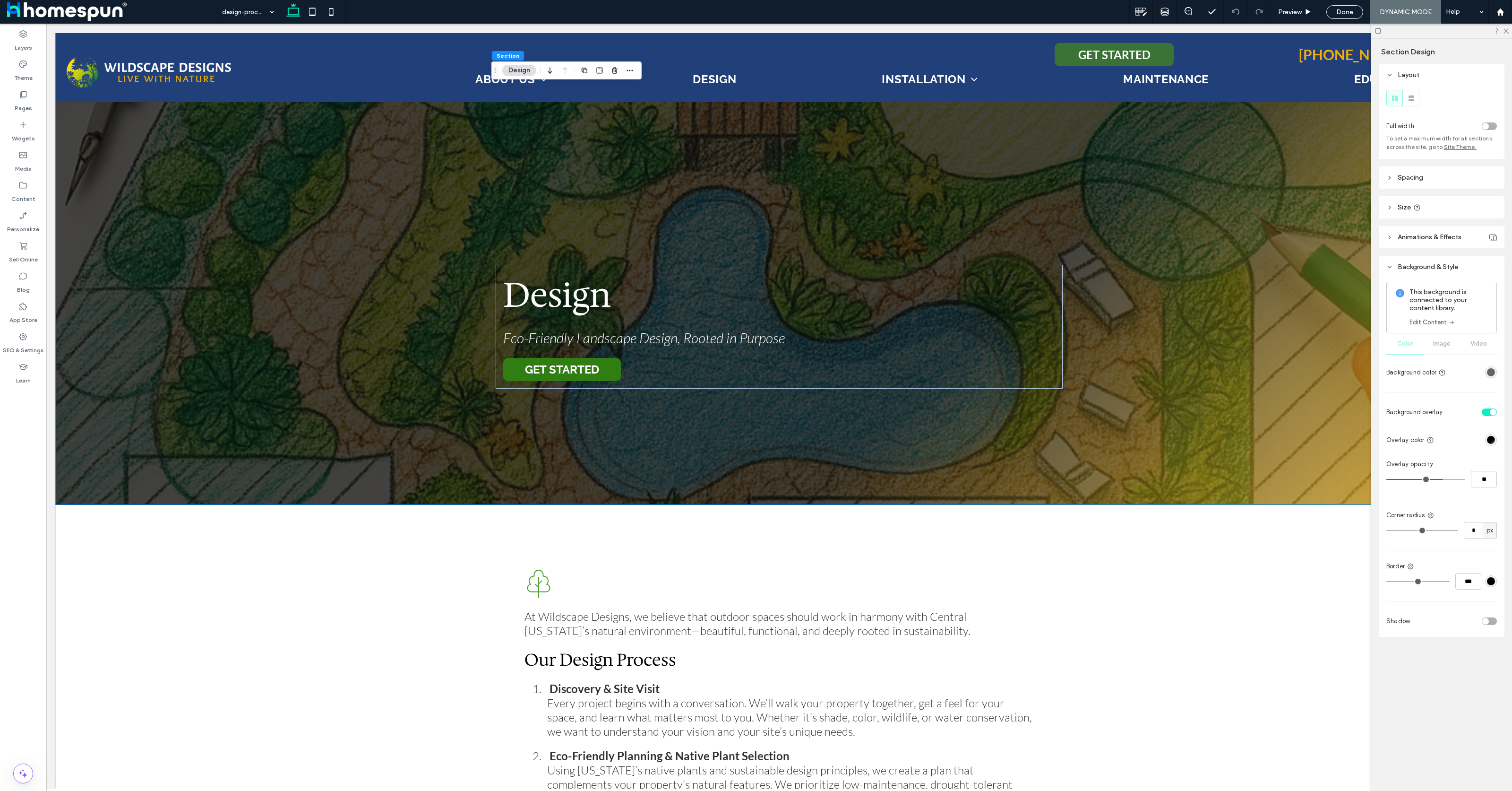
click at [1448, 349] on div "This background is connected to your content library. Edit Content Color Image …" at bounding box center [1442, 331] width 110 height 99
click at [1444, 346] on div "This background is connected to your content library. Edit Content Color Image …" at bounding box center [1442, 331] width 110 height 99
click at [1443, 344] on div "This background is connected to your content library. Edit Content Color Image …" at bounding box center [1442, 331] width 110 height 99
click at [1254, 381] on div "Design Eco-Friendly Landscape Design, Rooted in Purpose GET STARTED" at bounding box center [779, 268] width 1447 height 472
click at [302, 169] on div "Design Eco-Friendly Landscape Design, Rooted in Purpose GET STARTED" at bounding box center [779, 268] width 1447 height 472
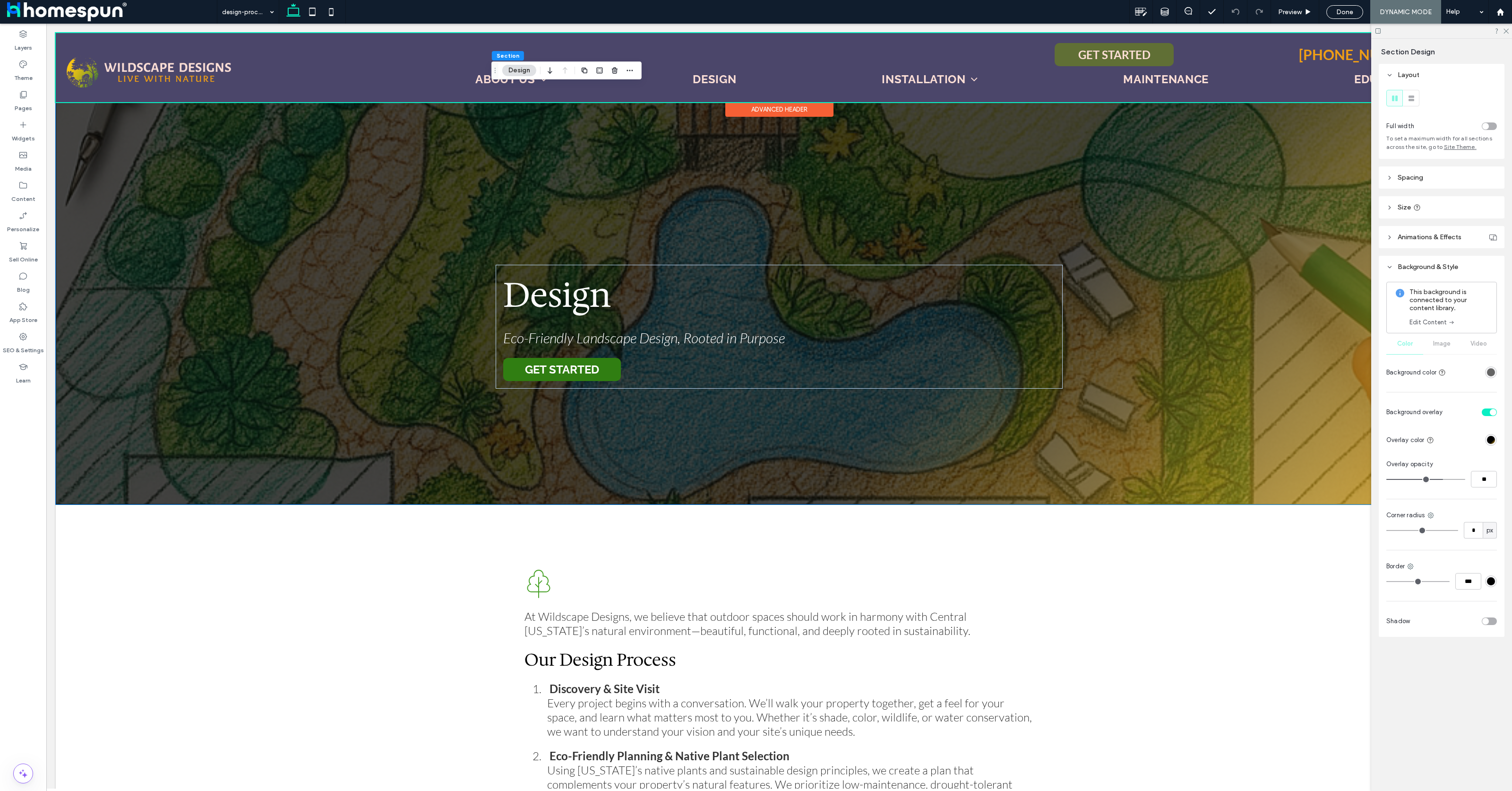
click at [364, 52] on div at bounding box center [779, 68] width 1447 height 69
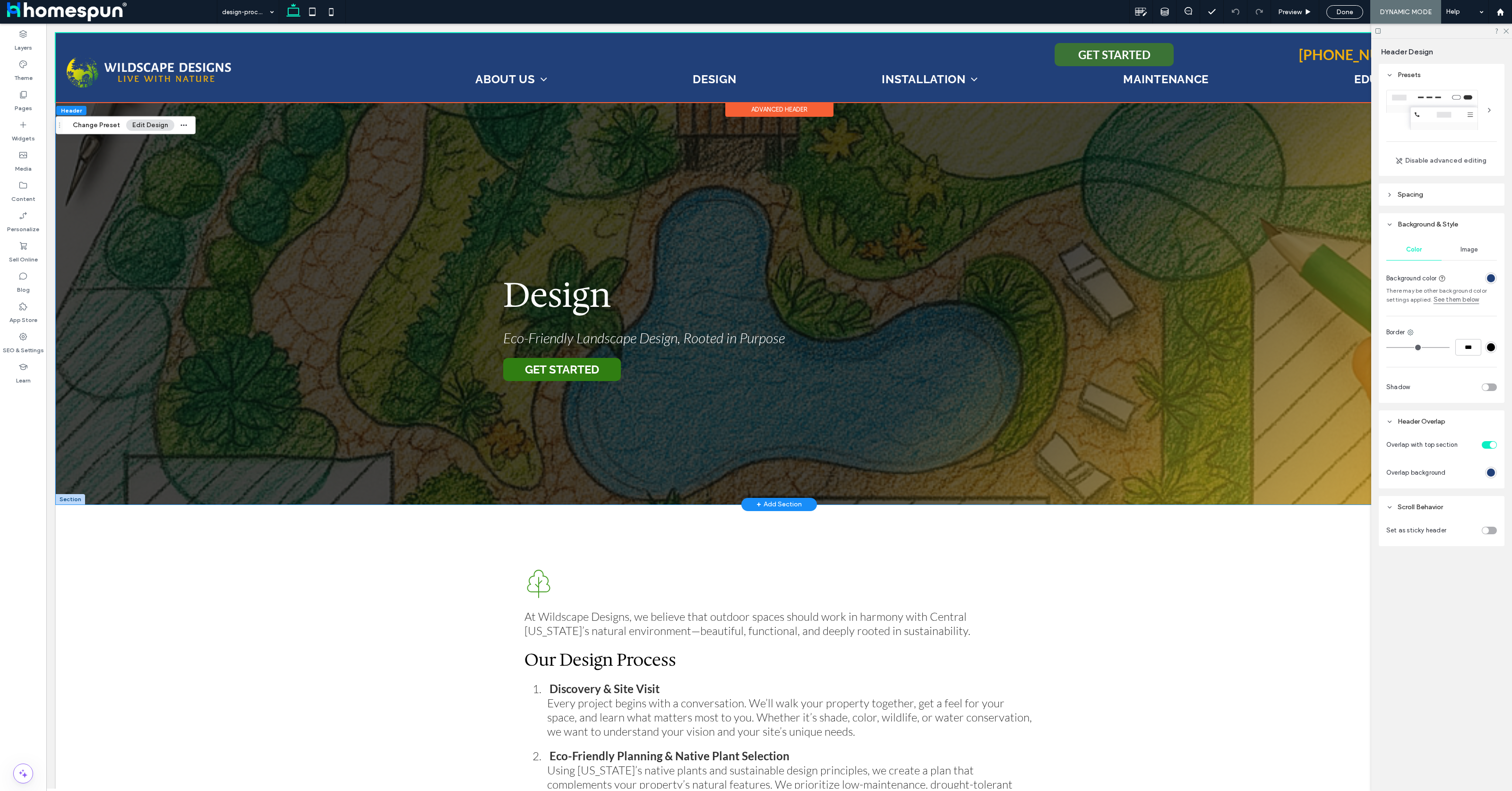
click at [226, 221] on div "Design Eco-Friendly Landscape Design, Rooted in Purpose GET STARTED" at bounding box center [779, 268] width 1447 height 472
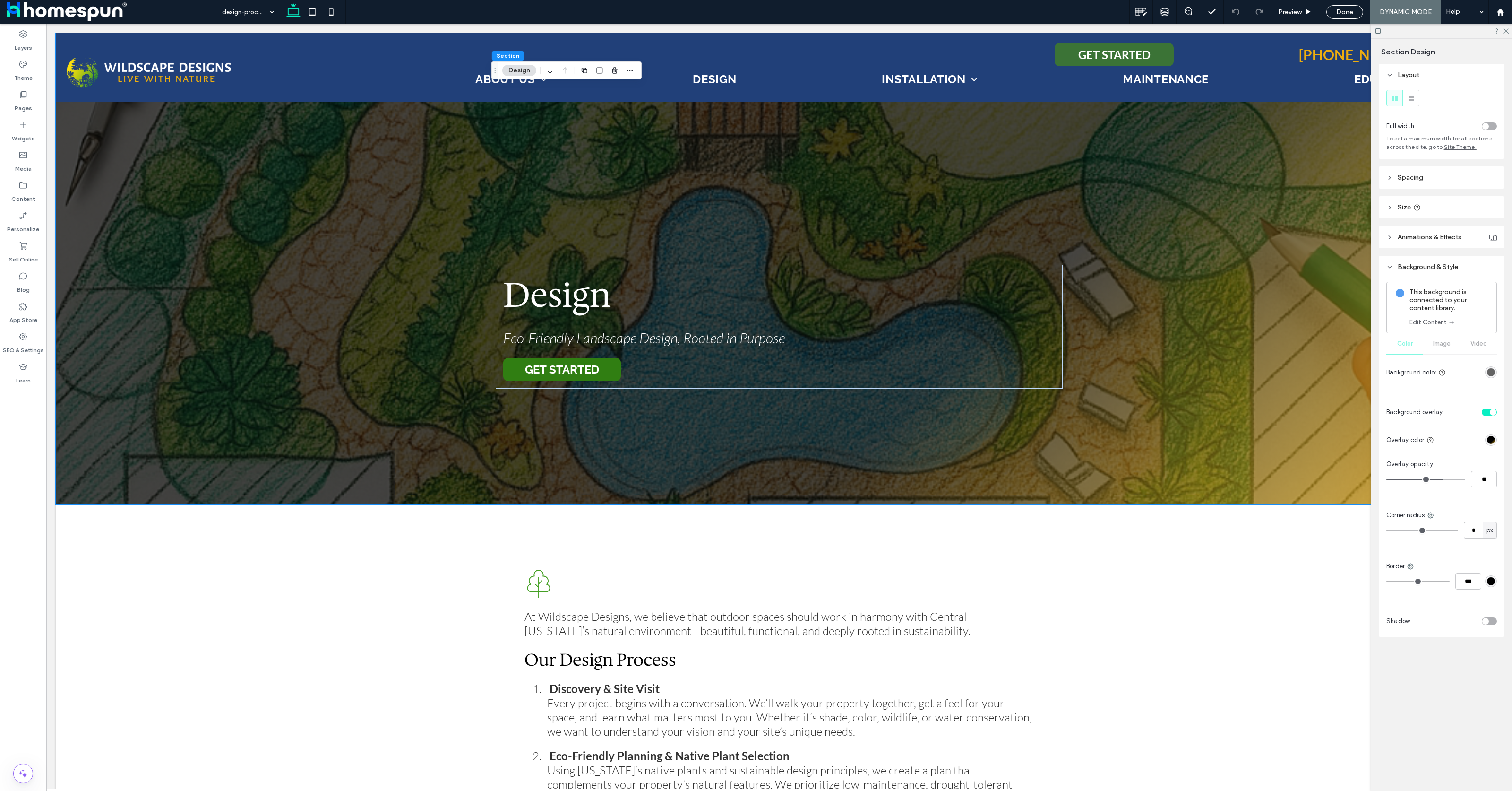
click at [1443, 345] on div "This background is connected to your content library. Edit Content Color Image …" at bounding box center [1442, 331] width 110 height 99
click at [627, 217] on div "Design Eco-Friendly Landscape Design, Rooted in Purpose GET STARTED" at bounding box center [779, 268] width 567 height 472
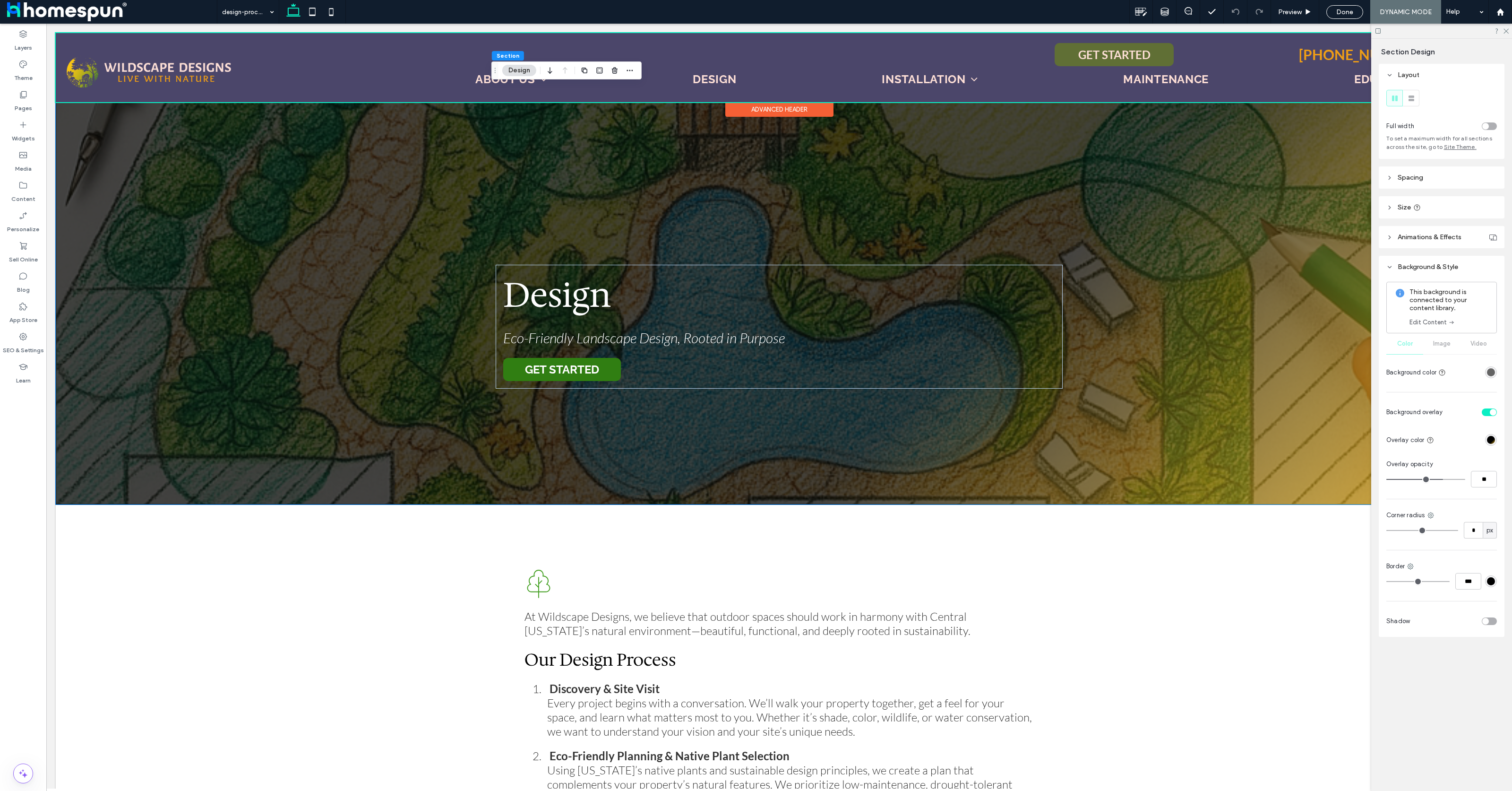
click at [824, 42] on div at bounding box center [779, 68] width 1447 height 69
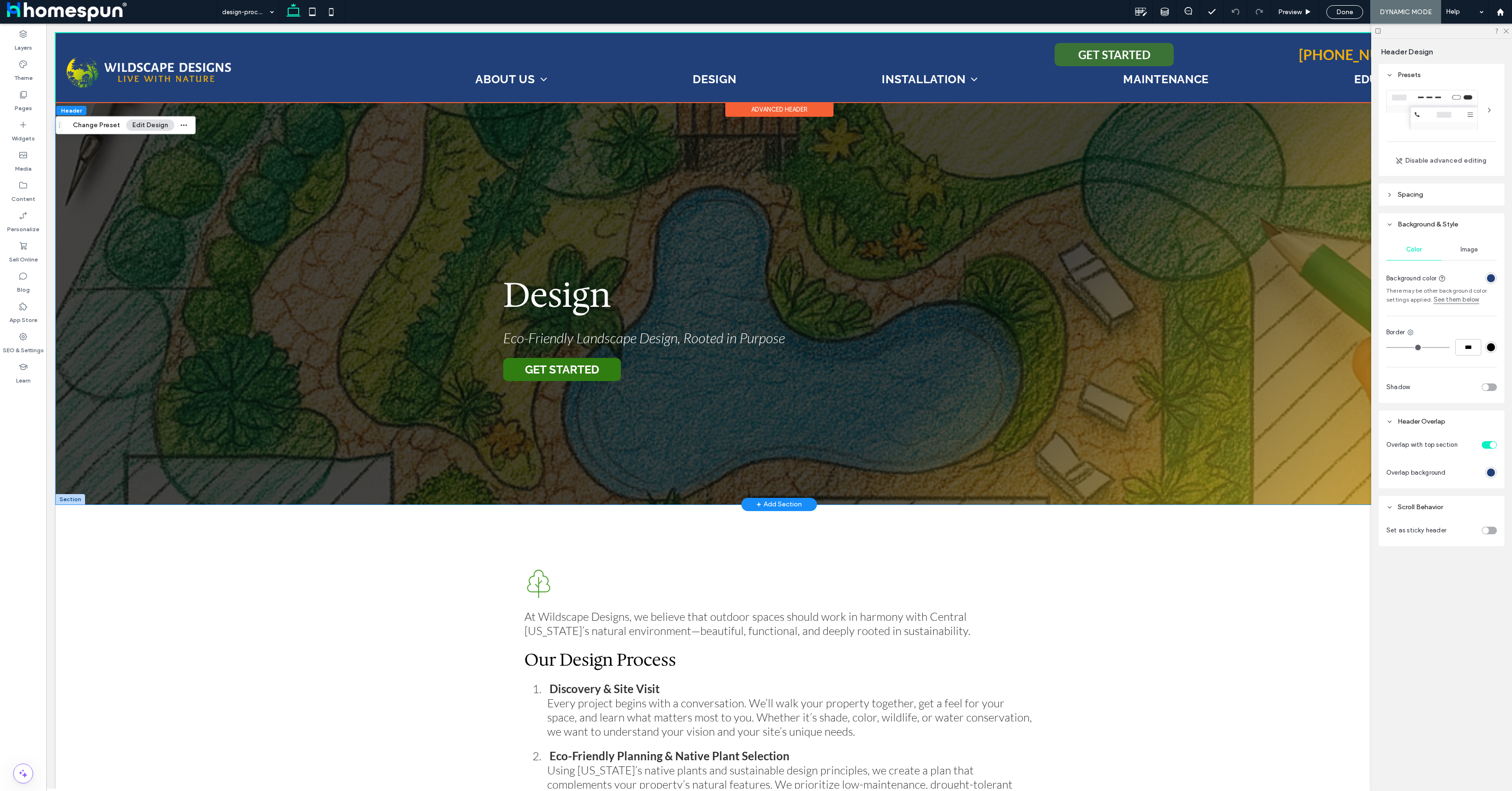
click at [1042, 243] on div "Design Eco-Friendly Landscape Design, Rooted in Purpose GET STARTED" at bounding box center [779, 268] width 567 height 472
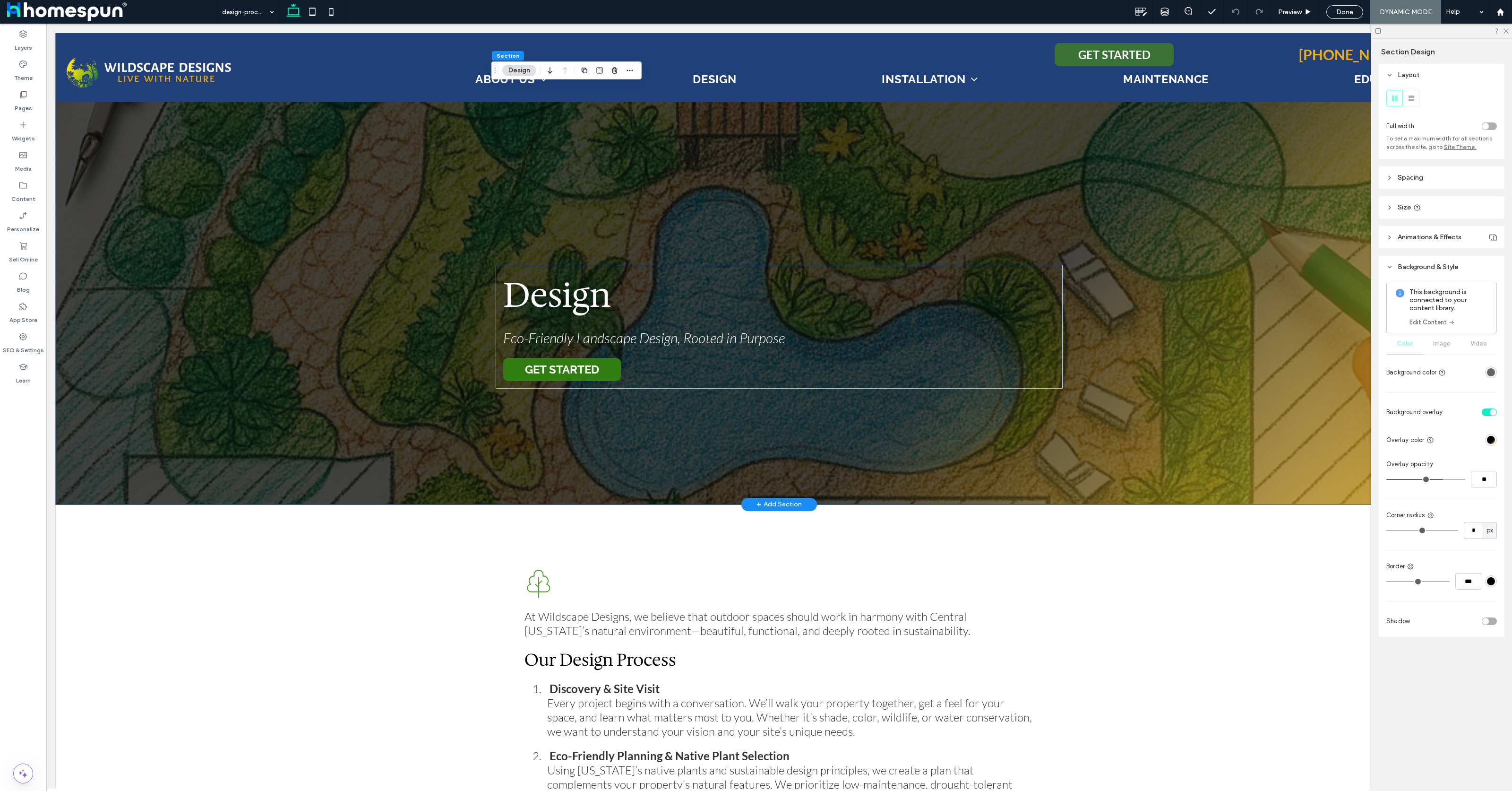
click at [1166, 231] on div "Design Eco-Friendly Landscape Design, Rooted in Purpose GET STARTED" at bounding box center [779, 268] width 1447 height 472
click at [789, 317] on div "Design Eco-Friendly Landscape Design, Rooted in Purpose GET STARTED" at bounding box center [779, 327] width 567 height 124
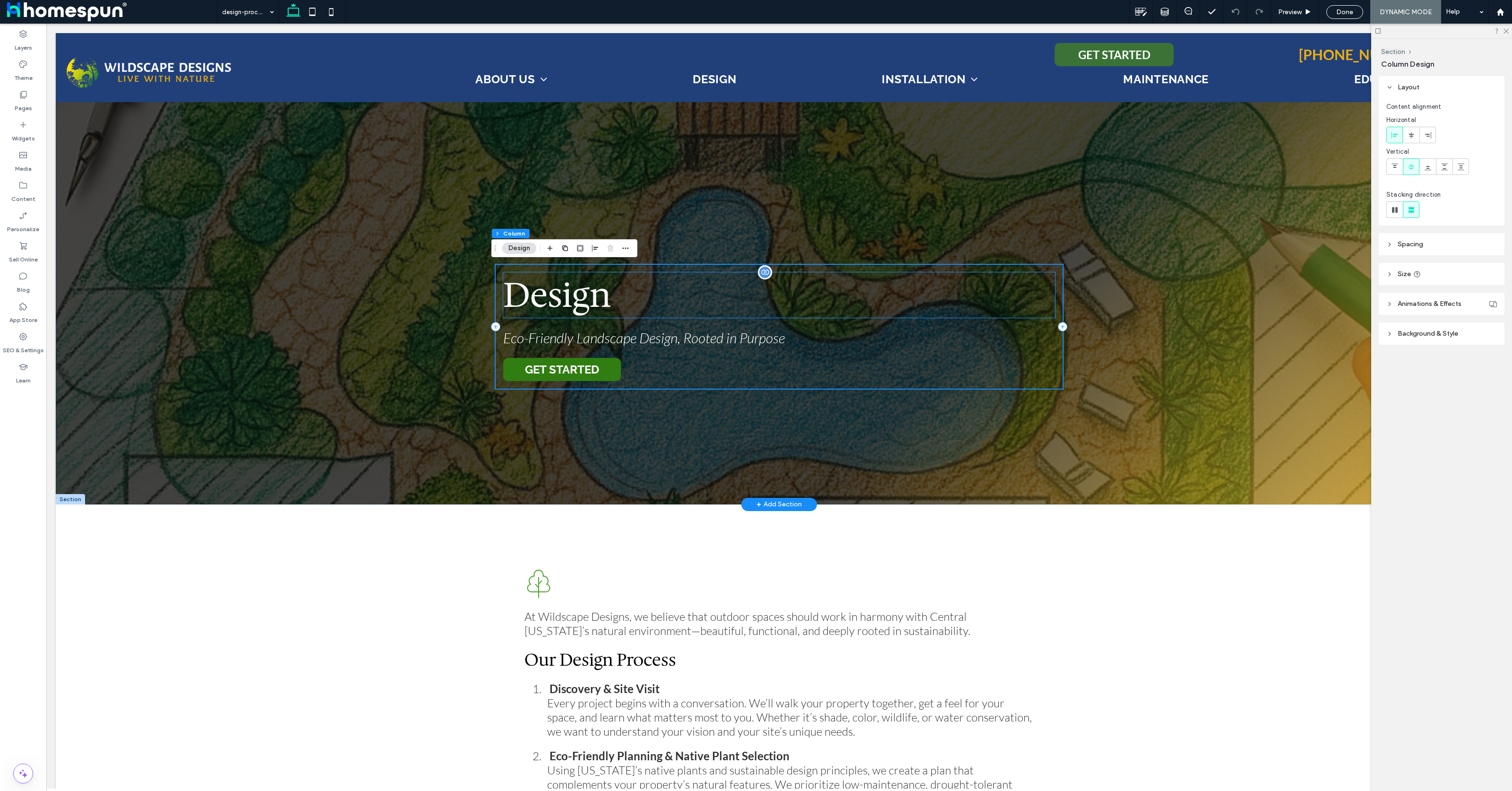
click at [854, 287] on p "Design" at bounding box center [779, 295] width 552 height 45
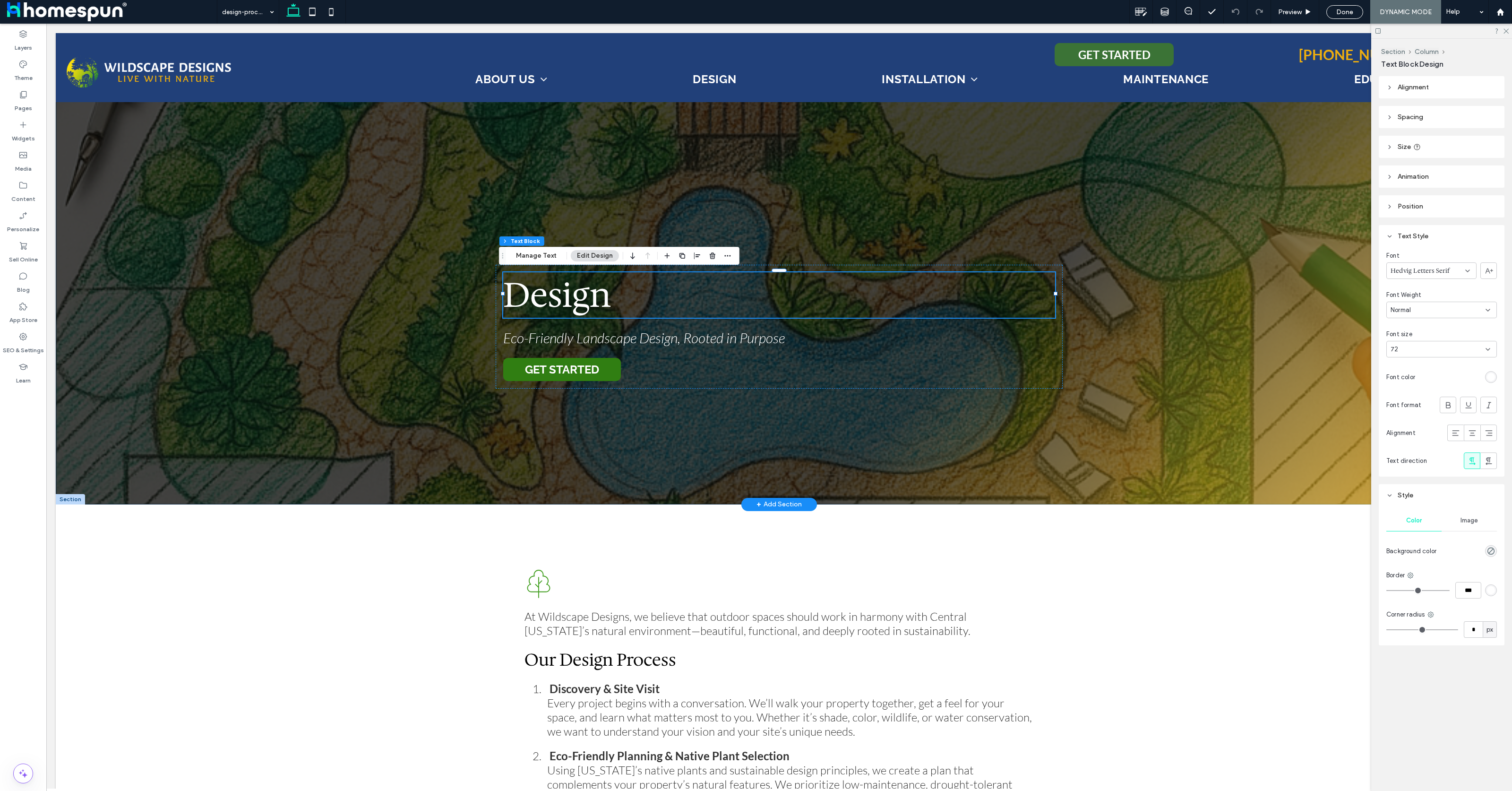
click at [1174, 243] on div "Design Eco-Friendly Landscape Design, Rooted in Purpose GET STARTED" at bounding box center [779, 268] width 1447 height 472
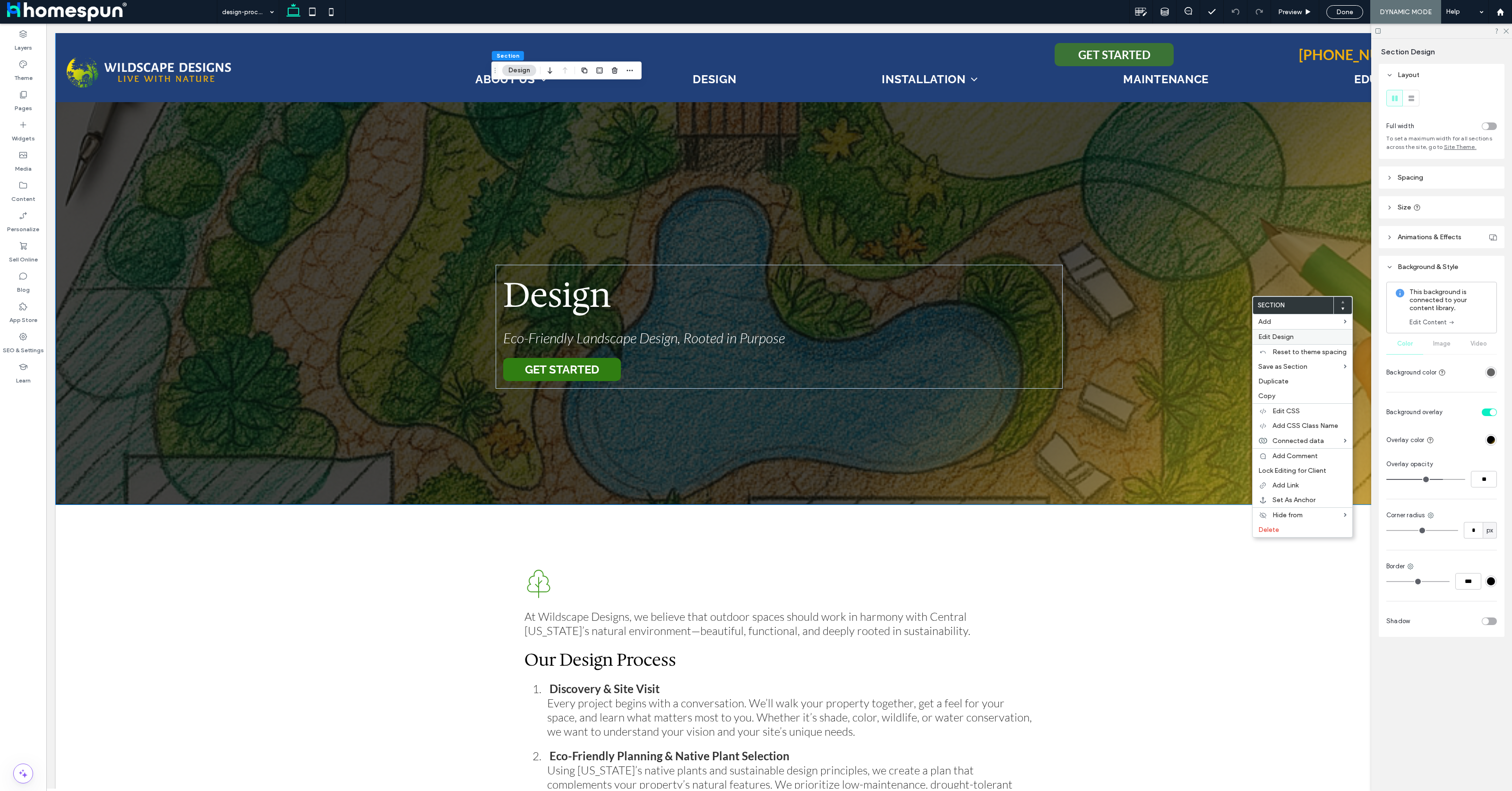
click at [1289, 335] on span "Edit Design" at bounding box center [1276, 337] width 35 height 8
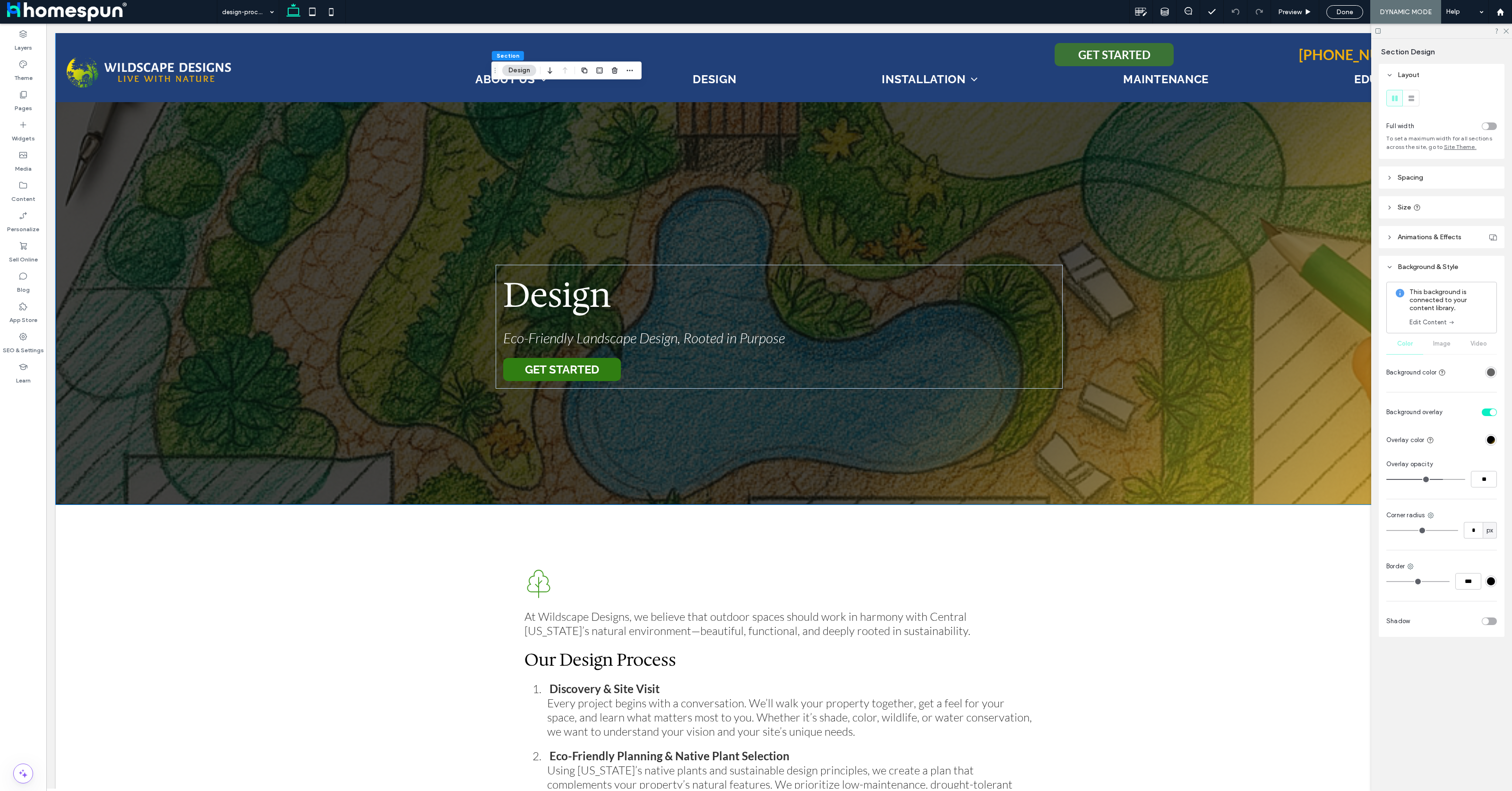
click at [1439, 346] on div "This background is connected to your content library. Edit Content Color Image …" at bounding box center [1442, 331] width 110 height 99
click at [16, 193] on label "Content" at bounding box center [23, 197] width 24 height 14
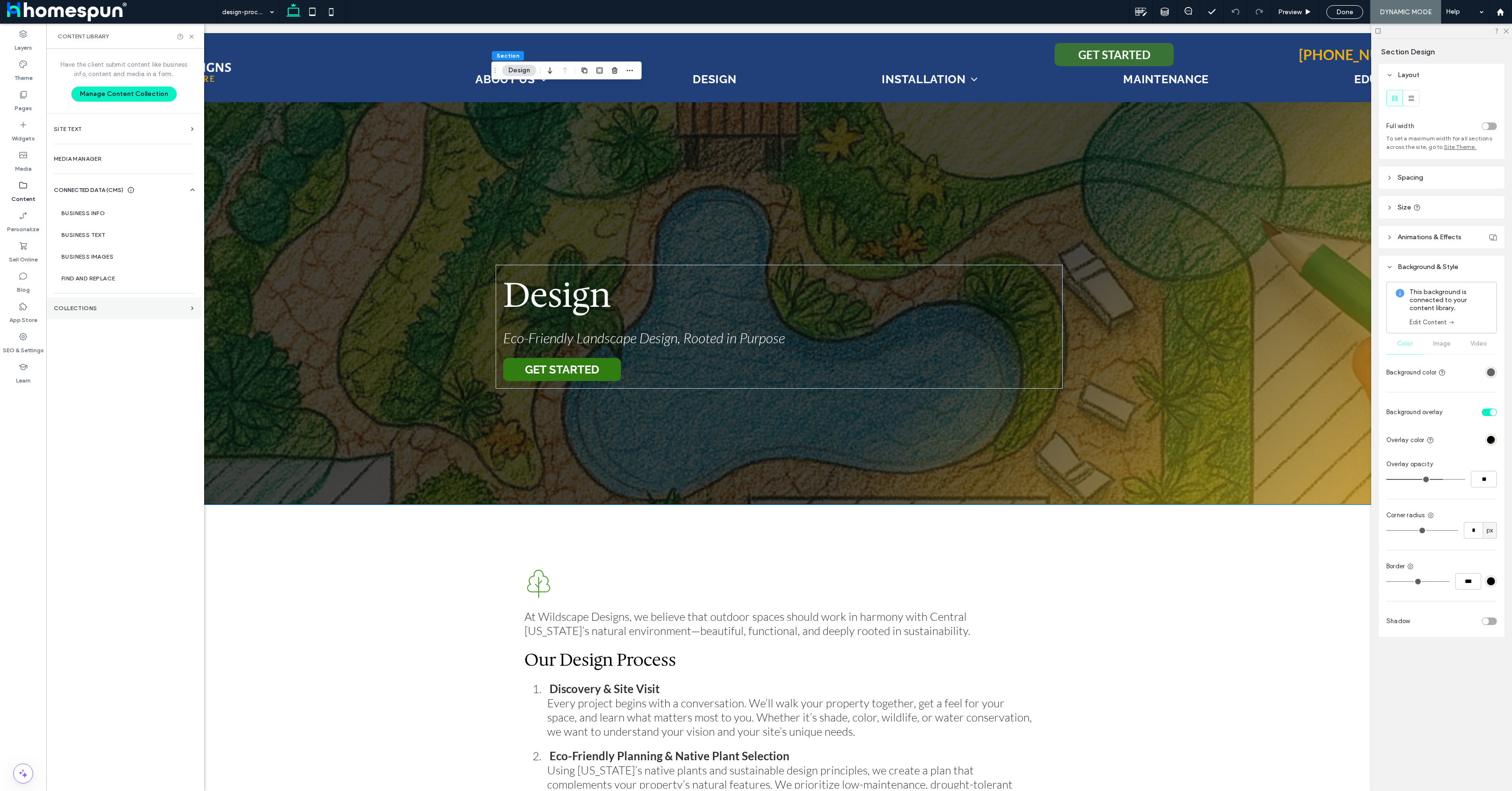
click at [108, 311] on label "Collections" at bounding box center [120, 308] width 133 height 6
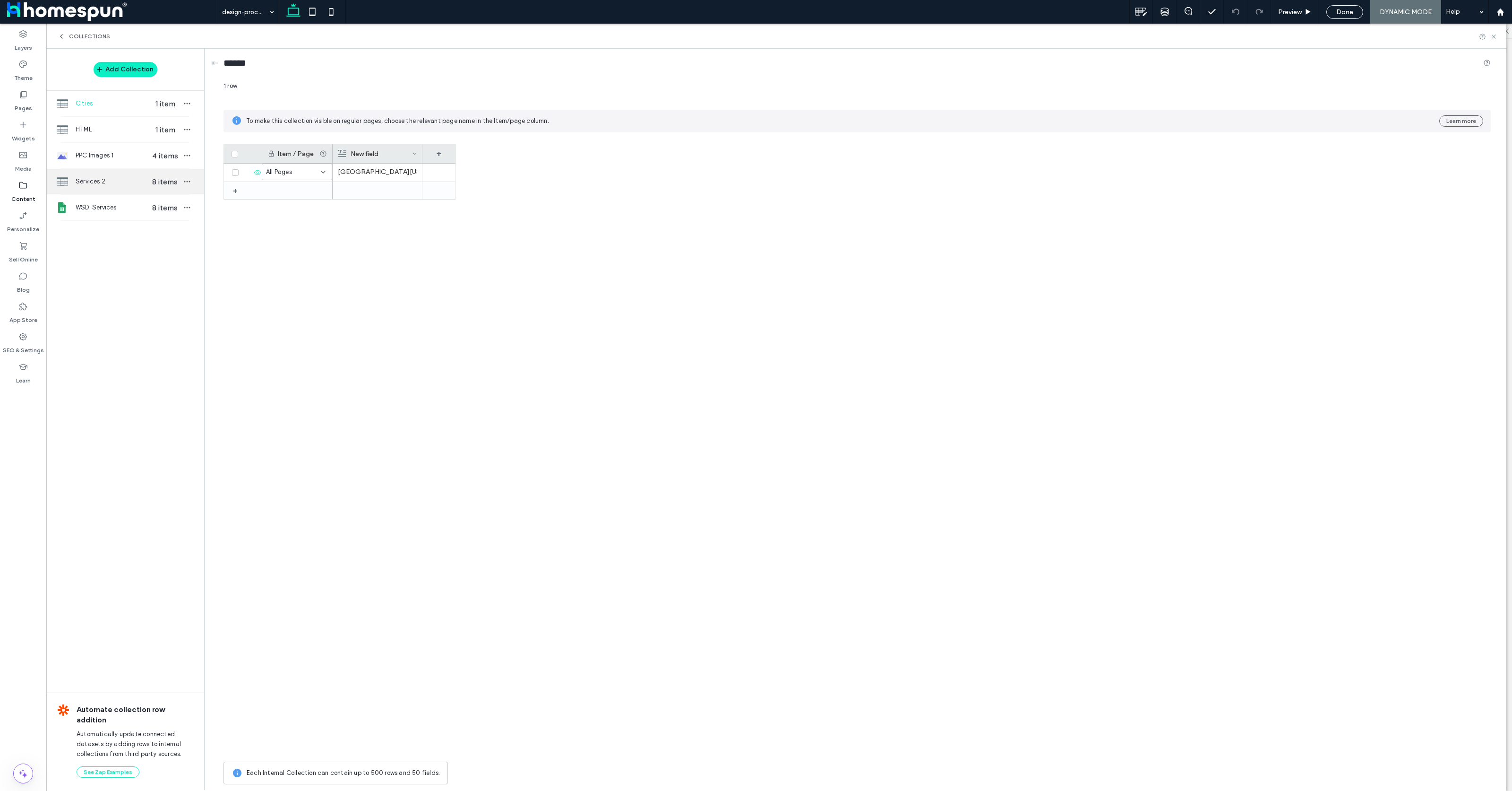
click at [113, 187] on div "Services 2 8 items" at bounding box center [125, 181] width 158 height 25
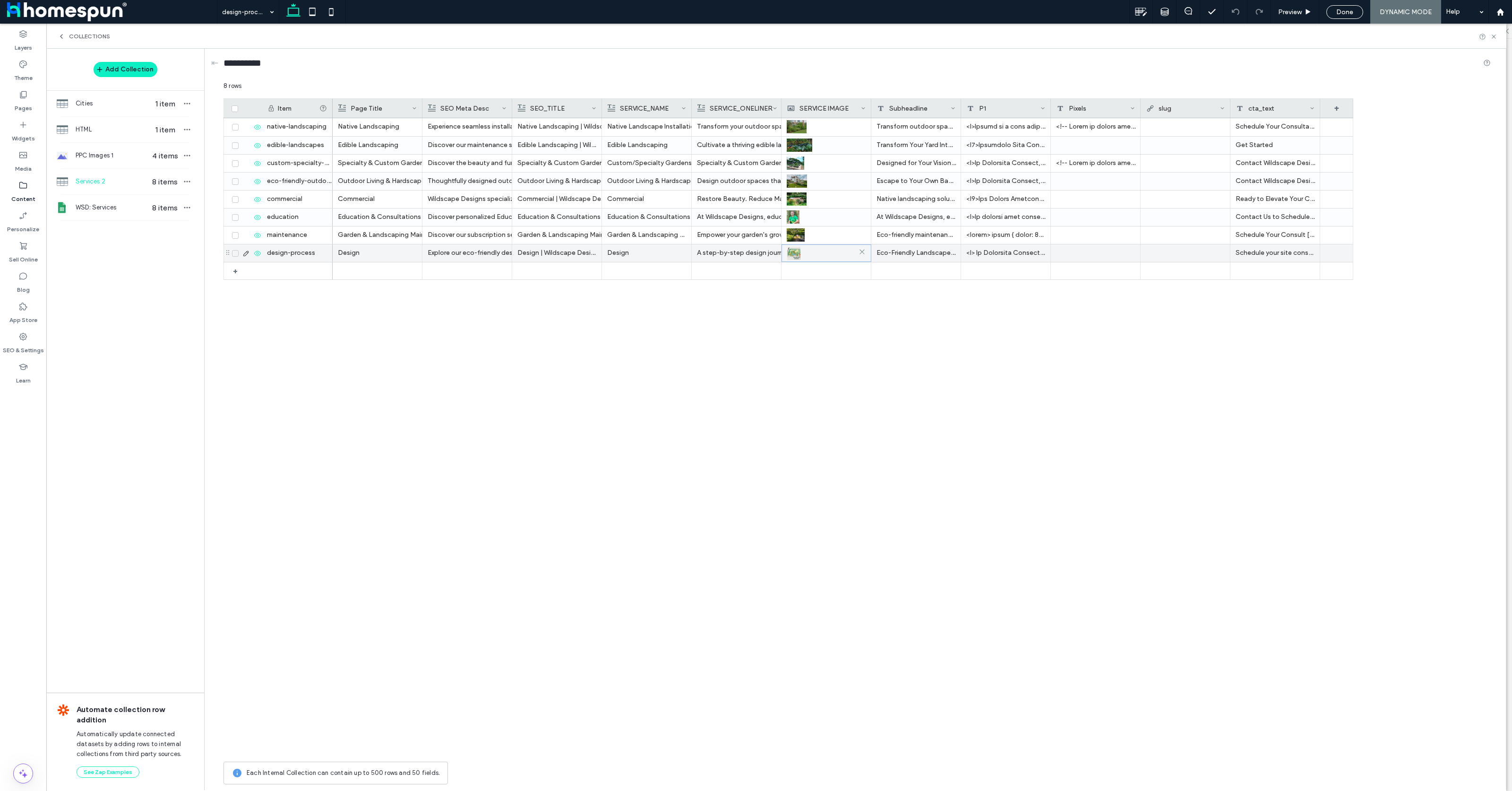
click at [797, 255] on img at bounding box center [794, 253] width 14 height 14
click at [806, 233] on div at bounding box center [826, 235] width 79 height 17
click at [808, 195] on div at bounding box center [826, 198] width 79 height 17
click at [812, 179] on div at bounding box center [826, 181] width 79 height 17
click at [814, 164] on div at bounding box center [826, 163] width 79 height 17
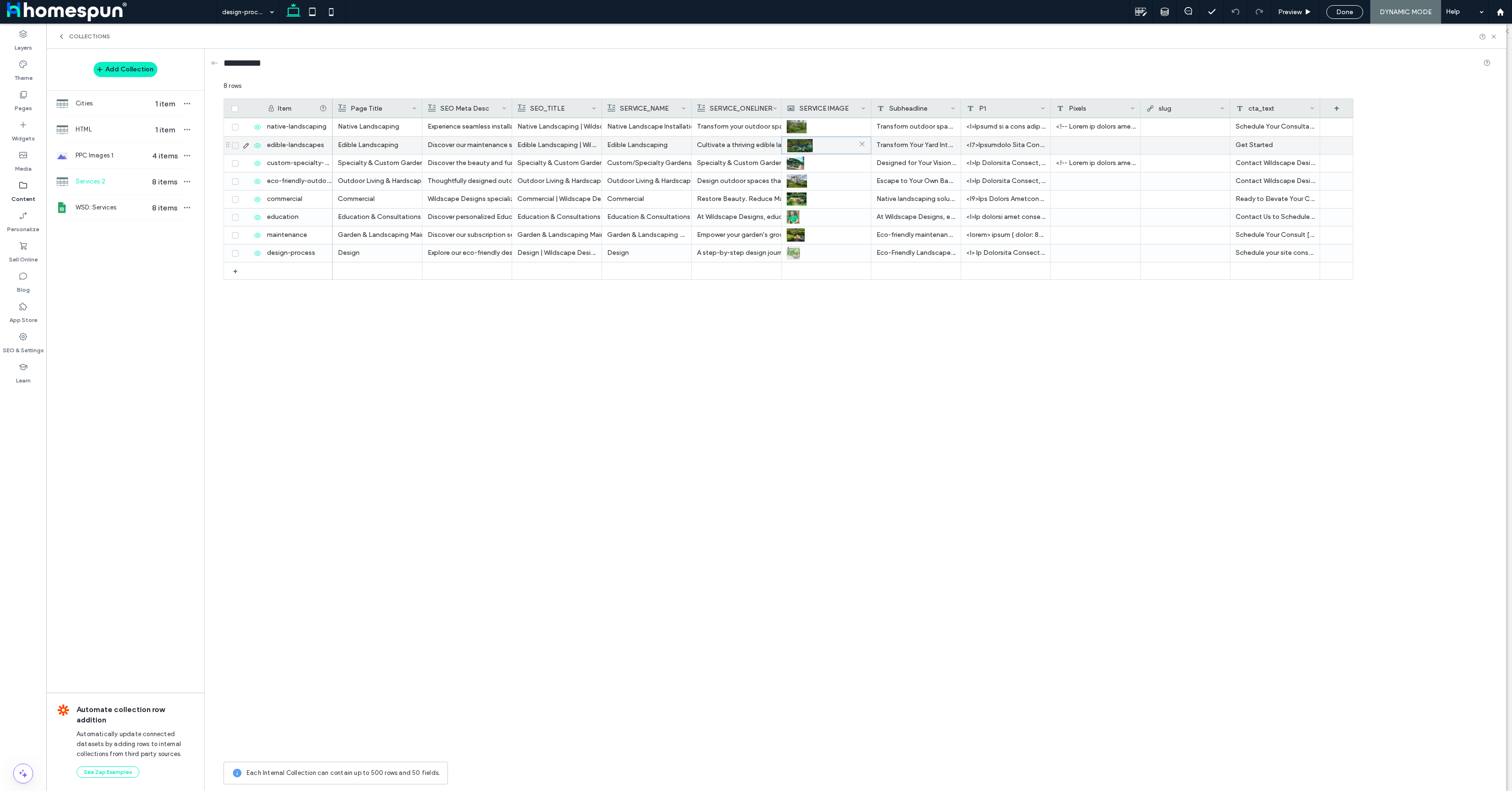
click at [818, 150] on div at bounding box center [826, 145] width 79 height 17
click at [824, 127] on div at bounding box center [826, 126] width 79 height 17
click at [87, 157] on span "PPC Images 1" at bounding box center [112, 156] width 73 height 9
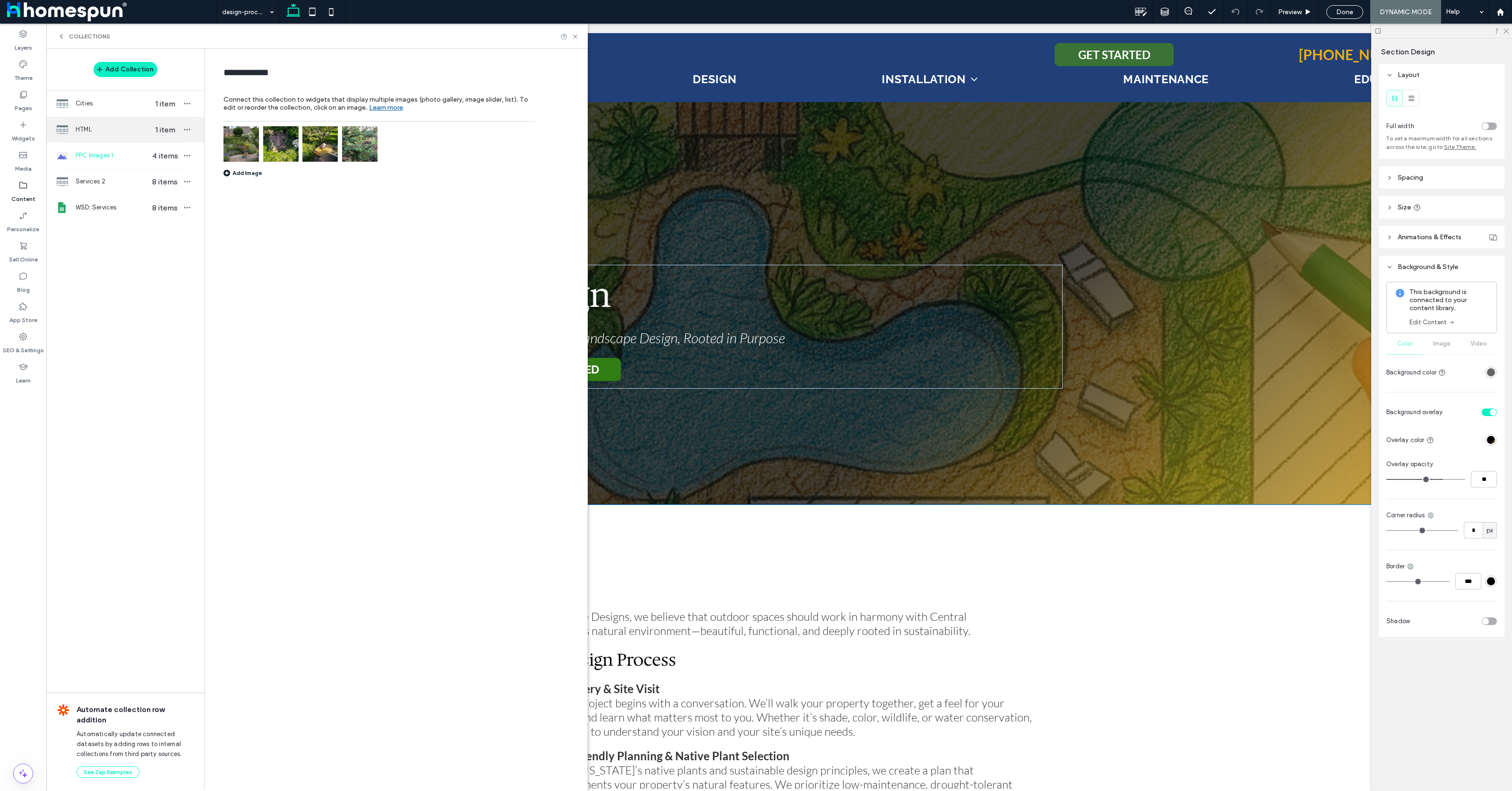
click at [86, 127] on span "HTML" at bounding box center [112, 130] width 73 height 9
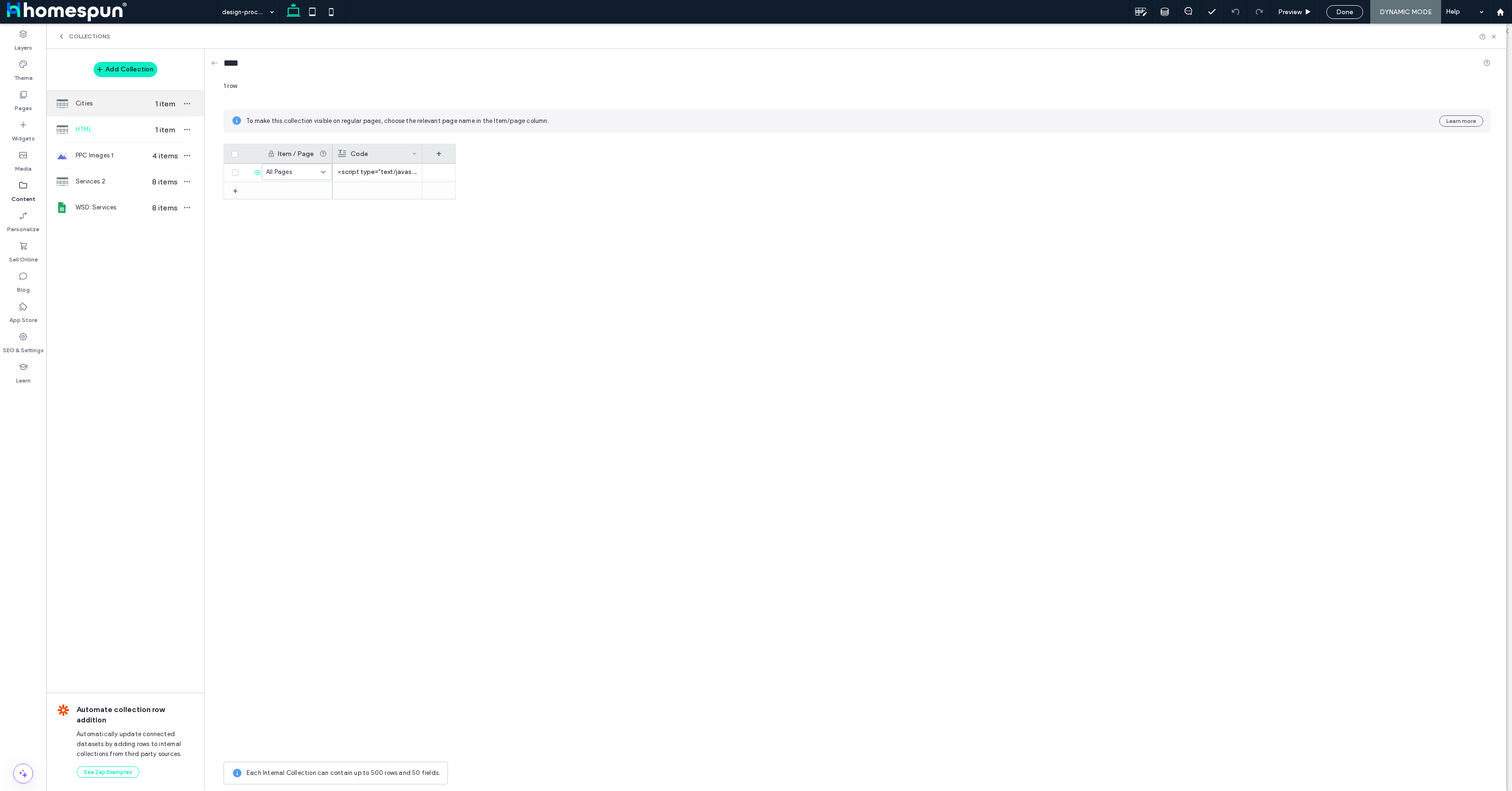
click at [114, 109] on div "Cities 1 item" at bounding box center [125, 103] width 158 height 25
click at [114, 183] on span "Services 2" at bounding box center [112, 181] width 73 height 9
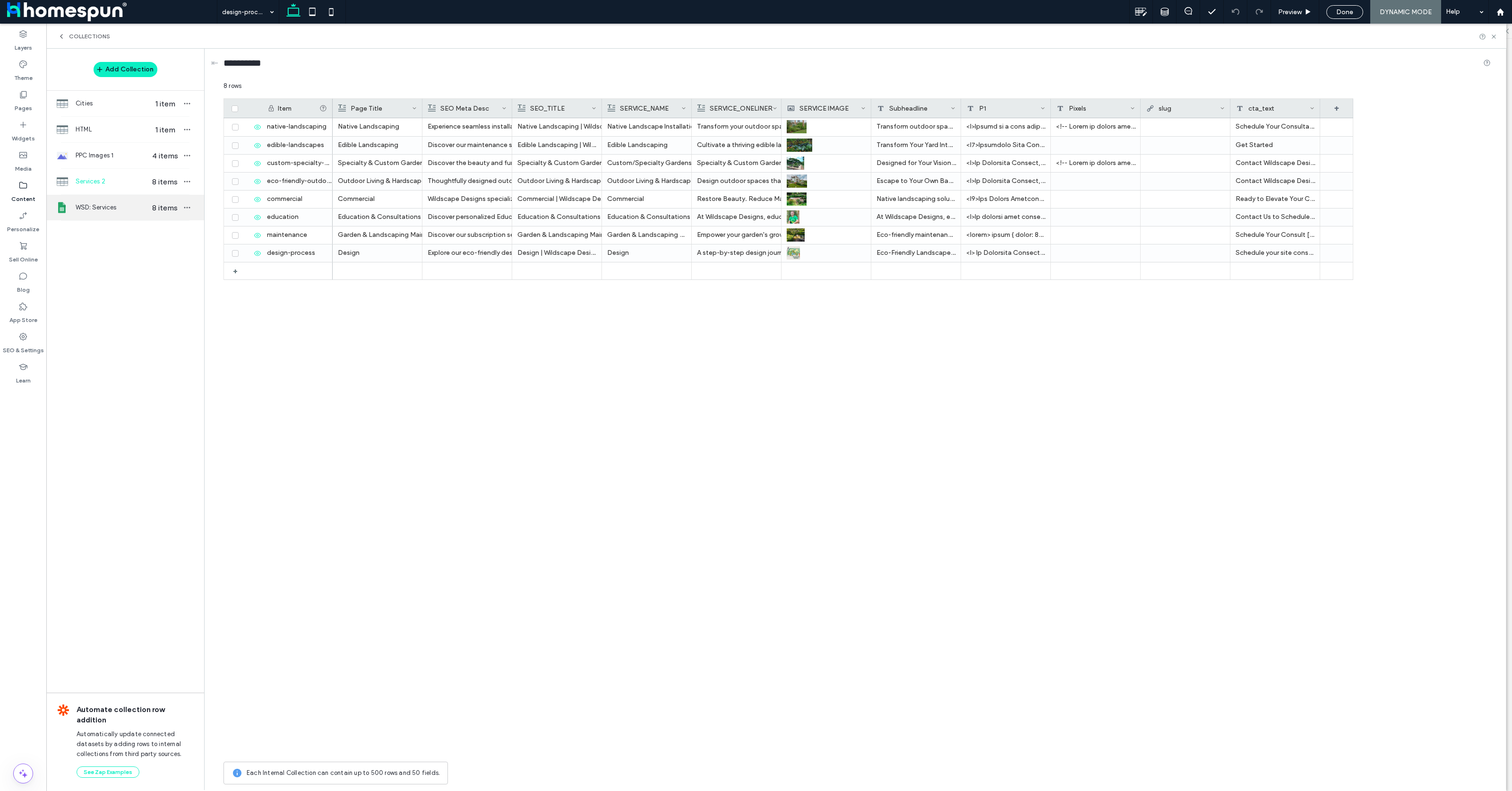
click at [107, 208] on span "WSD: Services" at bounding box center [112, 207] width 73 height 9
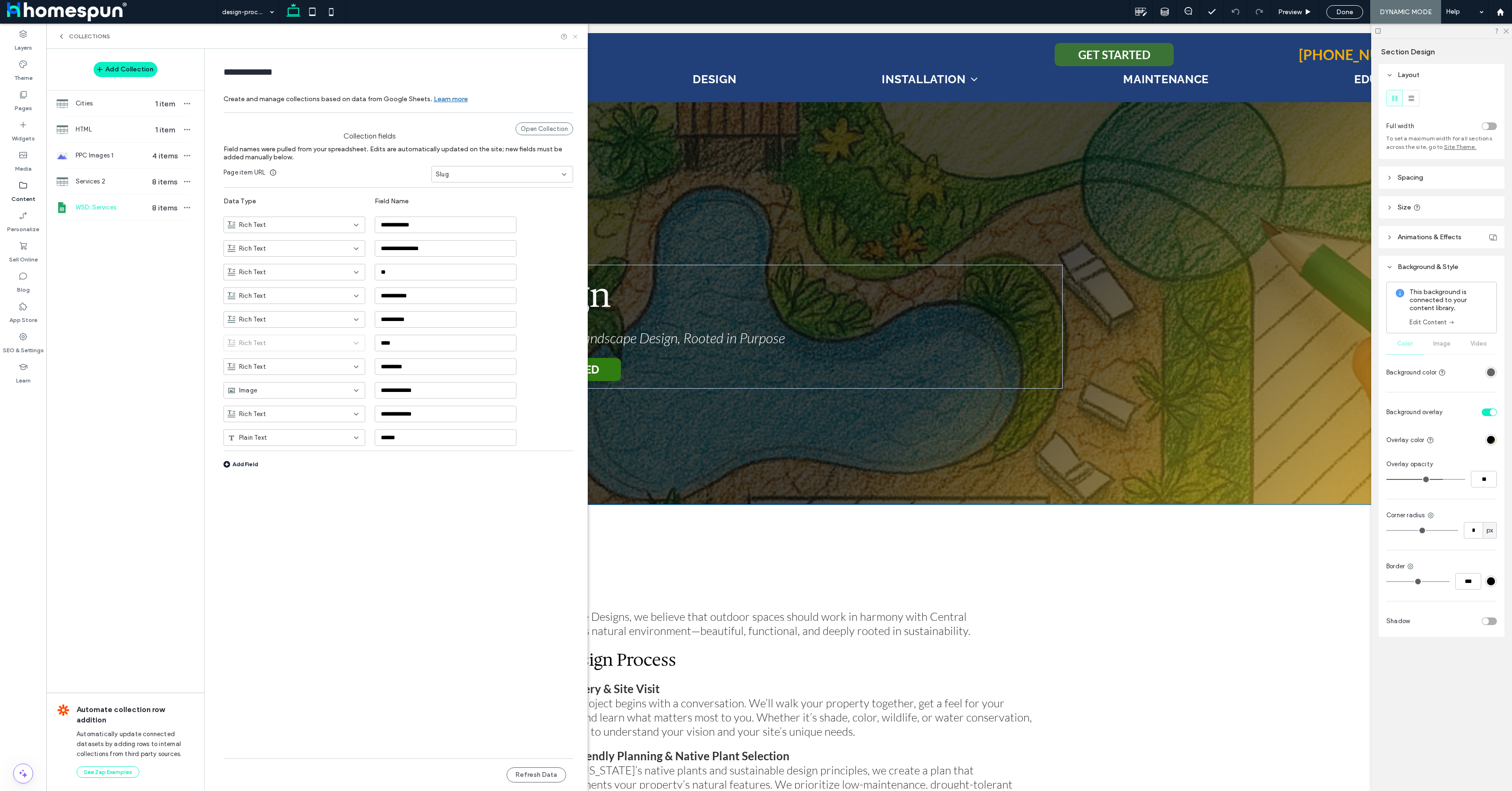
click at [575, 34] on icon at bounding box center [575, 36] width 7 height 7
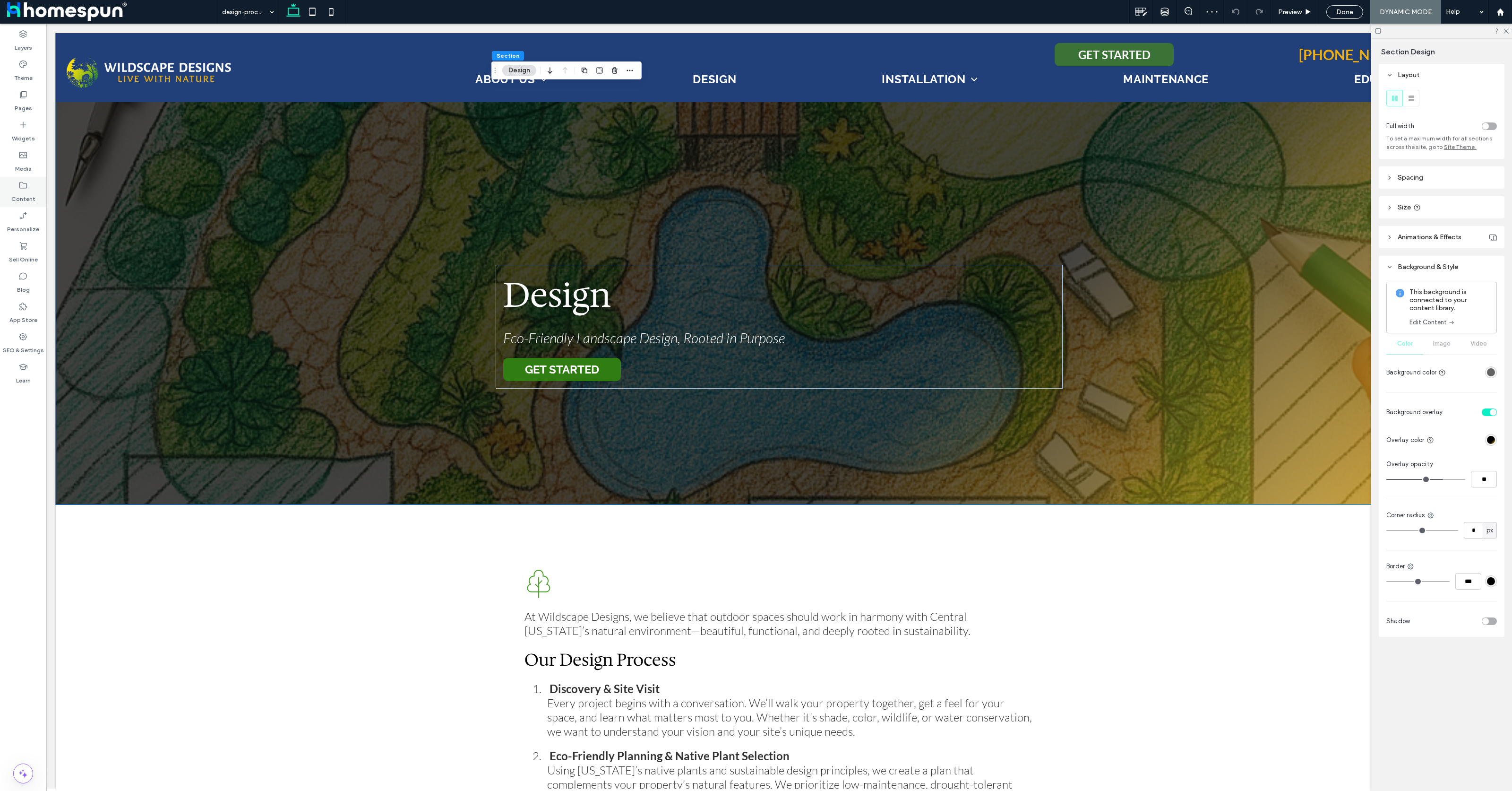
click at [29, 190] on label "Content" at bounding box center [23, 197] width 24 height 14
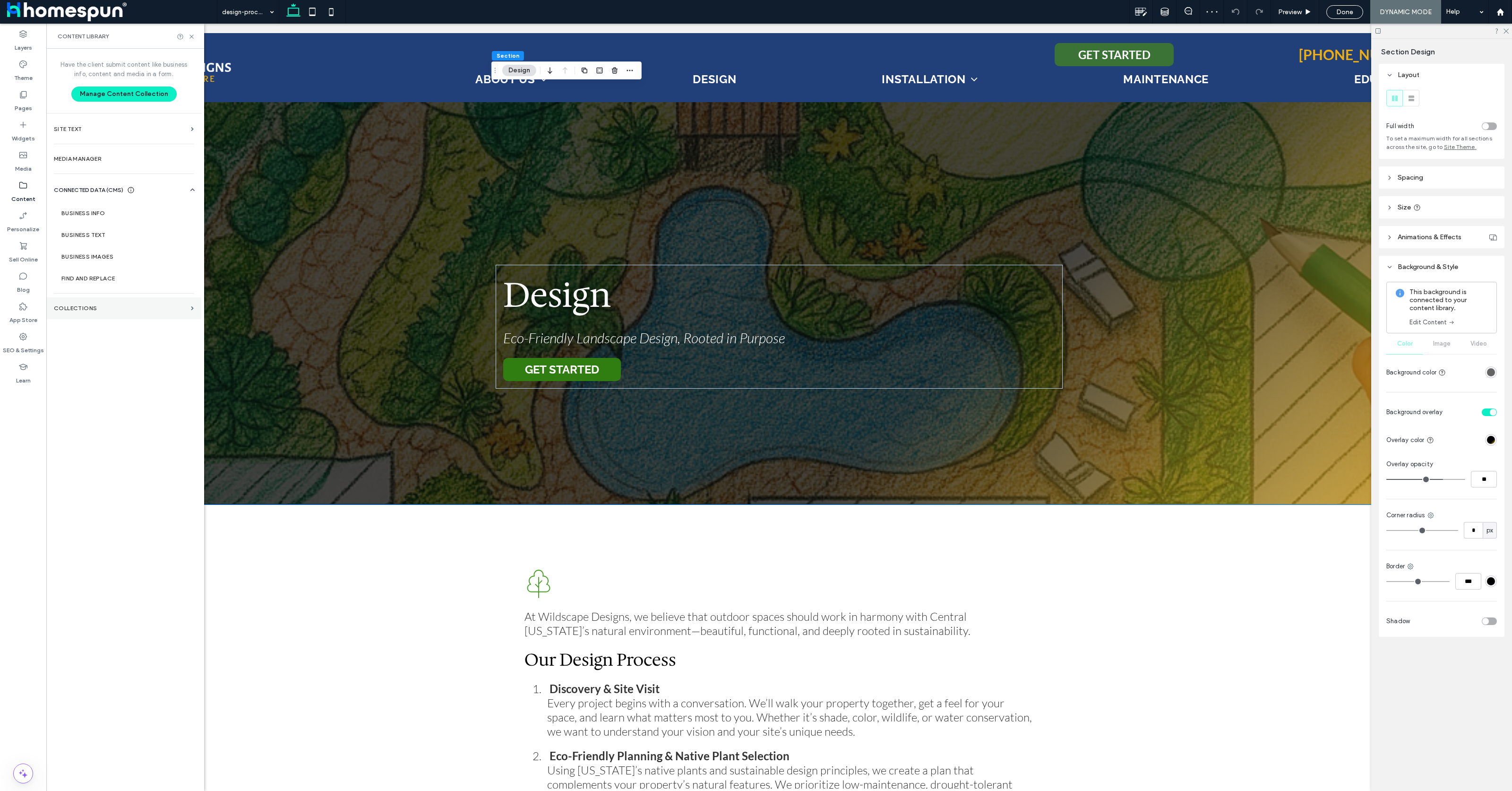
click at [130, 314] on section "Collections" at bounding box center [124, 308] width 155 height 22
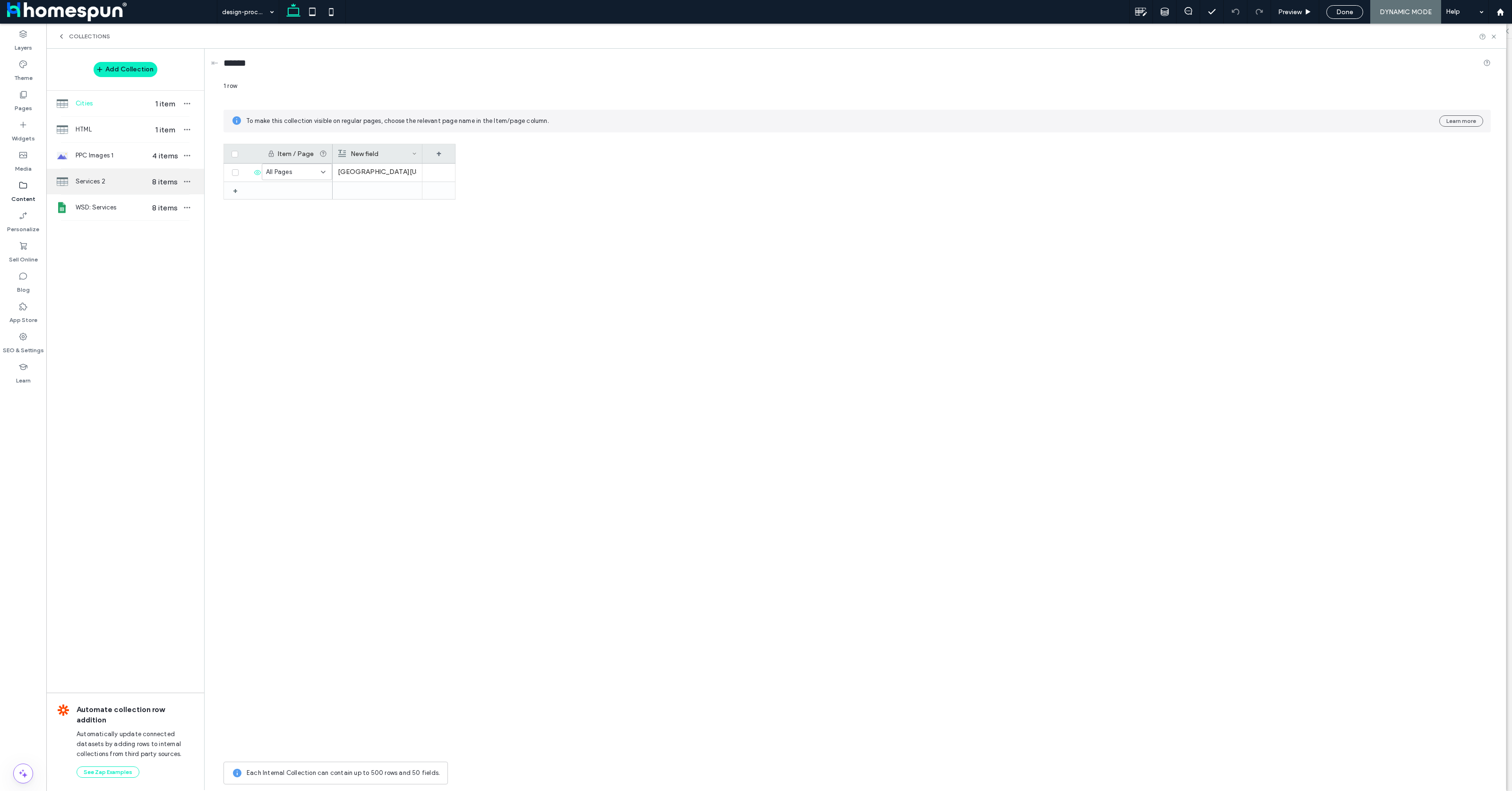
click at [95, 181] on span "Services 2" at bounding box center [112, 181] width 73 height 9
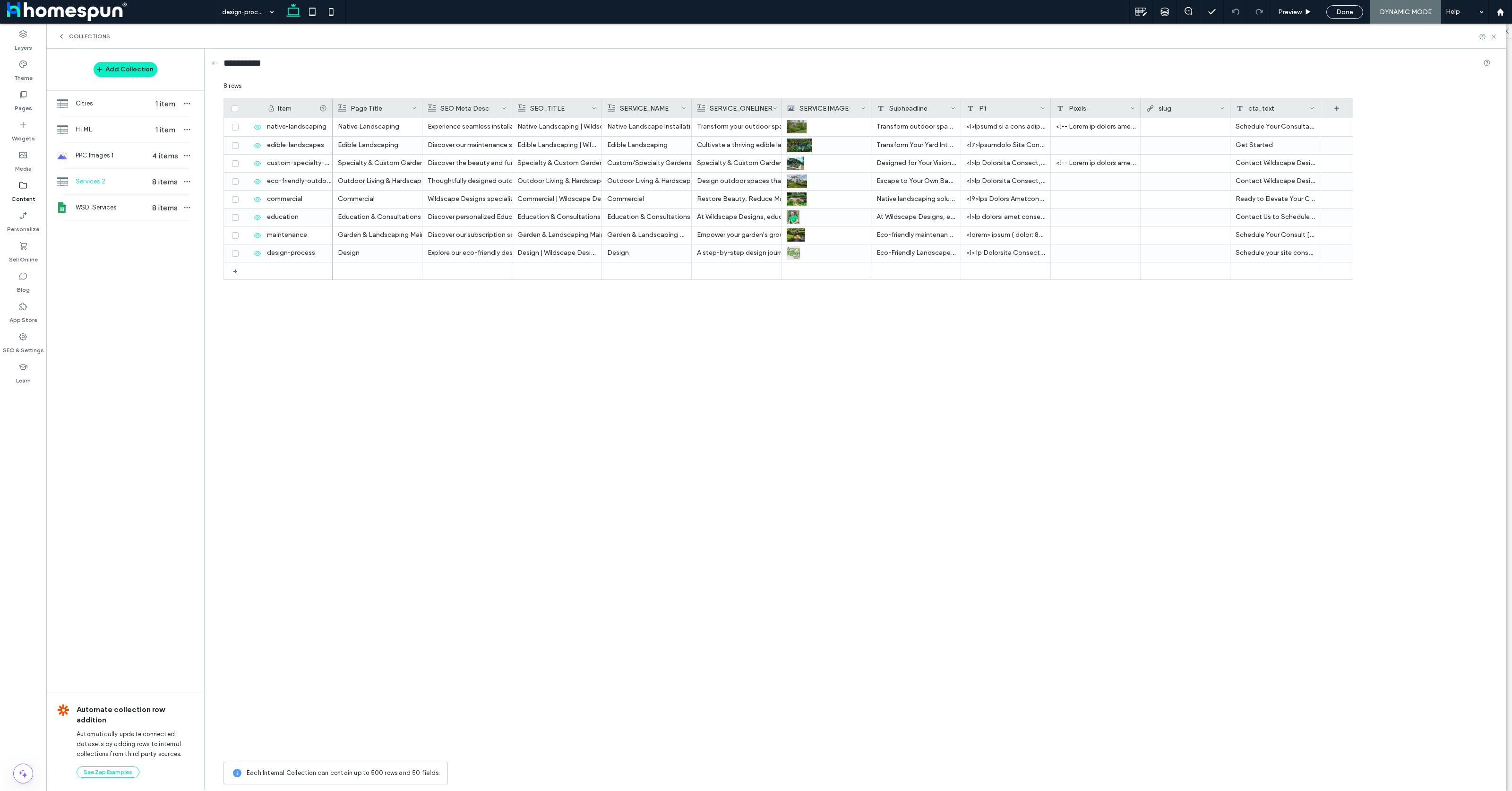
click at [781, 305] on div "Native Landscaping Experience seamless installation of Native Landscaping with …" at bounding box center [843, 437] width 1021 height 639
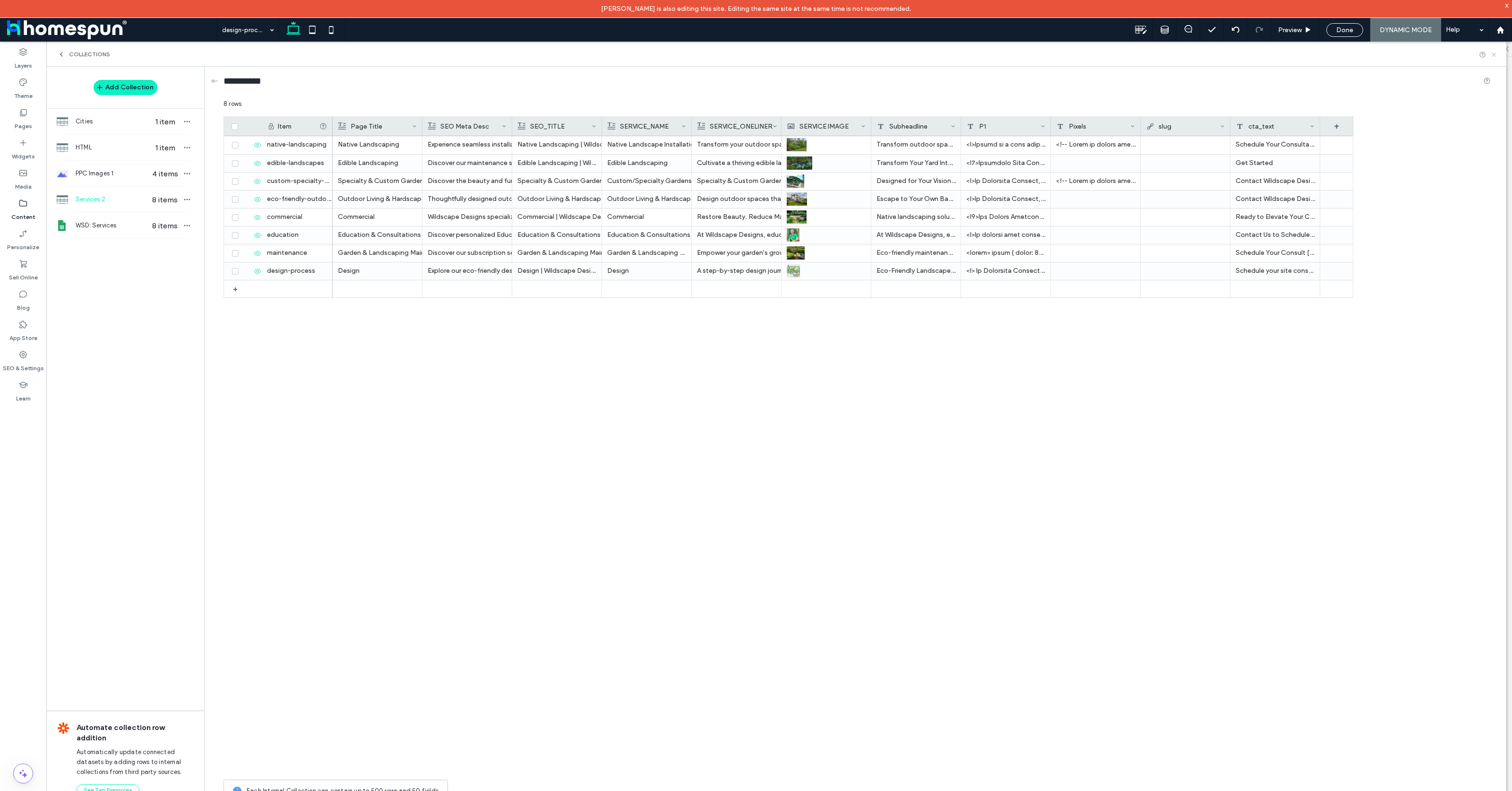
click at [1496, 52] on icon at bounding box center [1494, 55] width 7 height 7
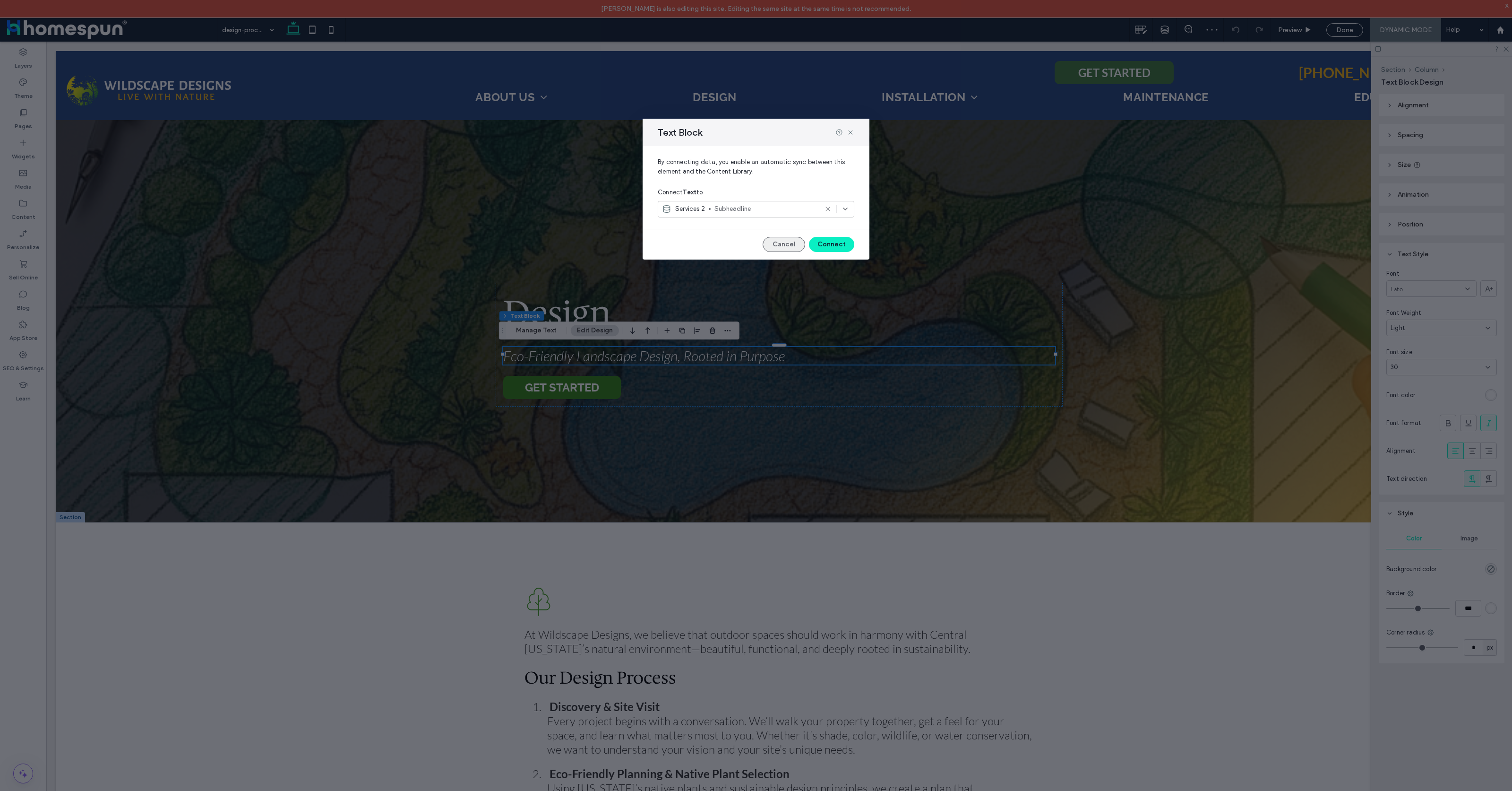
click at [788, 251] on button "Cancel" at bounding box center [784, 244] width 42 height 15
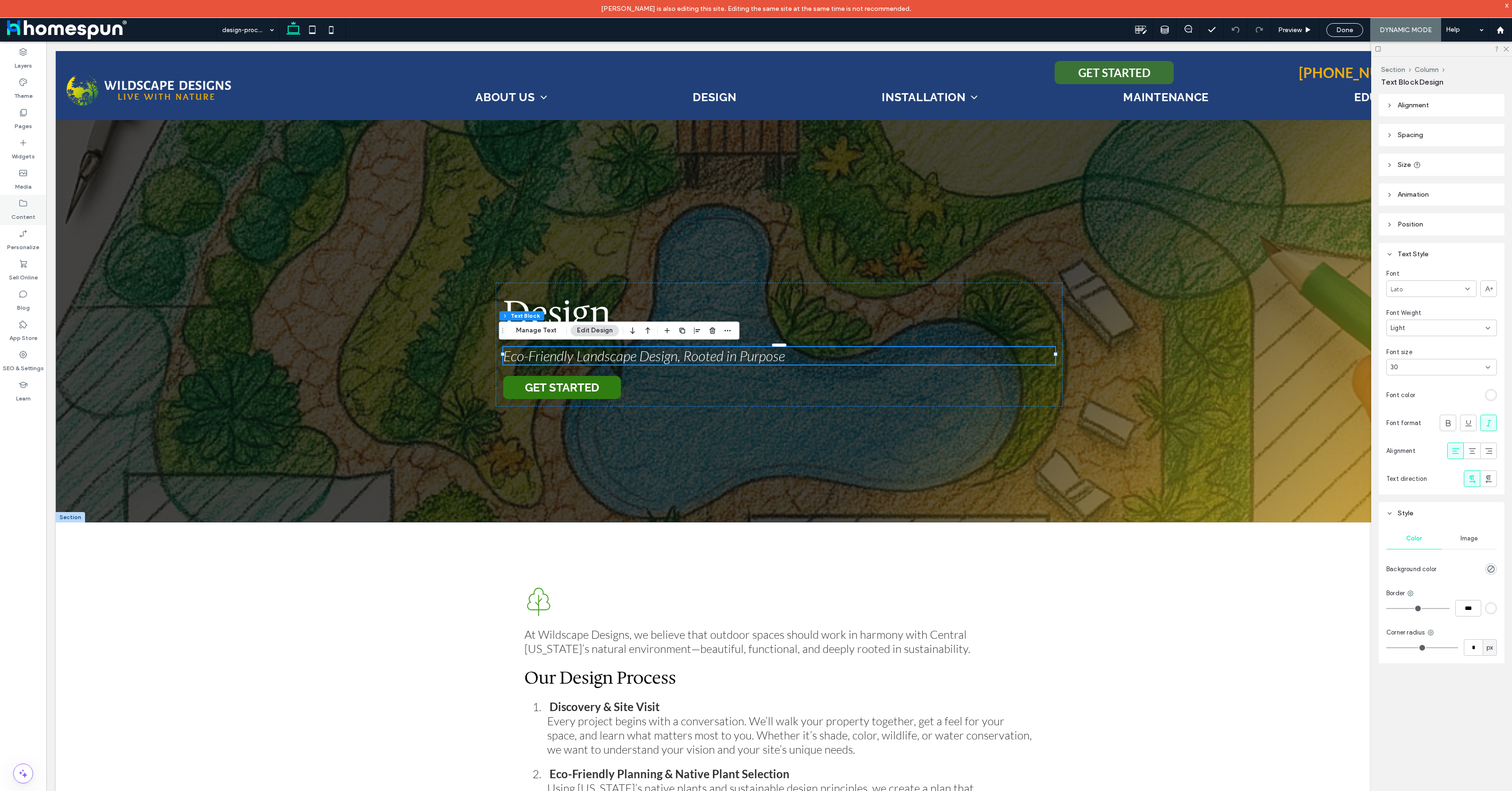
click at [25, 203] on icon at bounding box center [23, 203] width 9 height 9
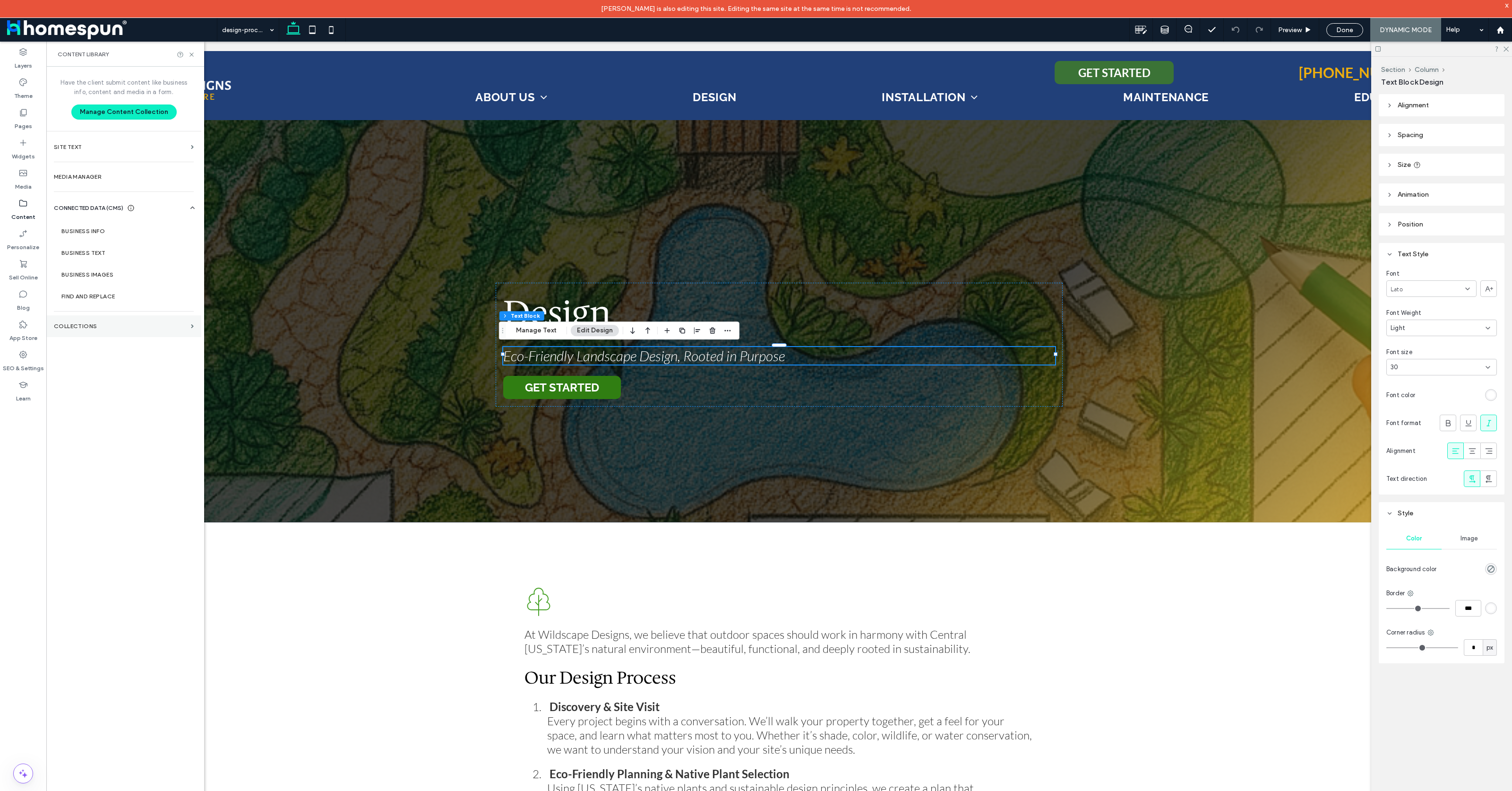
click at [90, 326] on label "Collections" at bounding box center [120, 326] width 133 height 6
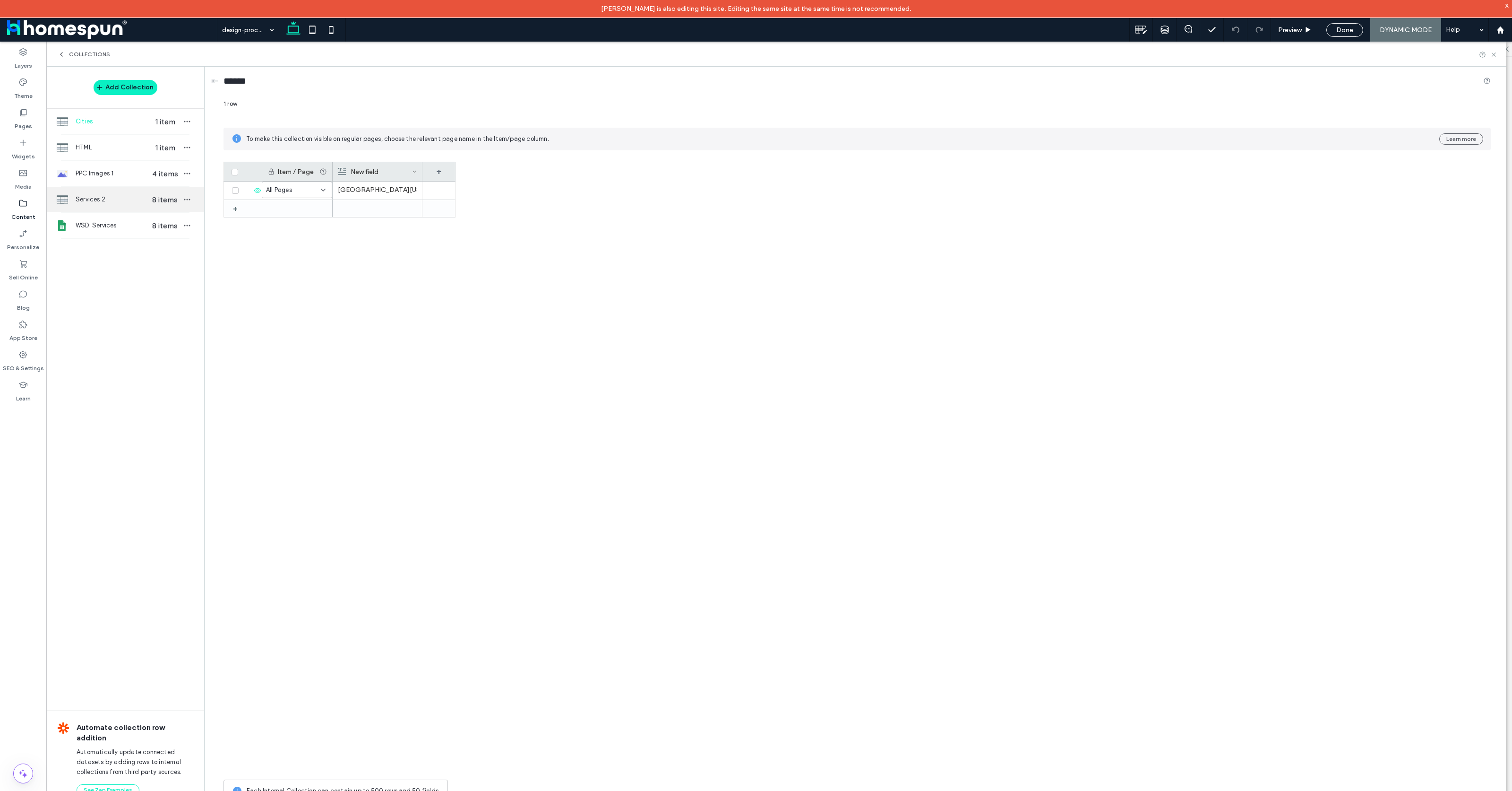
click at [104, 204] on span "Services 2" at bounding box center [112, 200] width 73 height 9
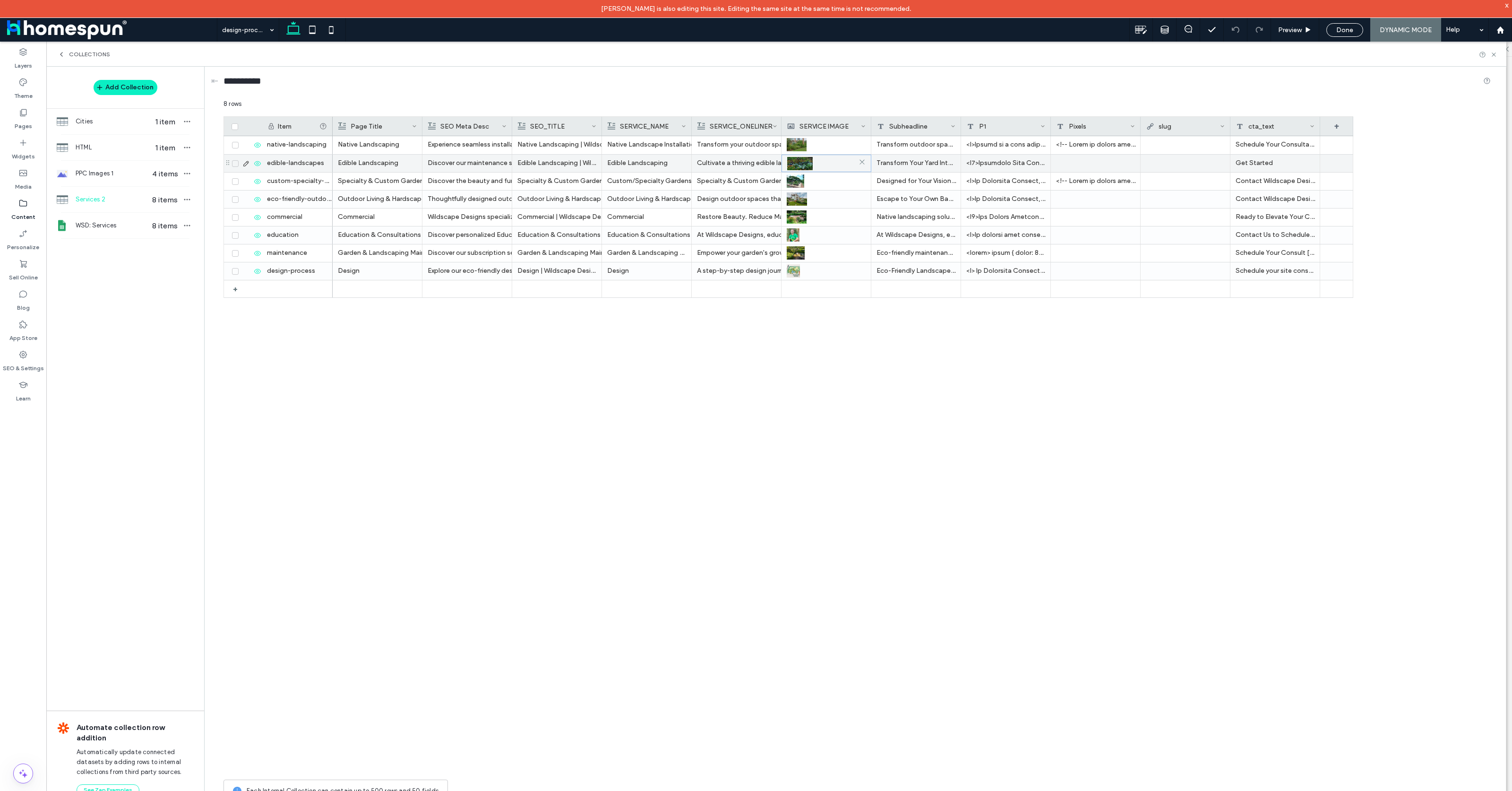
click at [808, 164] on img at bounding box center [799, 163] width 25 height 14
click at [1493, 53] on icon at bounding box center [1494, 55] width 7 height 7
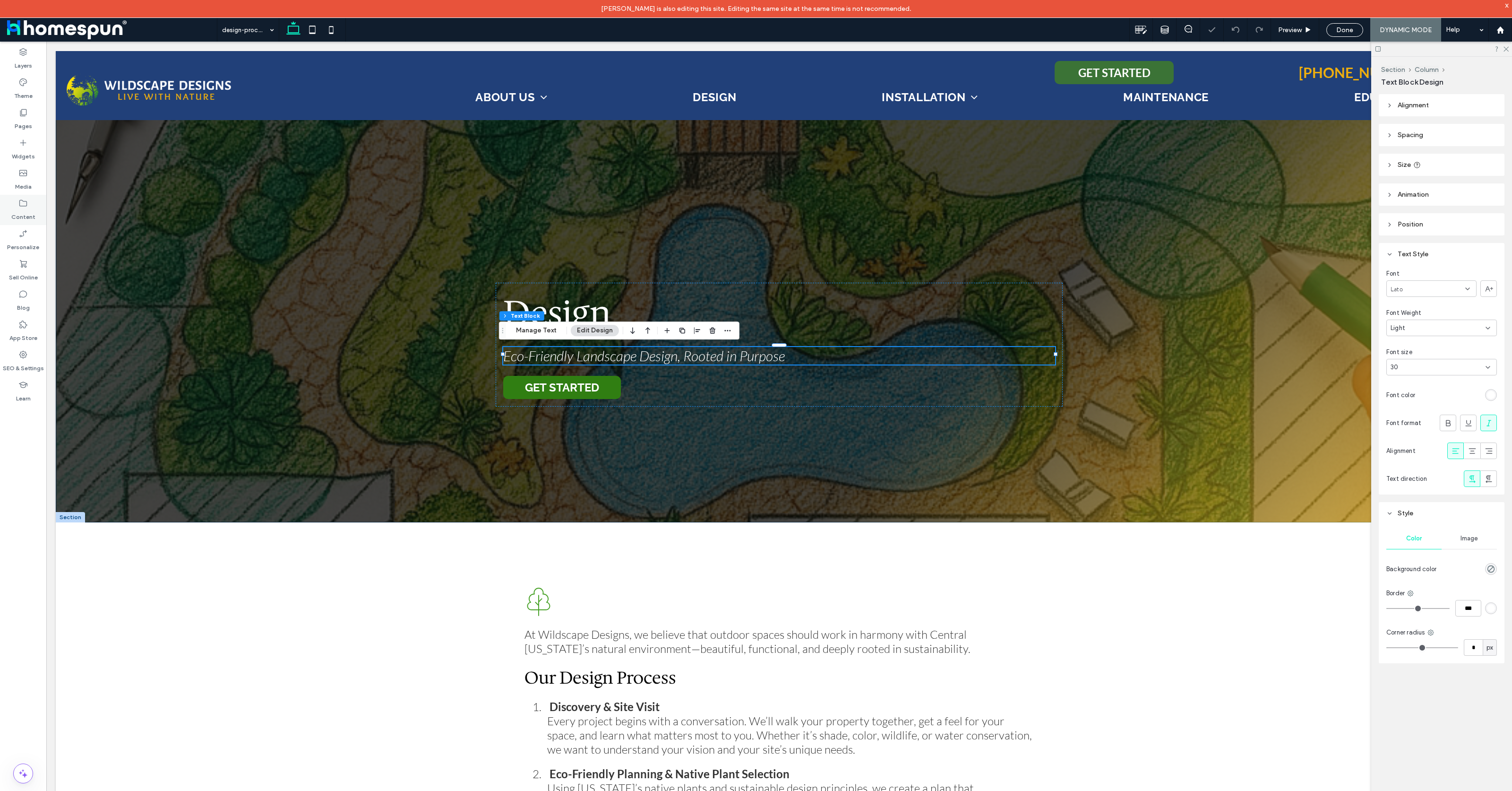
click at [26, 200] on icon at bounding box center [23, 203] width 9 height 9
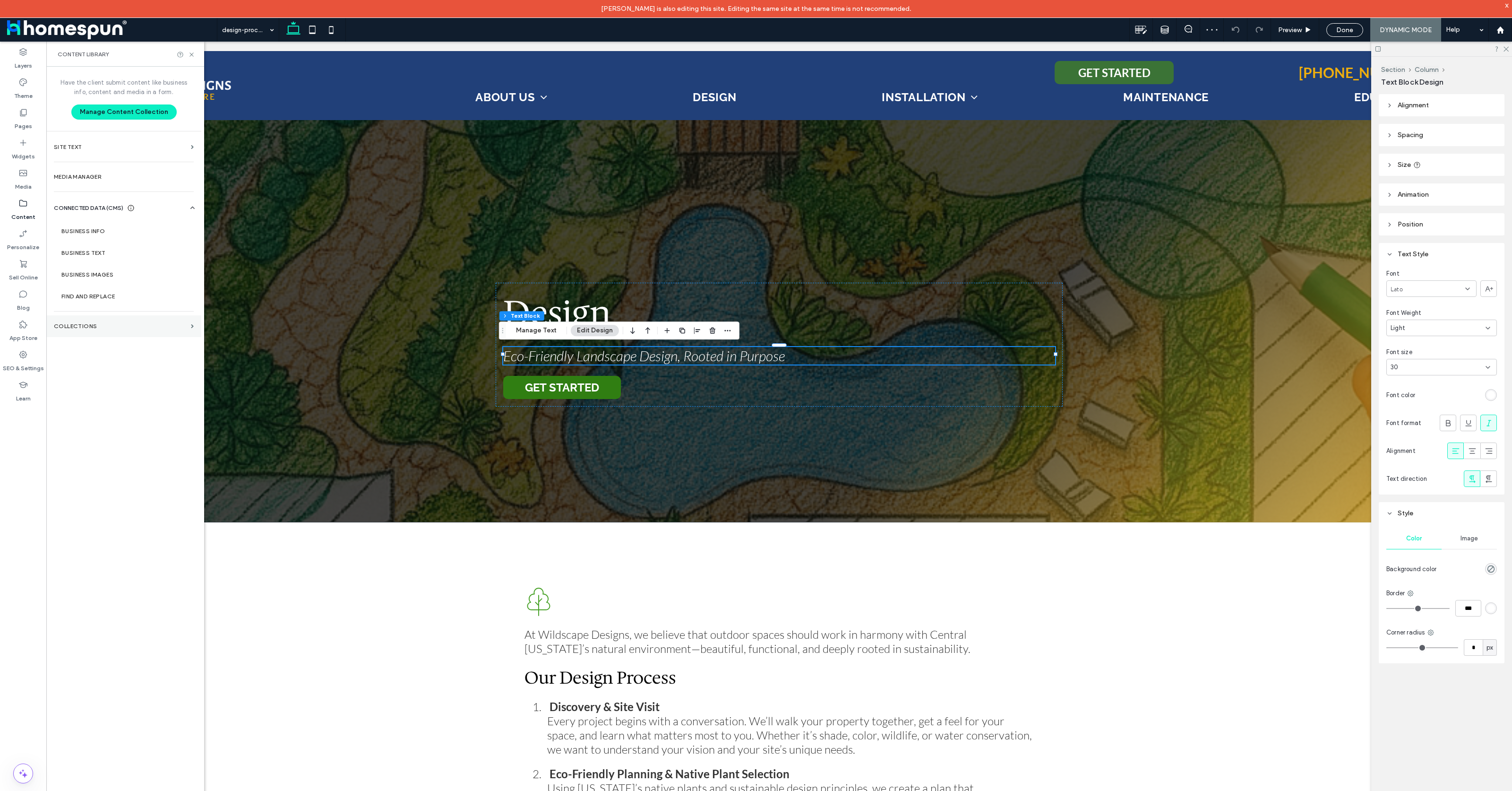
click at [117, 324] on label "Collections" at bounding box center [120, 326] width 133 height 6
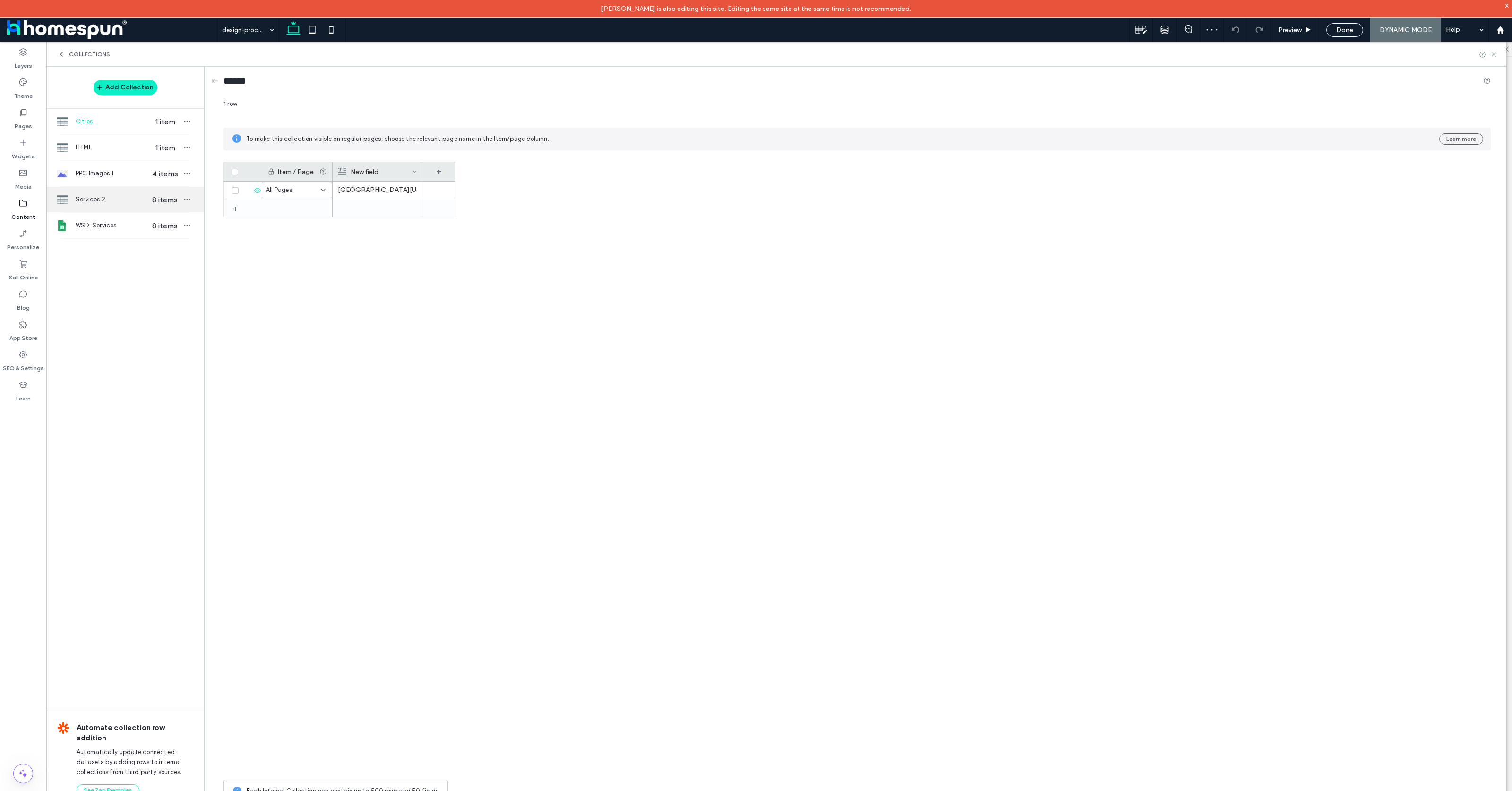
click at [142, 201] on span "Services 2" at bounding box center [112, 200] width 73 height 9
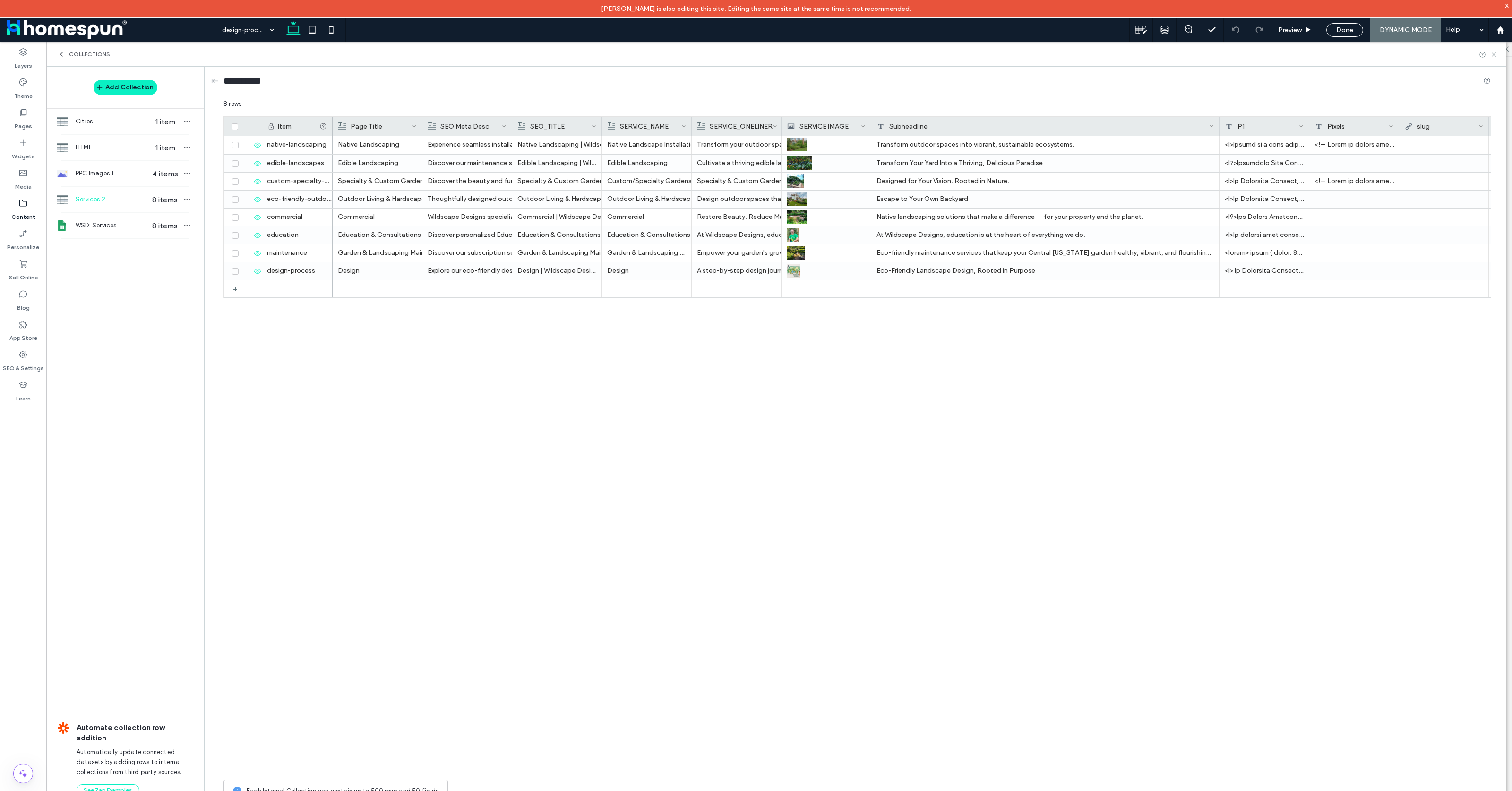
drag, startPoint x: 960, startPoint y: 122, endPoint x: 1218, endPoint y: 124, distance: 258.0
click at [1218, 124] on div at bounding box center [1219, 126] width 4 height 19
click at [815, 275] on div at bounding box center [826, 271] width 79 height 17
click at [797, 275] on img at bounding box center [794, 271] width 14 height 14
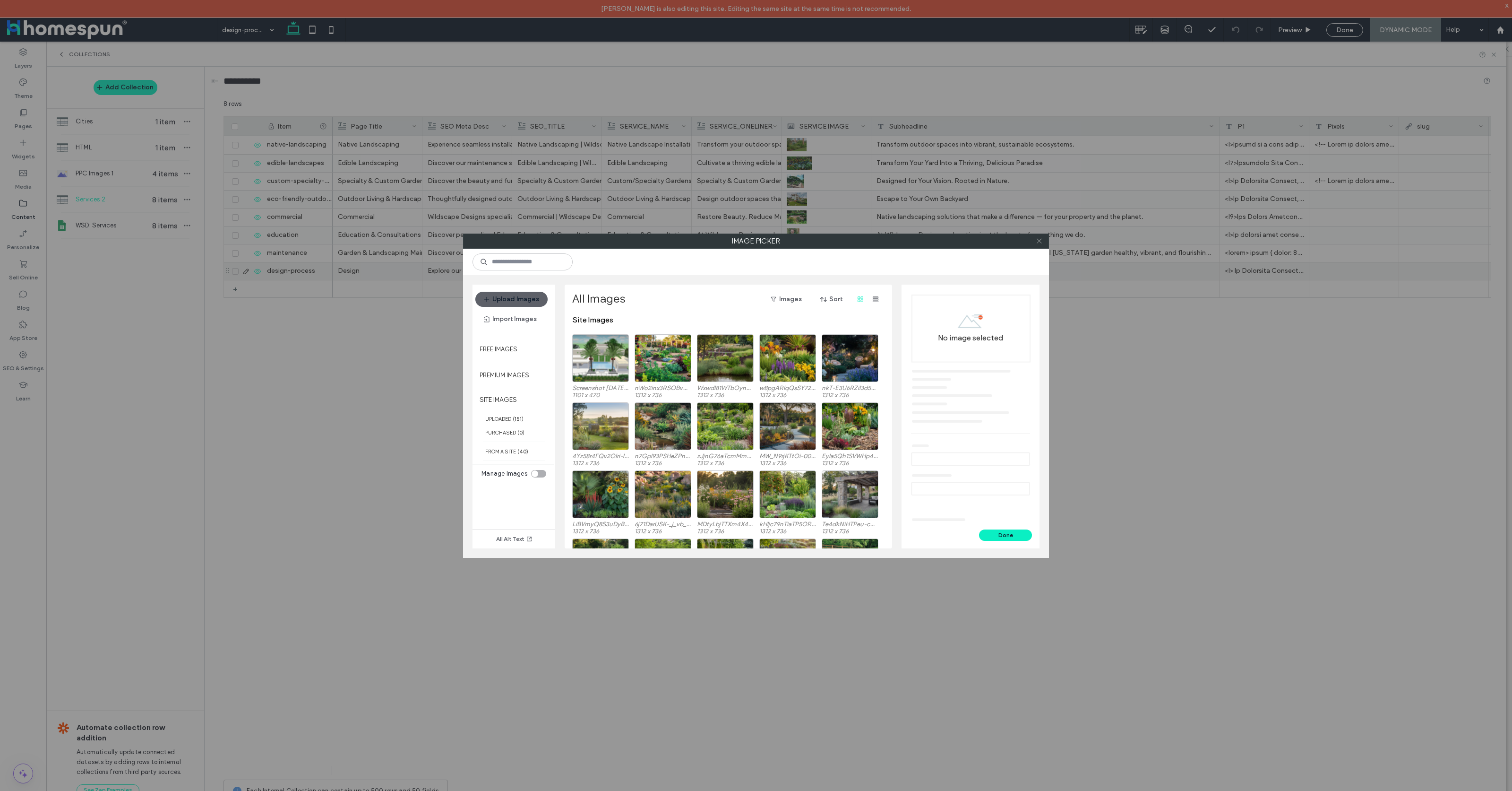
click at [1042, 242] on icon at bounding box center [1040, 241] width 7 height 7
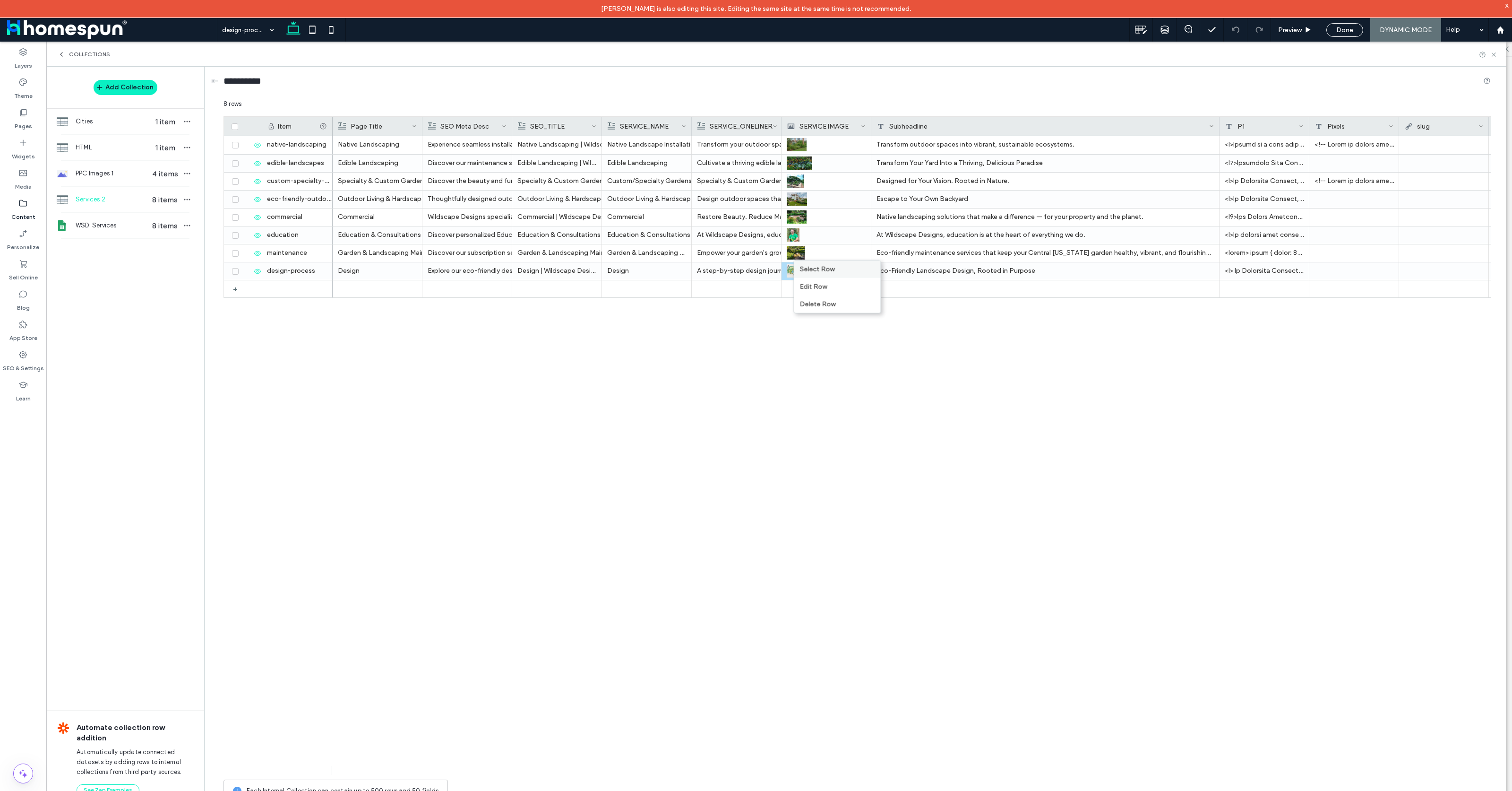
click at [814, 270] on div "Select Row" at bounding box center [837, 270] width 86 height 18
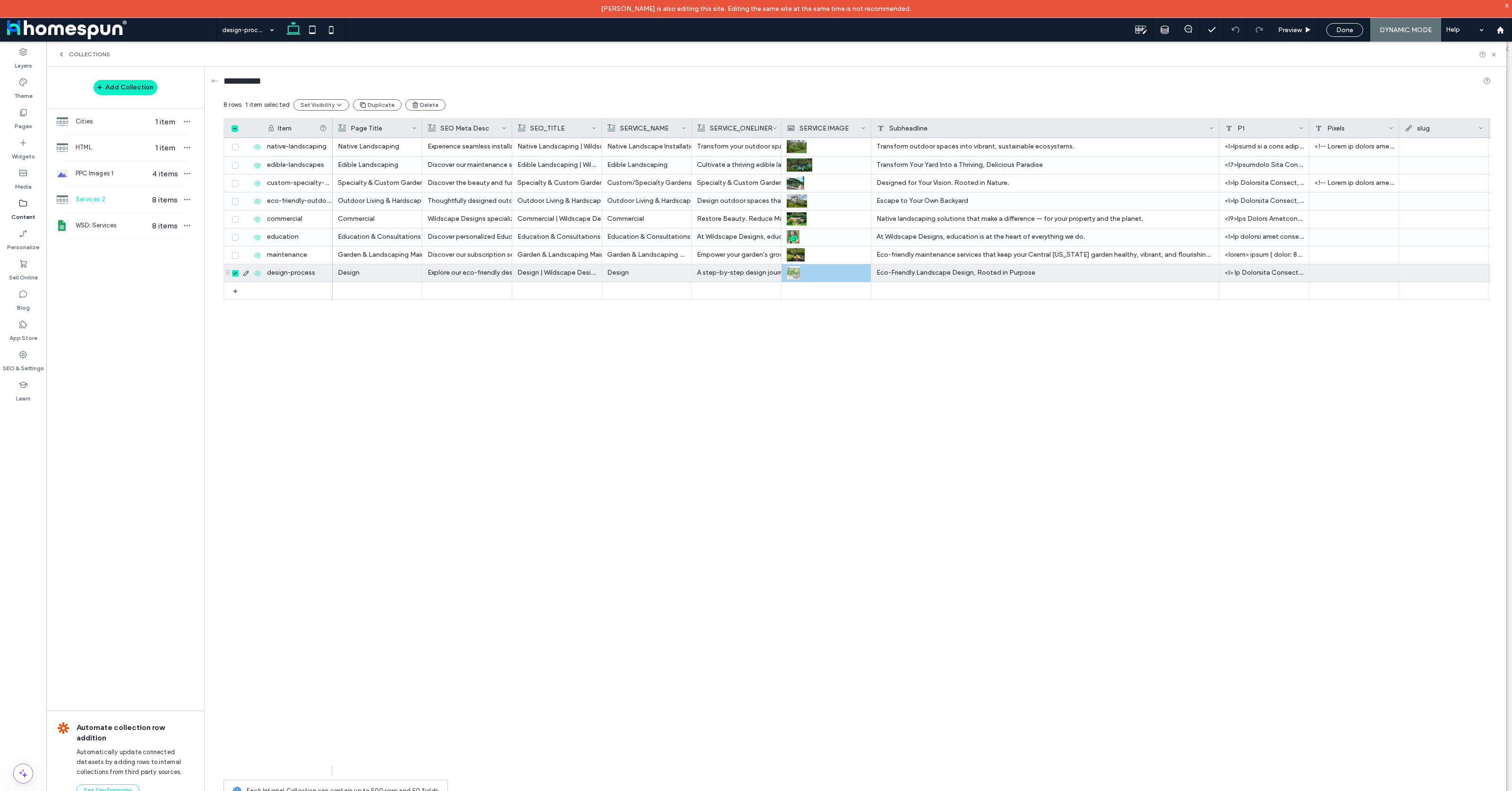
click at [236, 273] on icon at bounding box center [235, 273] width 4 height 3
click at [244, 271] on icon at bounding box center [246, 271] width 8 height 8
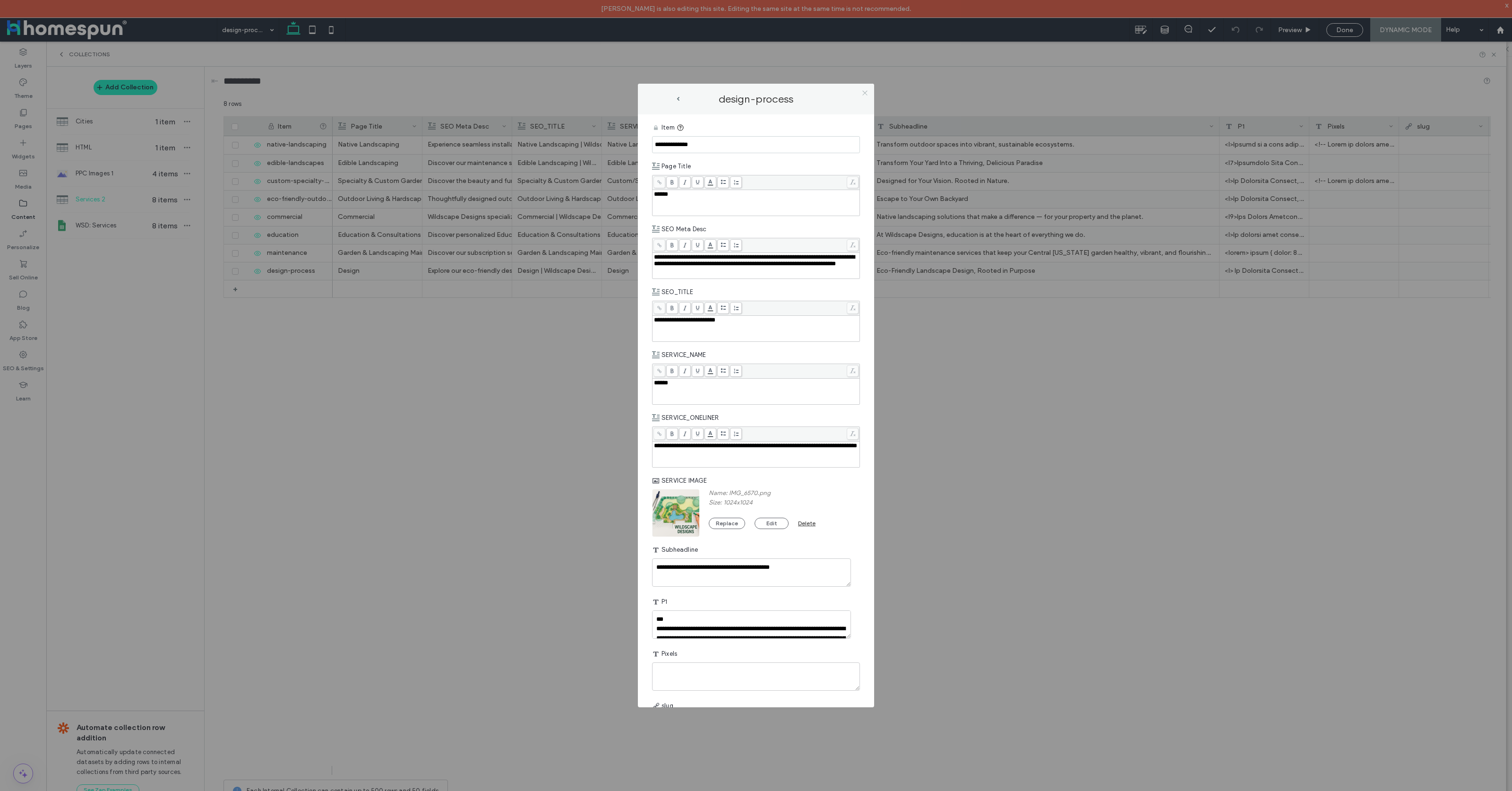
click at [866, 89] on icon at bounding box center [865, 93] width 7 height 7
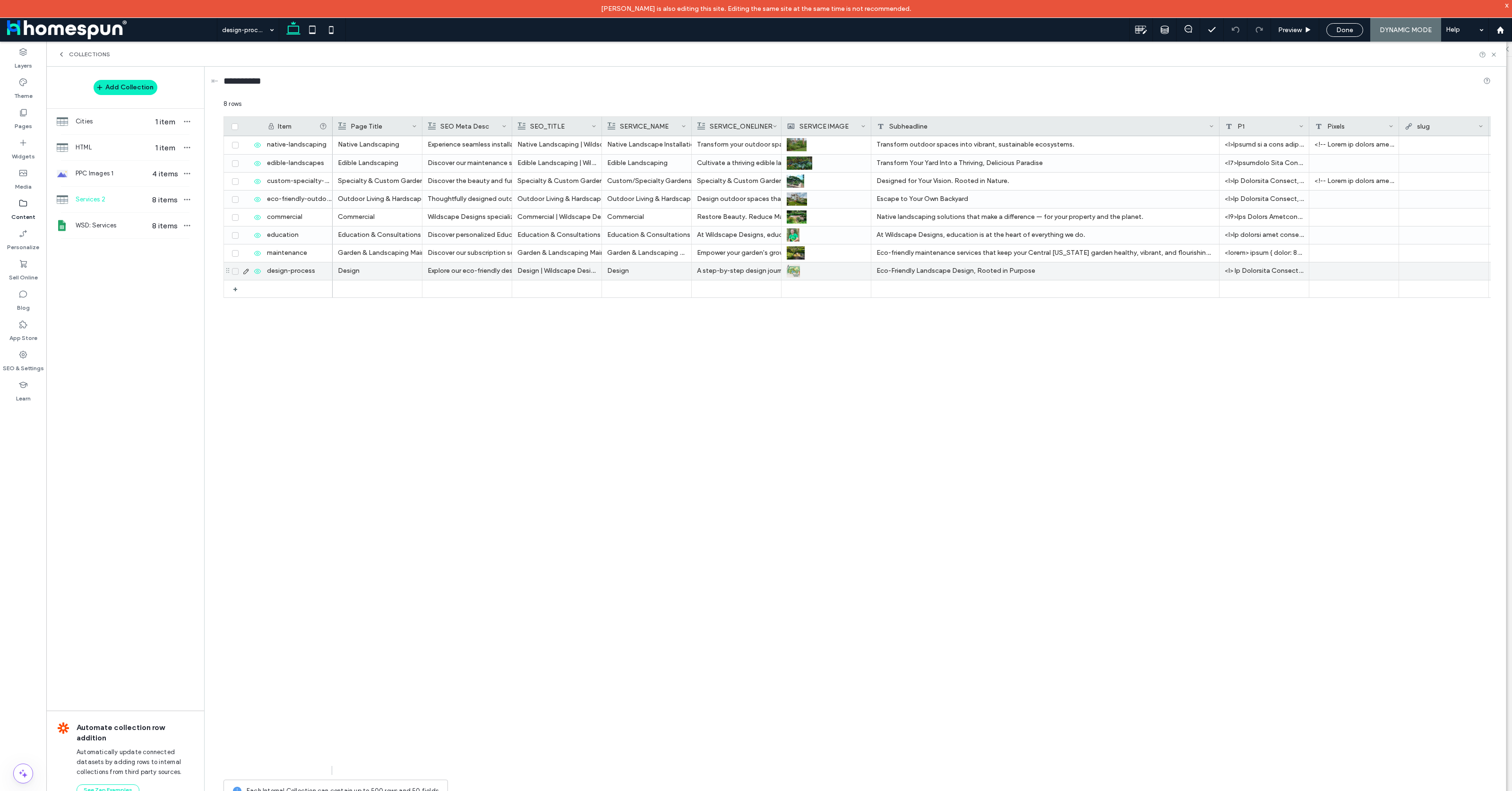
click at [245, 272] on icon at bounding box center [246, 271] width 8 height 8
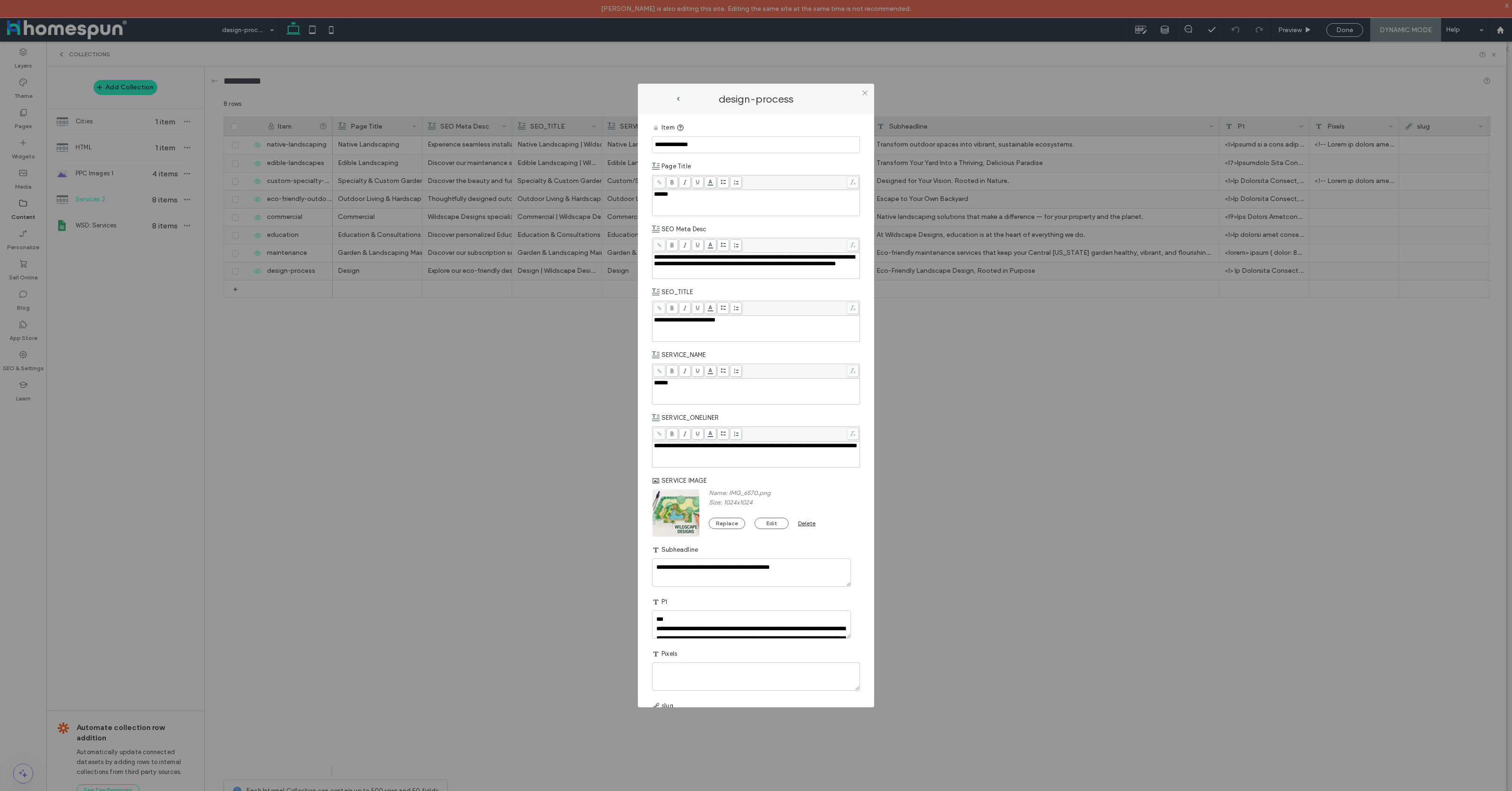
click at [687, 513] on img at bounding box center [676, 513] width 48 height 48
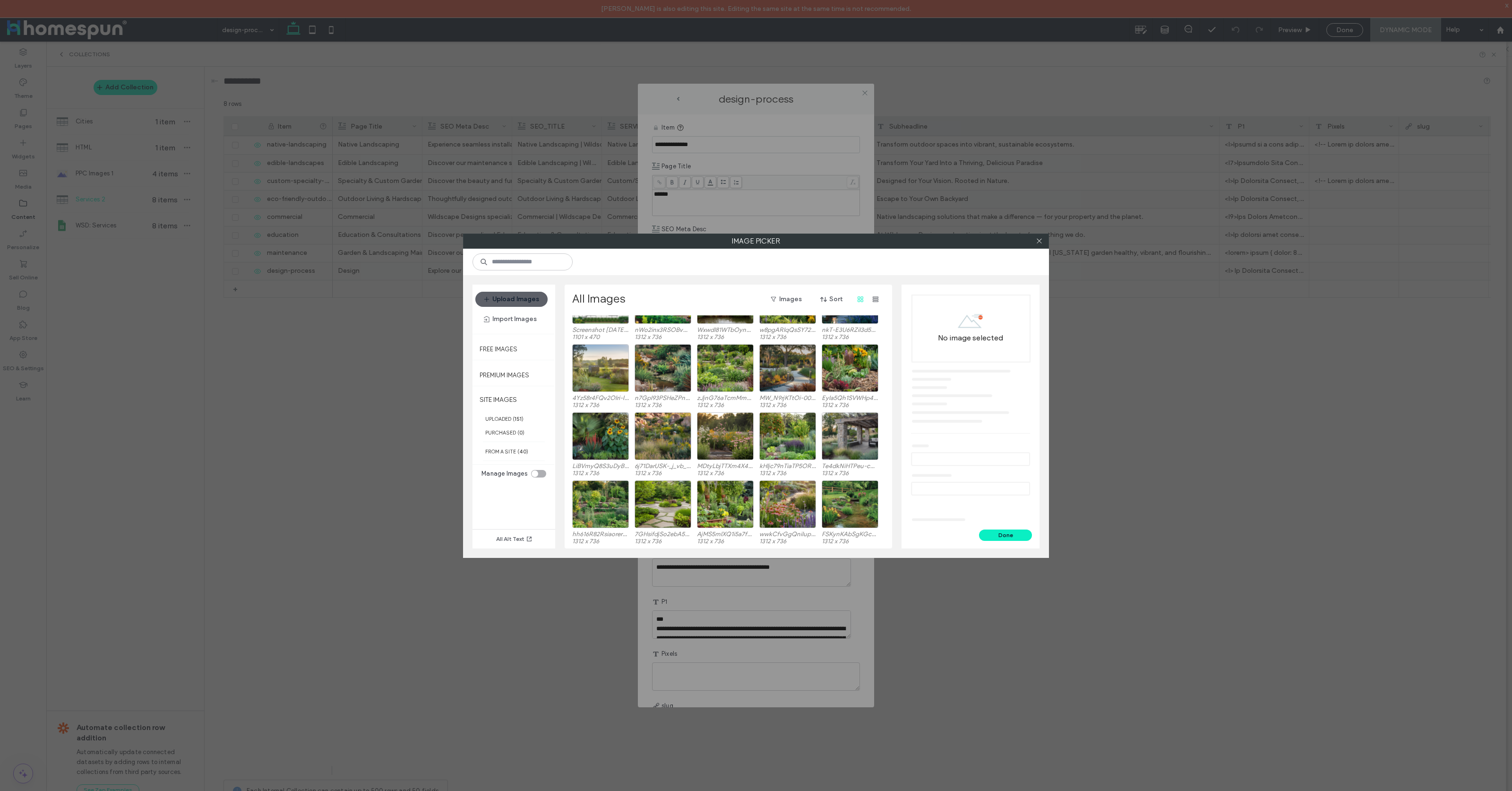
scroll to position [67, 0]
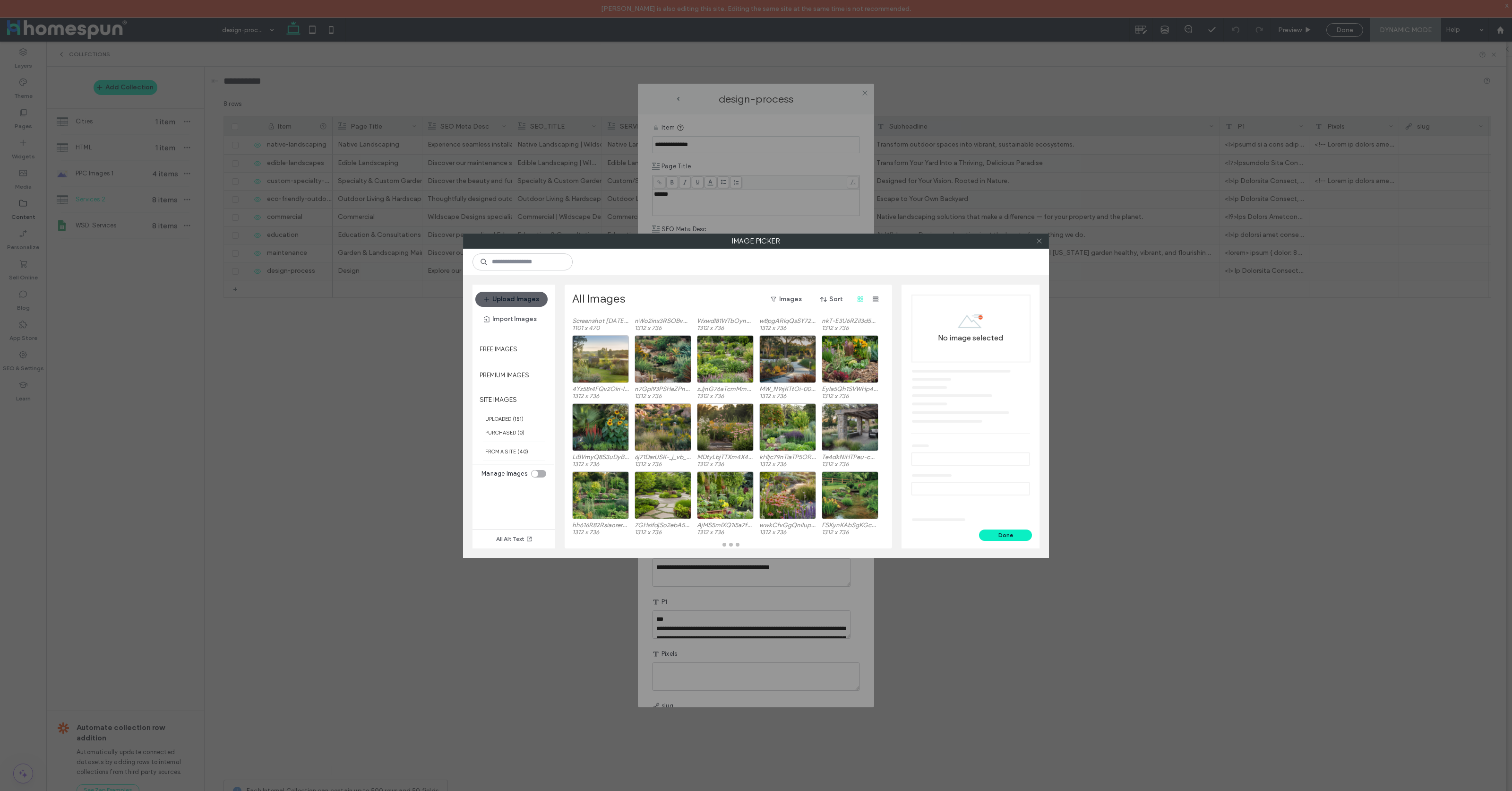
click at [1037, 244] on icon at bounding box center [1040, 241] width 7 height 7
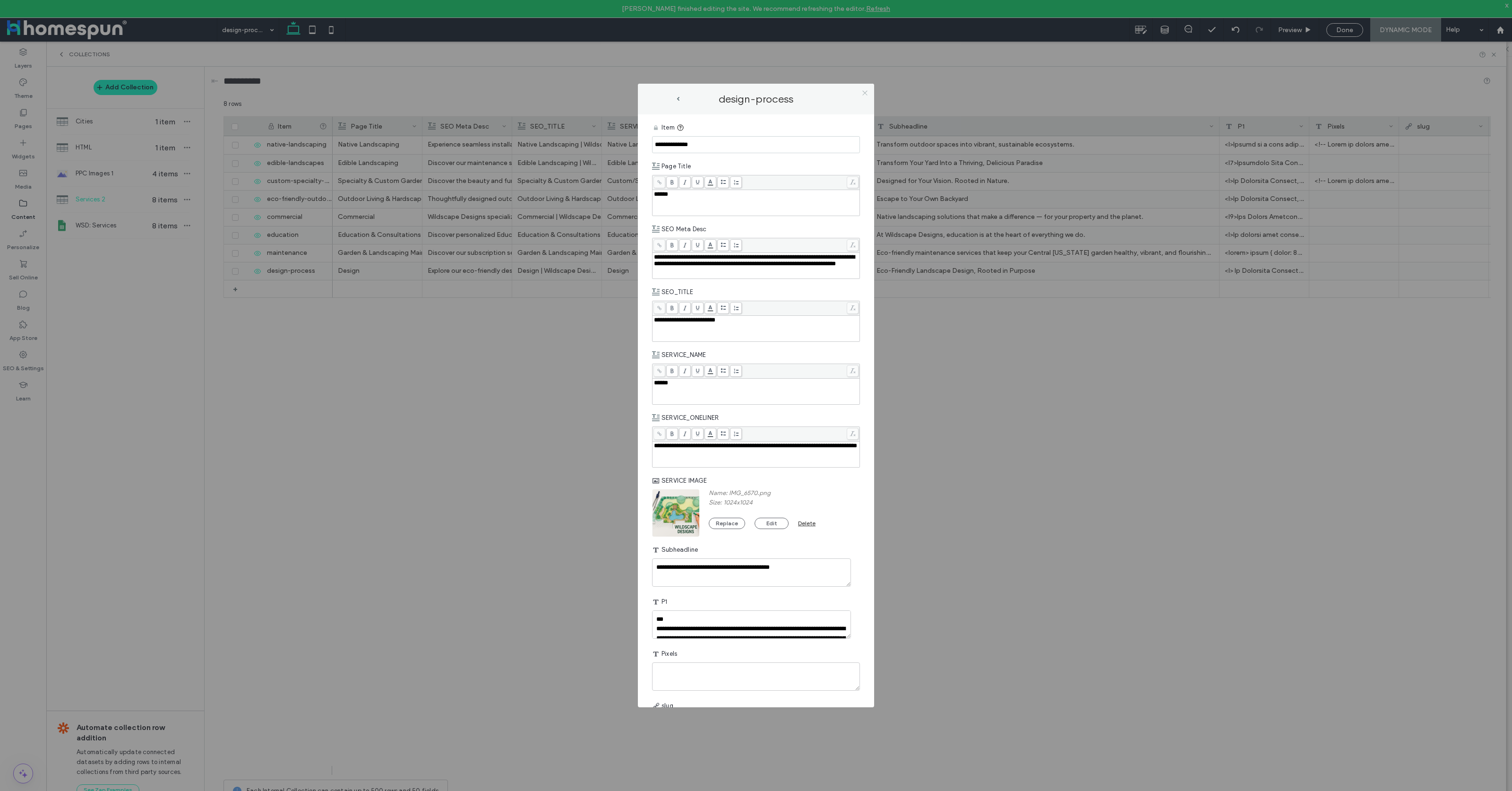
click at [863, 93] on icon at bounding box center [865, 93] width 7 height 7
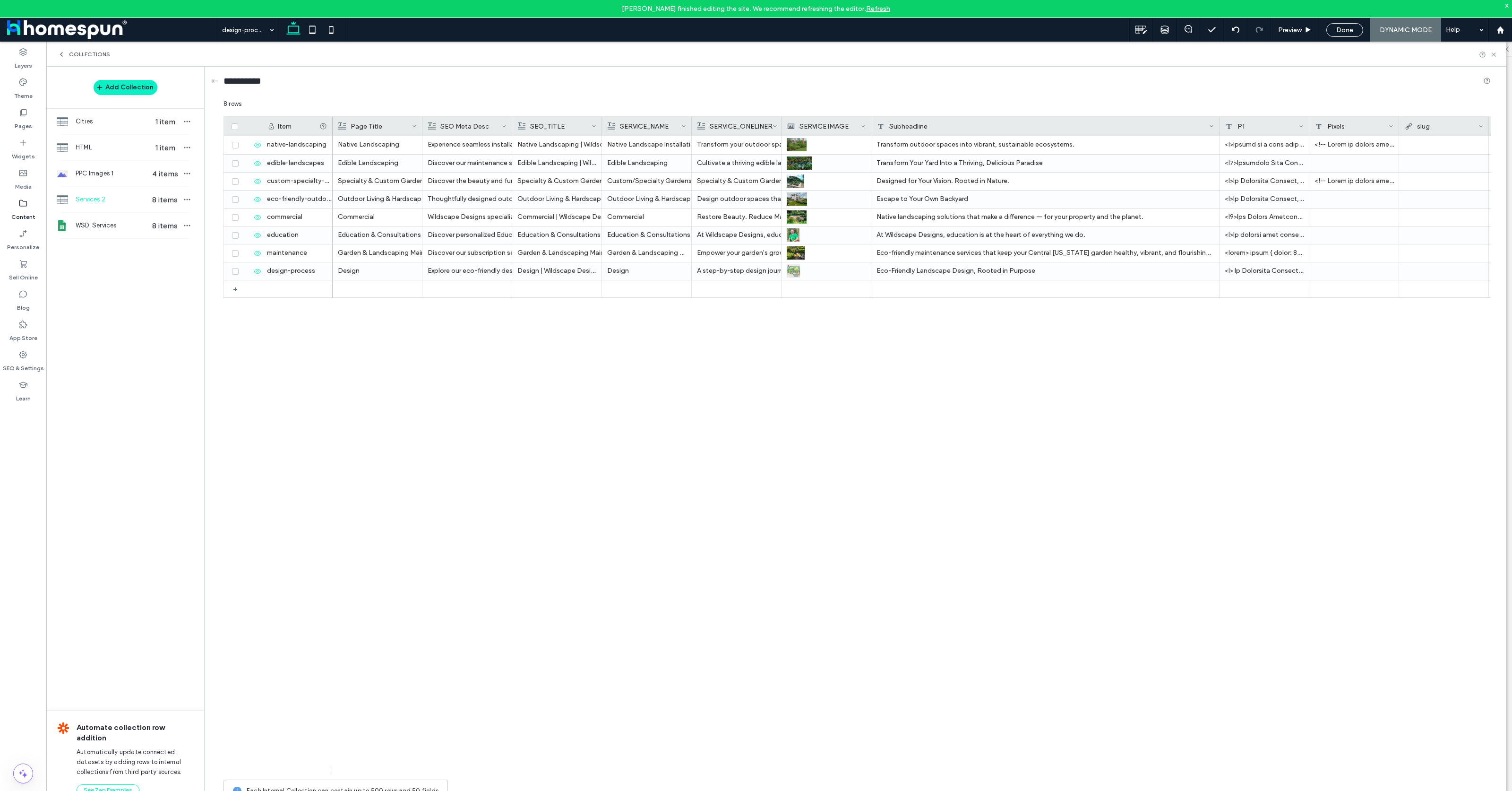
click at [74, 51] on span "Collections" at bounding box center [90, 54] width 41 height 8
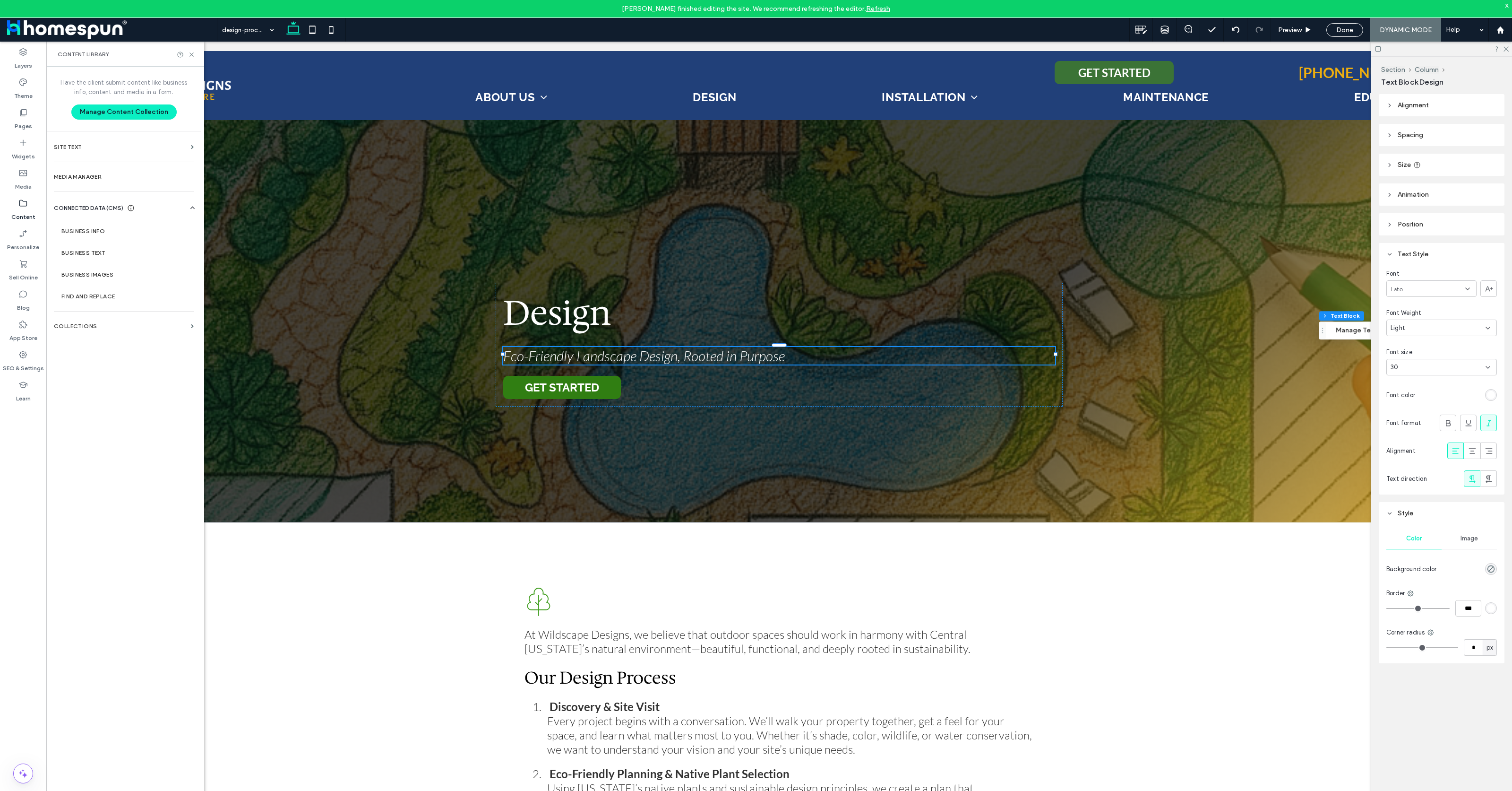
click at [98, 35] on span at bounding box center [103, 30] width 193 height 19
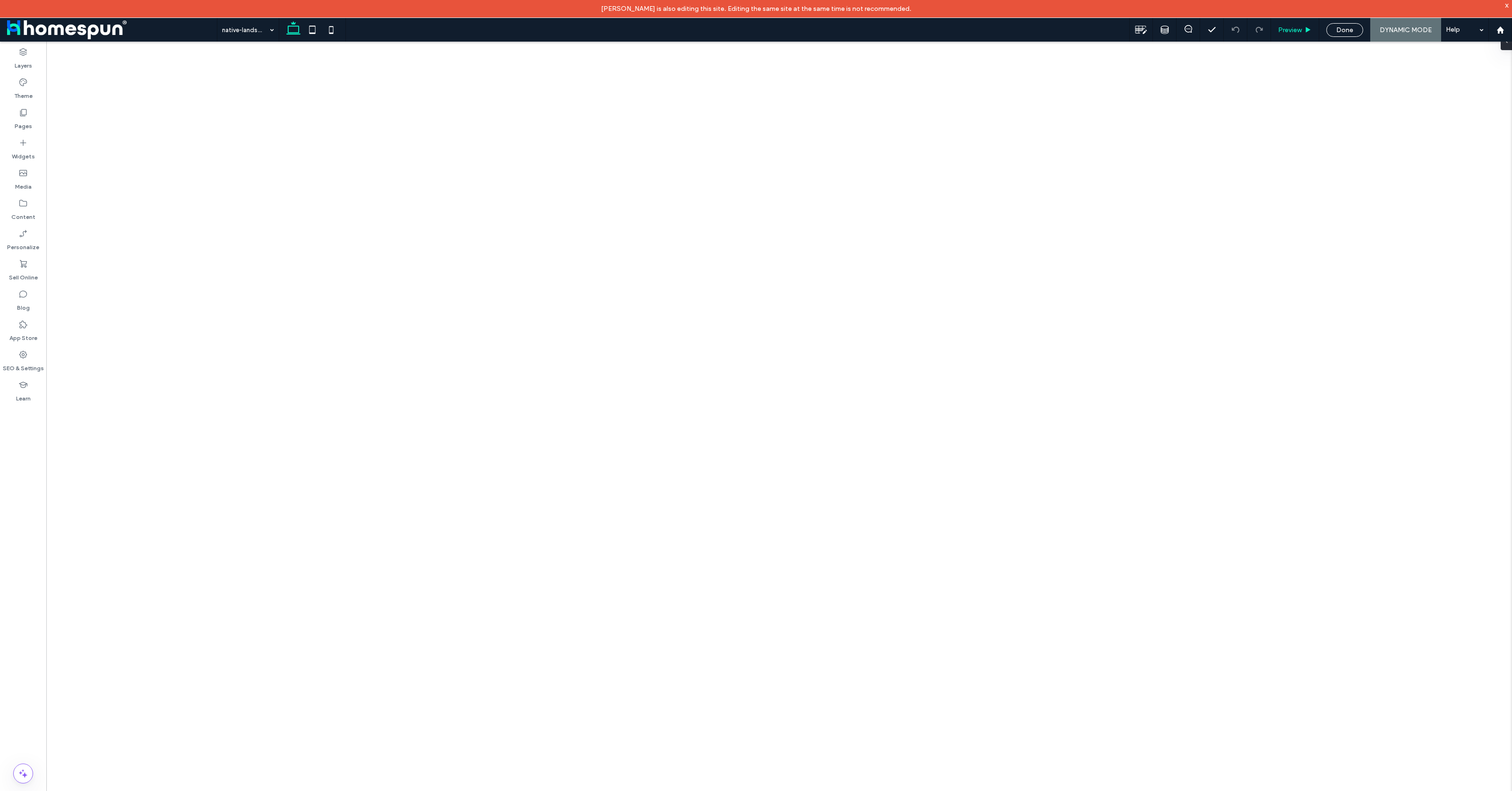
click at [1300, 29] on span "Preview" at bounding box center [1290, 30] width 23 height 8
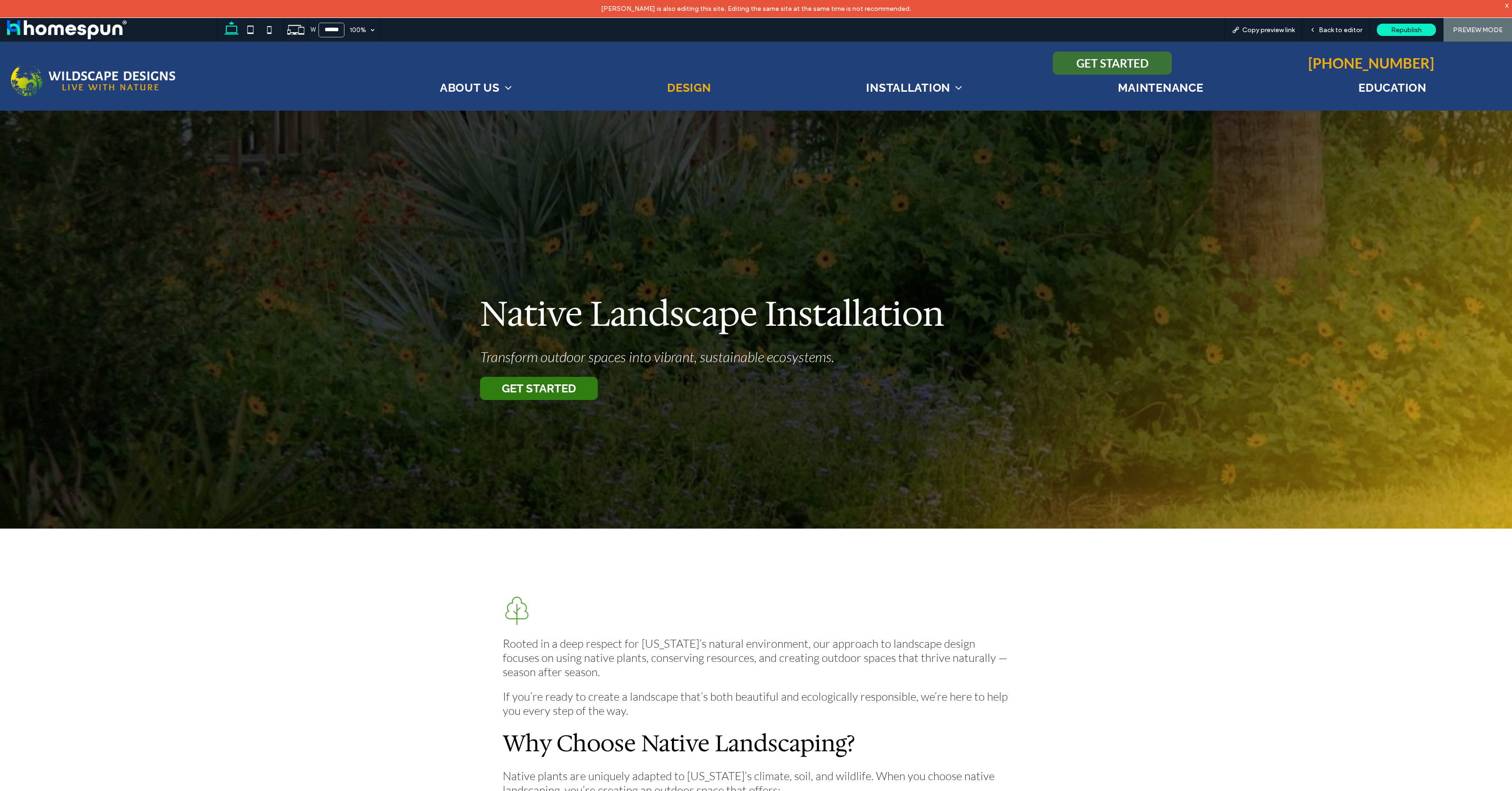
click at [680, 86] on span "Design" at bounding box center [689, 87] width 43 height 14
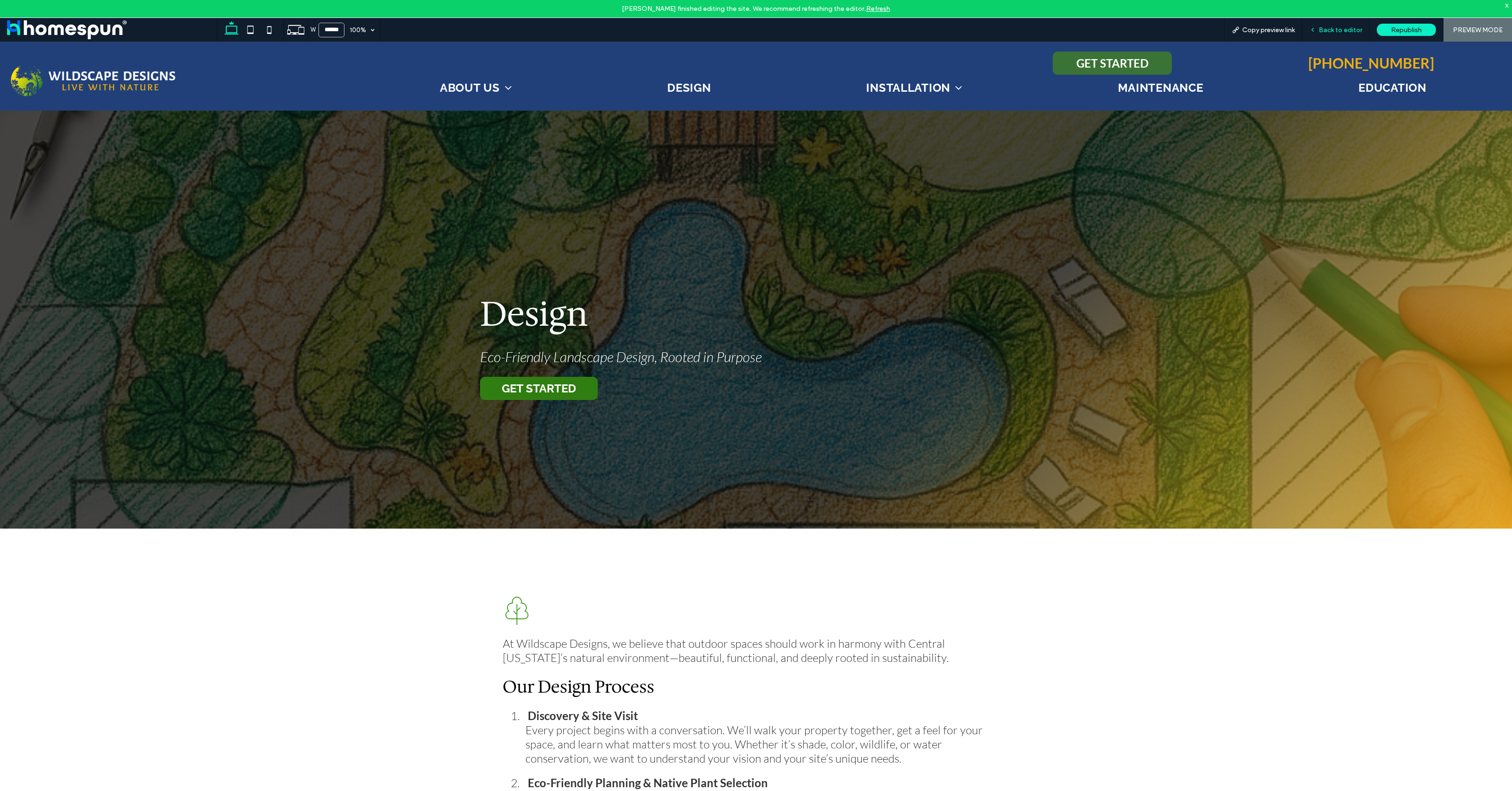
click at [1334, 29] on span "Back to editor" at bounding box center [1341, 30] width 43 height 8
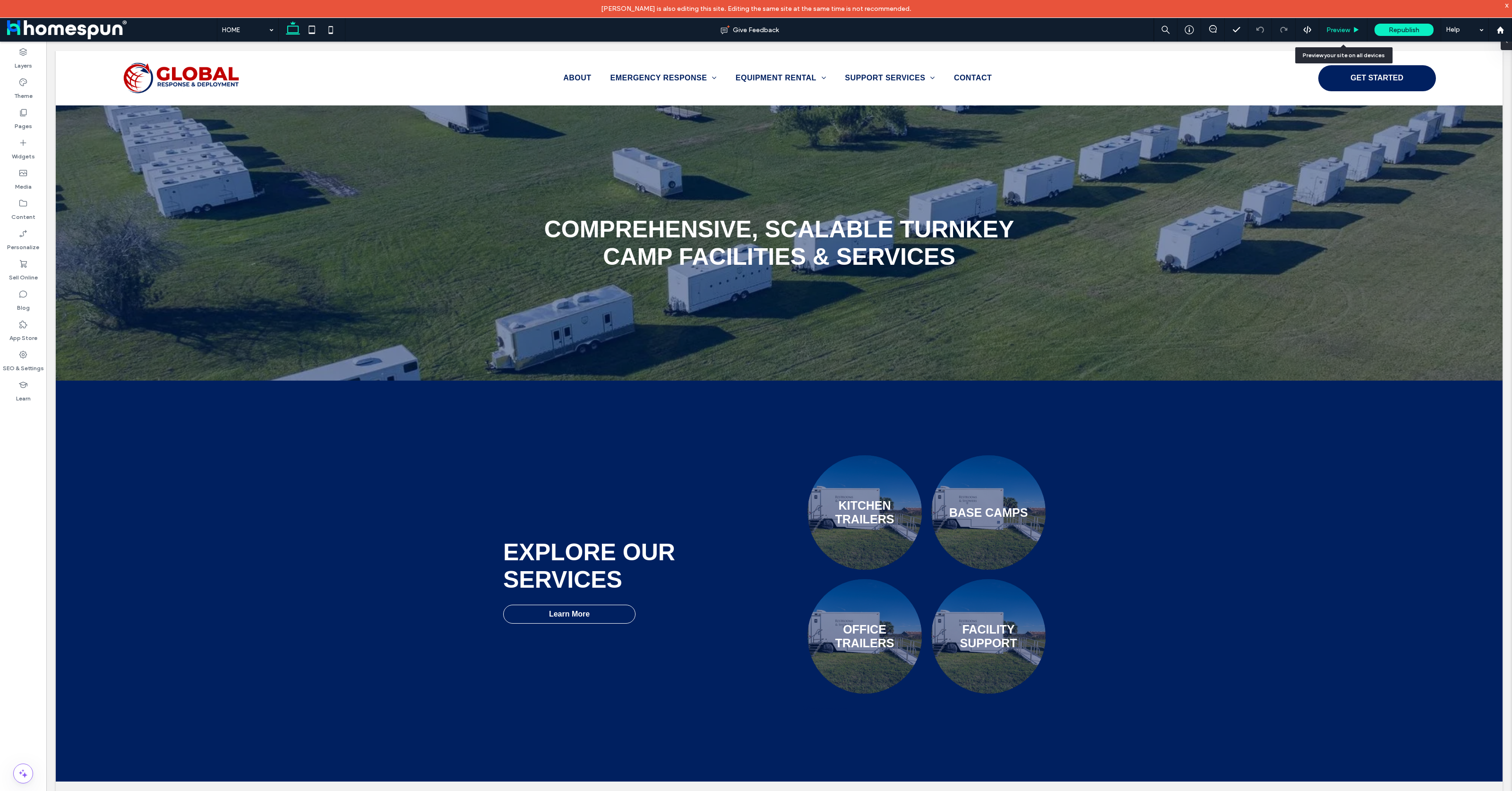
click at [1343, 33] on span "Preview" at bounding box center [1338, 30] width 23 height 8
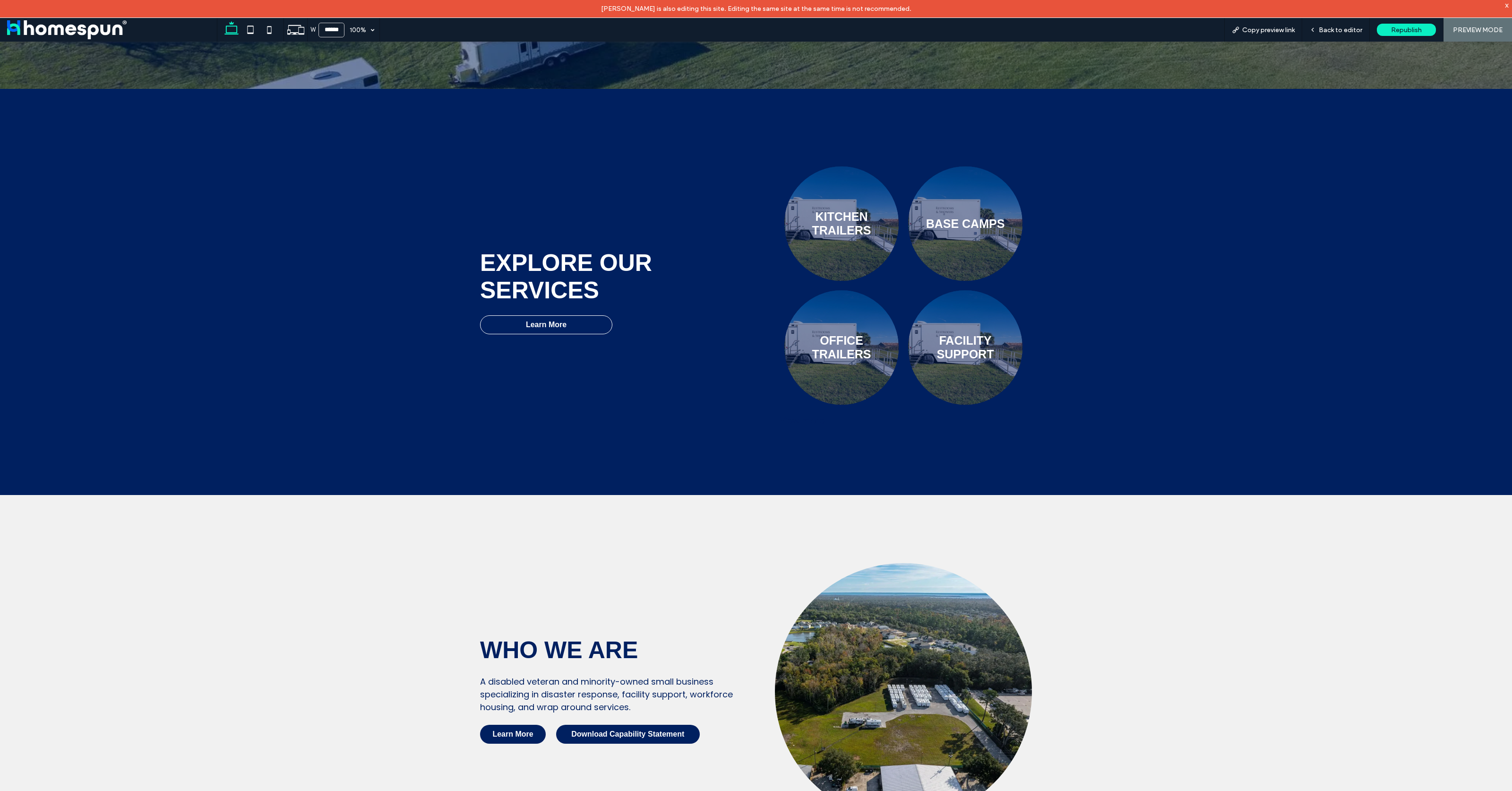
scroll to position [630, 0]
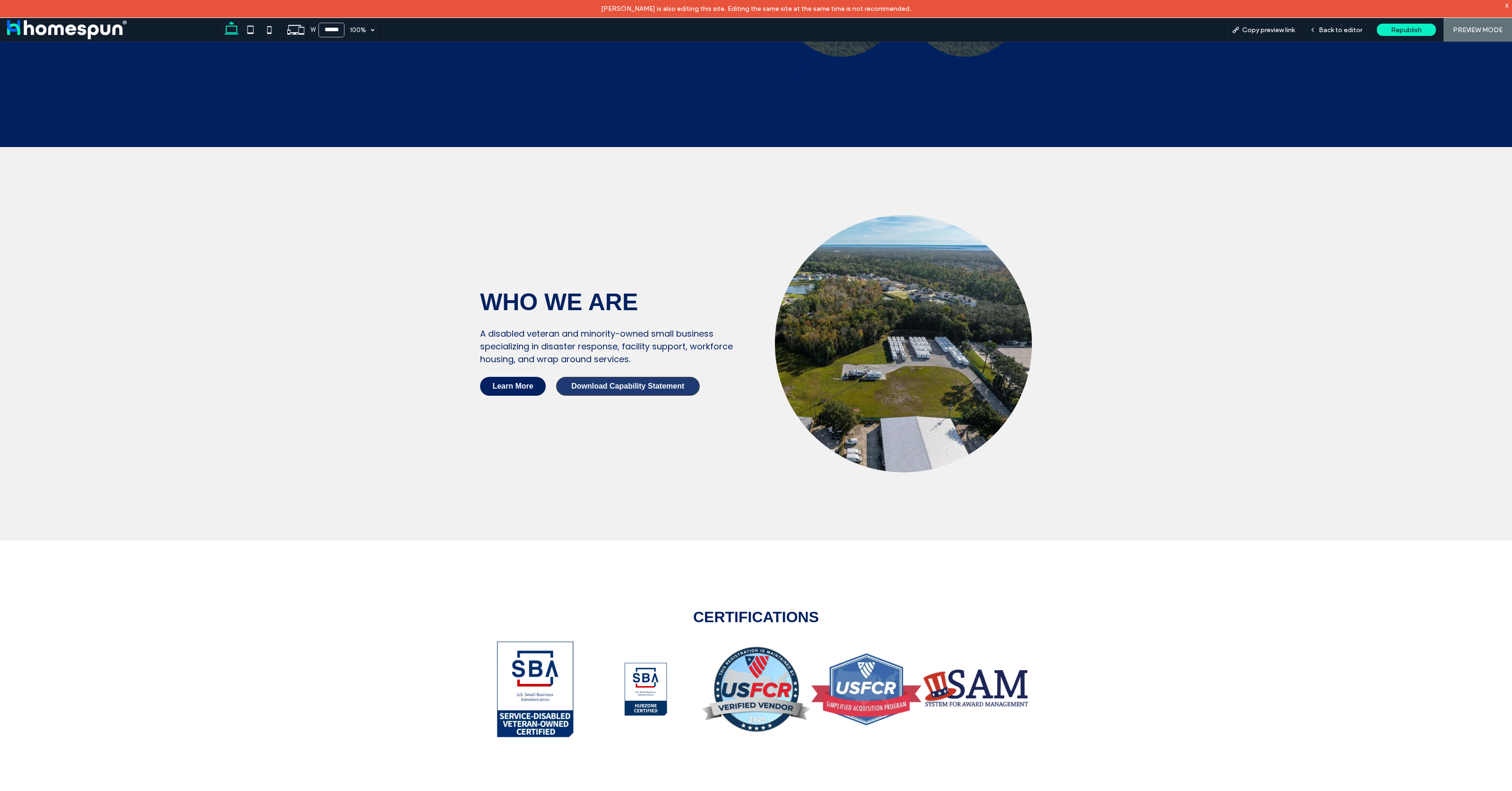
click at [648, 383] on span "Download Capability Statement" at bounding box center [627, 386] width 113 height 8
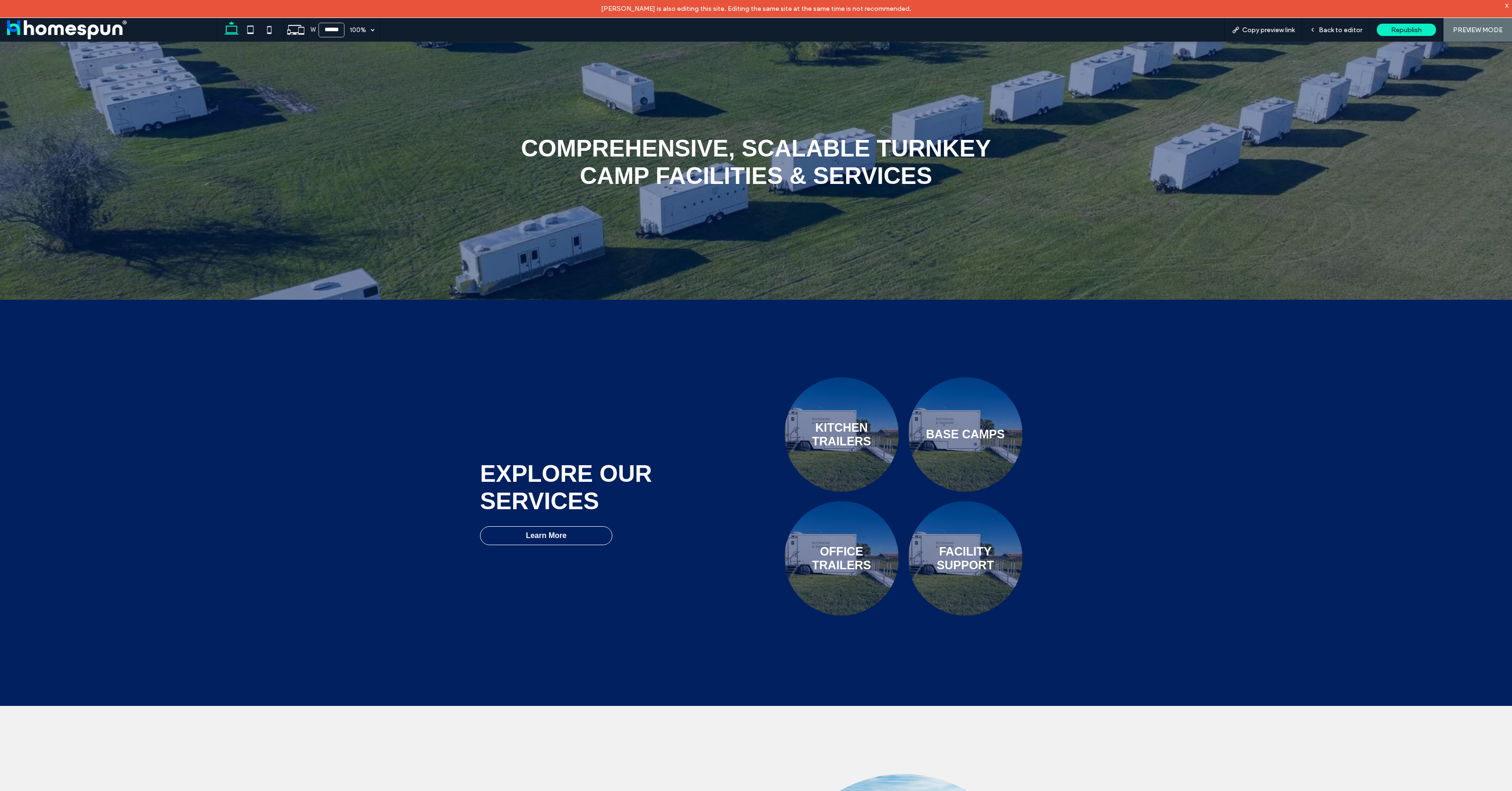
scroll to position [0, 0]
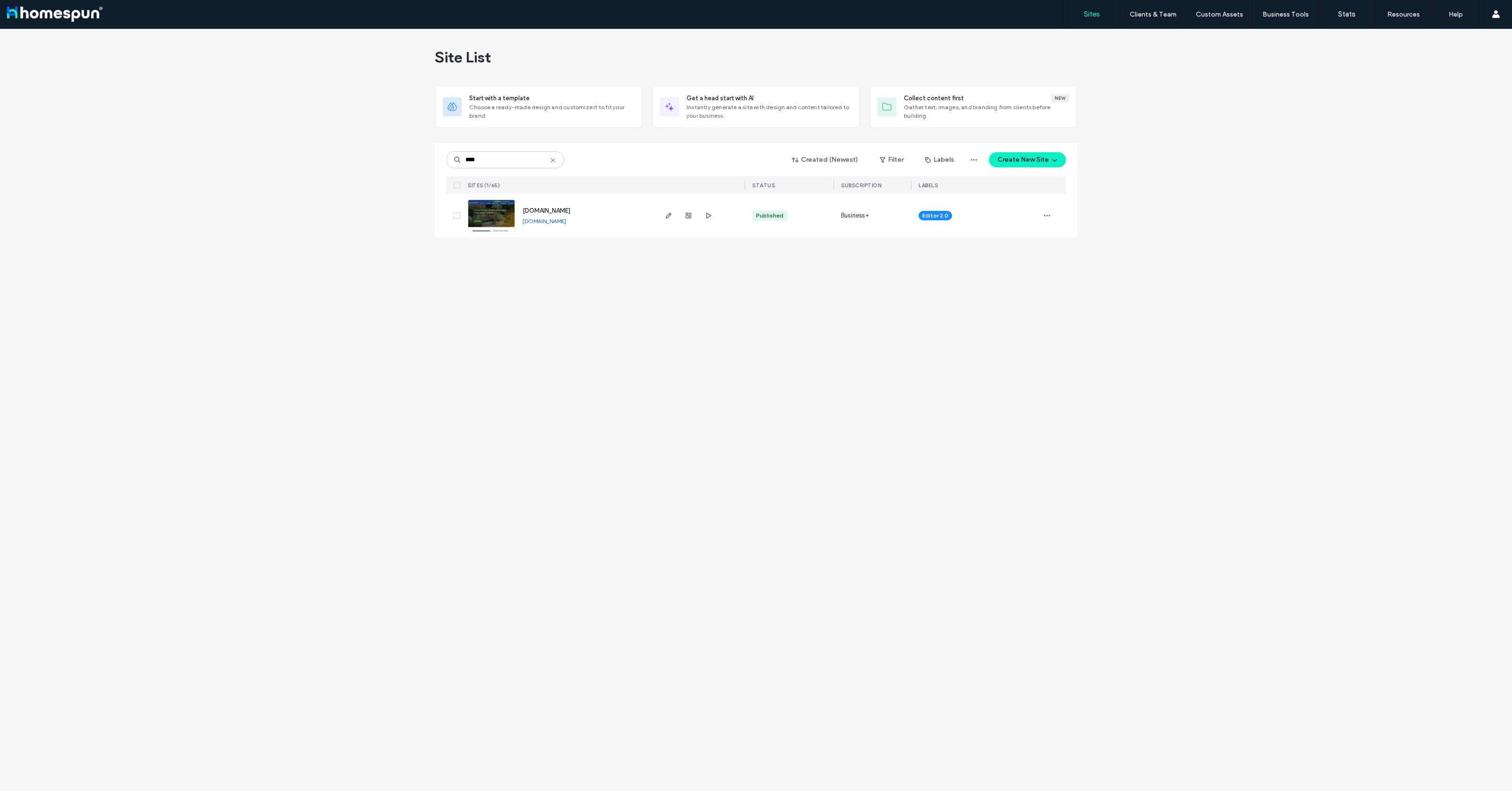
type input "****"
click at [566, 223] on link "[DOMAIN_NAME]" at bounding box center [544, 221] width 43 height 7
click at [665, 213] on icon "button" at bounding box center [669, 216] width 8 height 8
